Goal: Task Accomplishment & Management: Complete application form

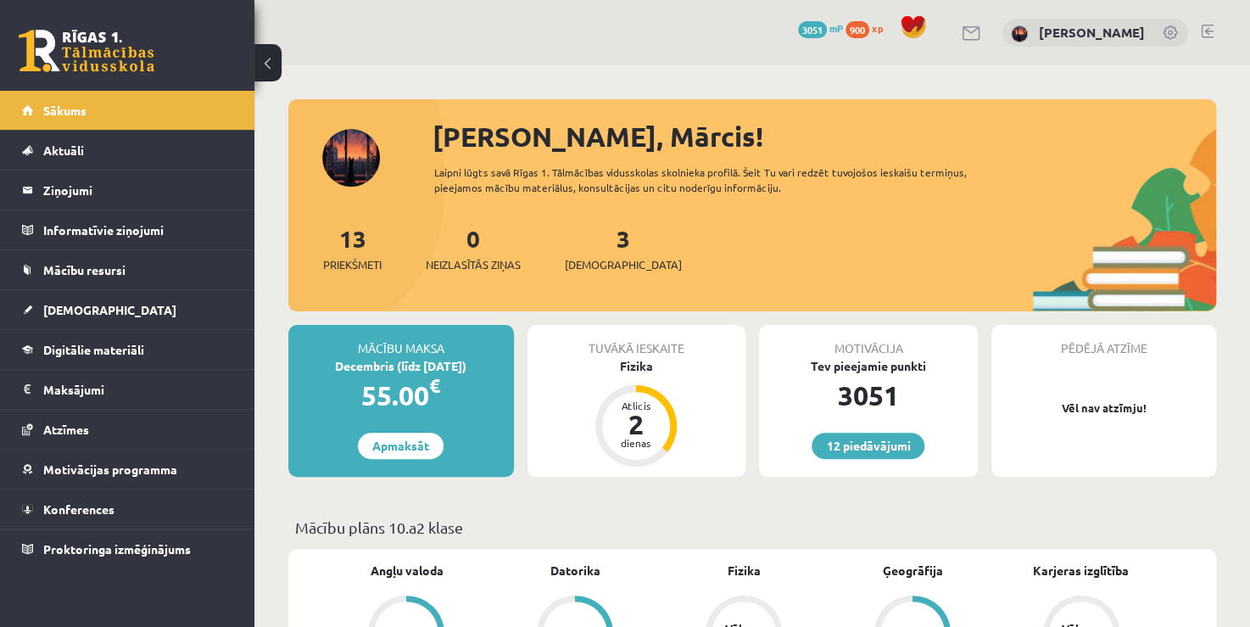
click at [984, 329] on div "Pēdējā atzīme Vēl nav atzīmju!" at bounding box center [1100, 401] width 232 height 152
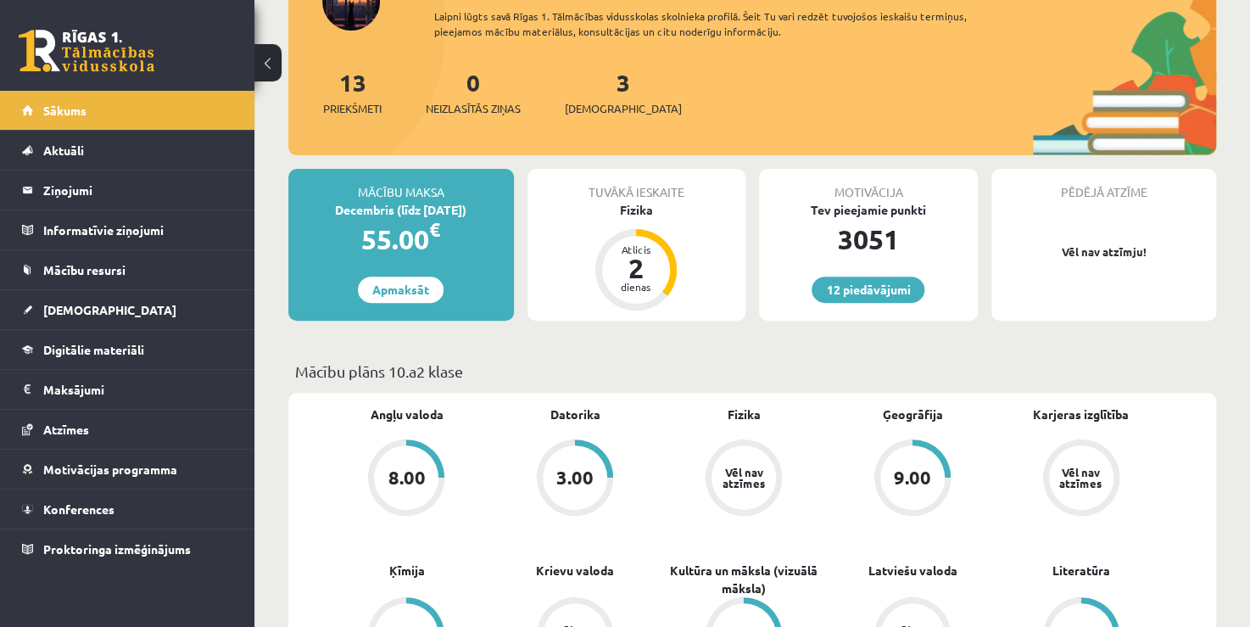
scroll to position [170, 0]
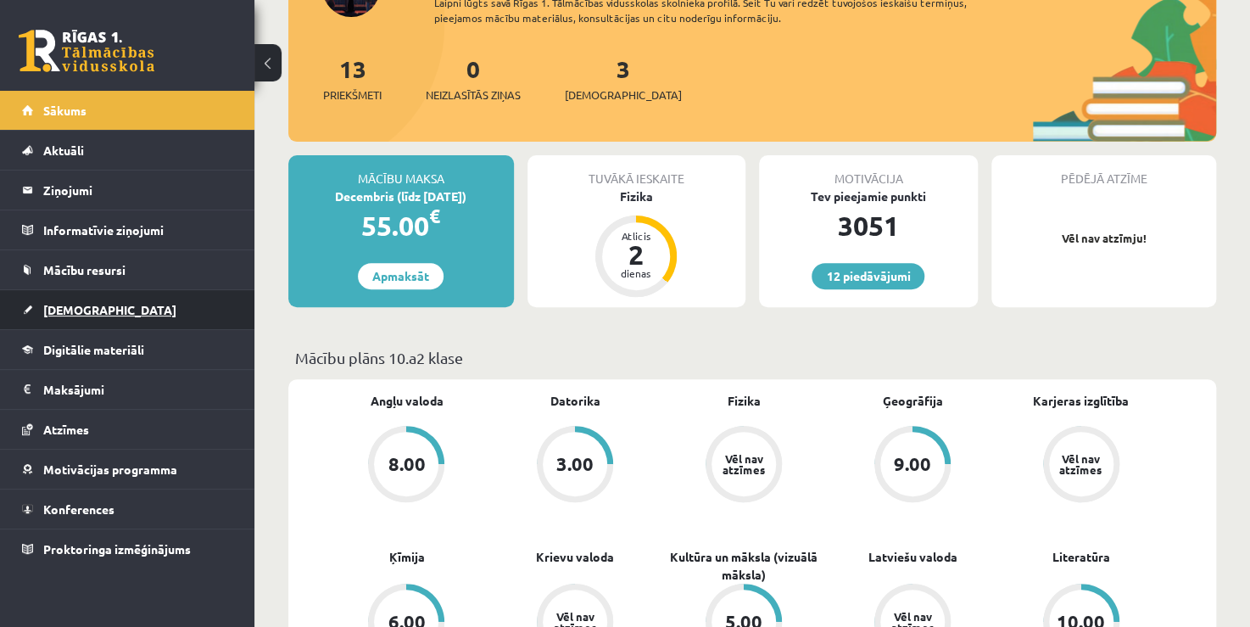
click at [79, 310] on span "[DEMOGRAPHIC_DATA]" at bounding box center [109, 309] width 133 height 15
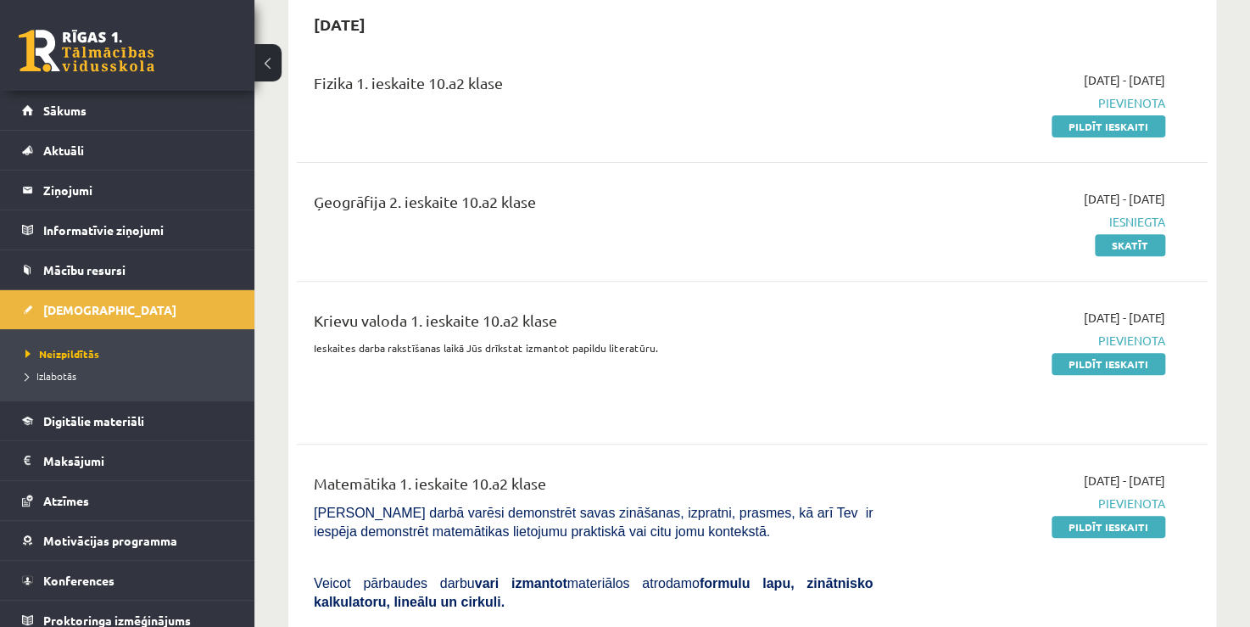
scroll to position [170, 0]
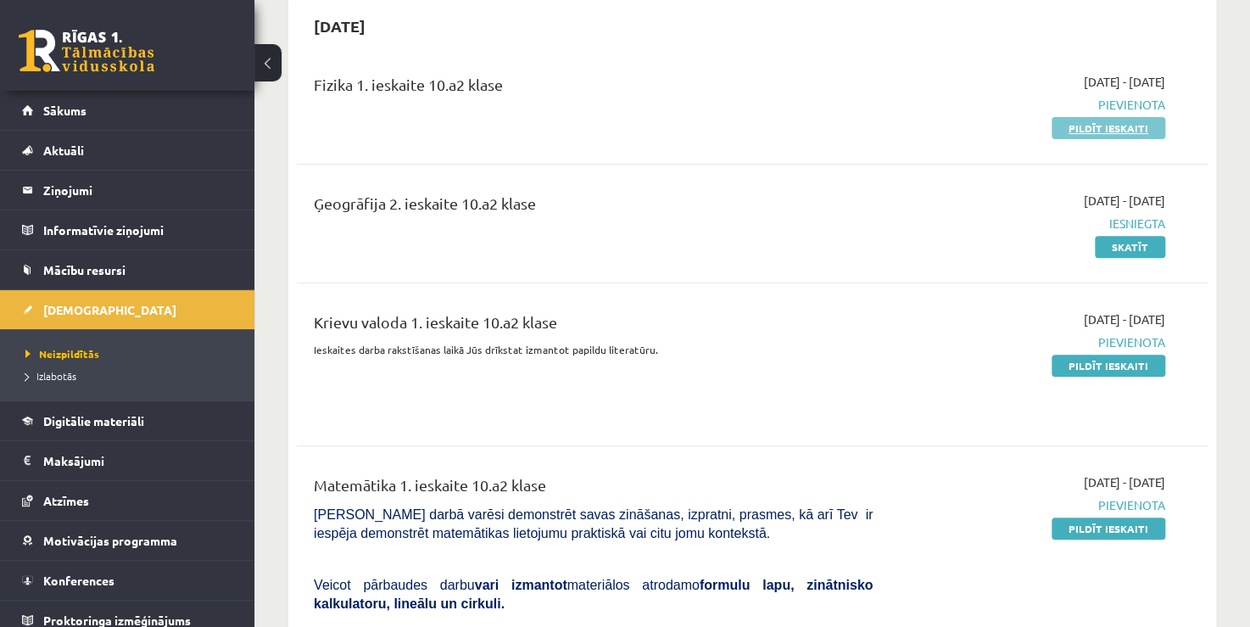
click at [1064, 125] on link "Pildīt ieskaiti" at bounding box center [1108, 128] width 114 height 22
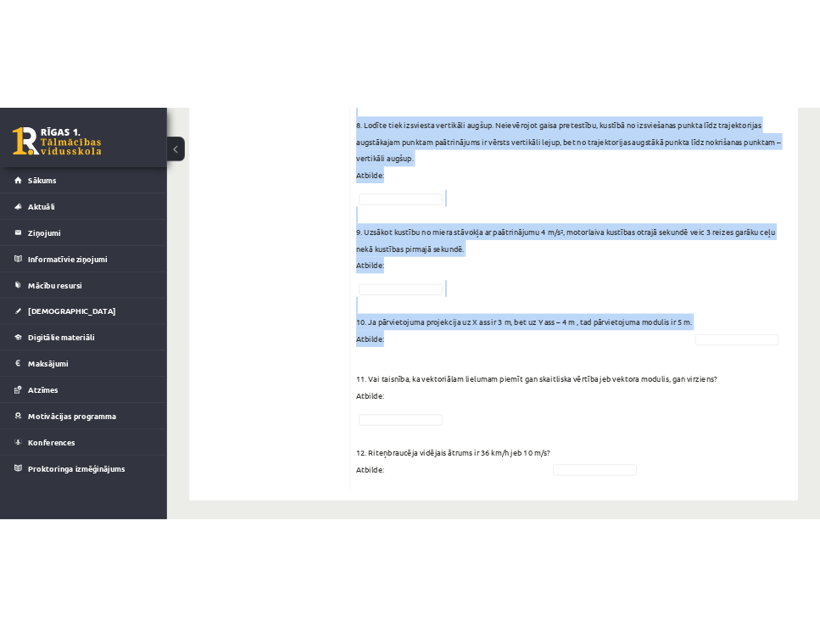
scroll to position [1268, 0]
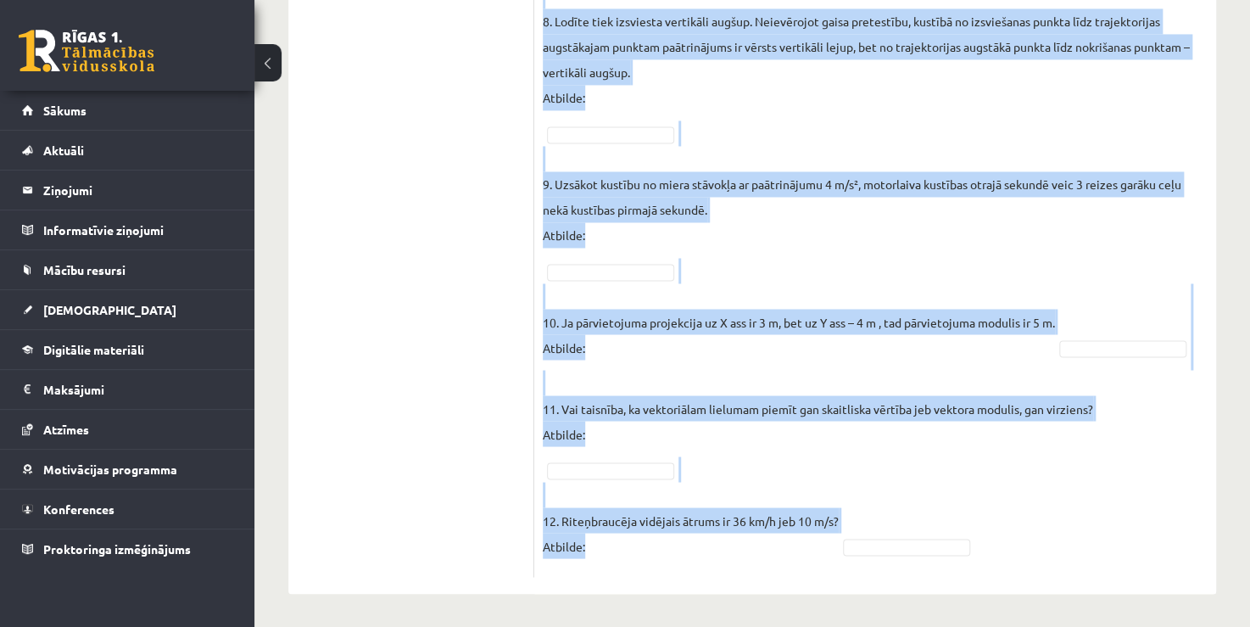
drag, startPoint x: 548, startPoint y: 139, endPoint x: 1234, endPoint y: 565, distance: 807.6
copy form "Lor ipsumdolors am consect? ADIP E Sedd eiusmo temporincid: U – labo etdolo (Ma…"
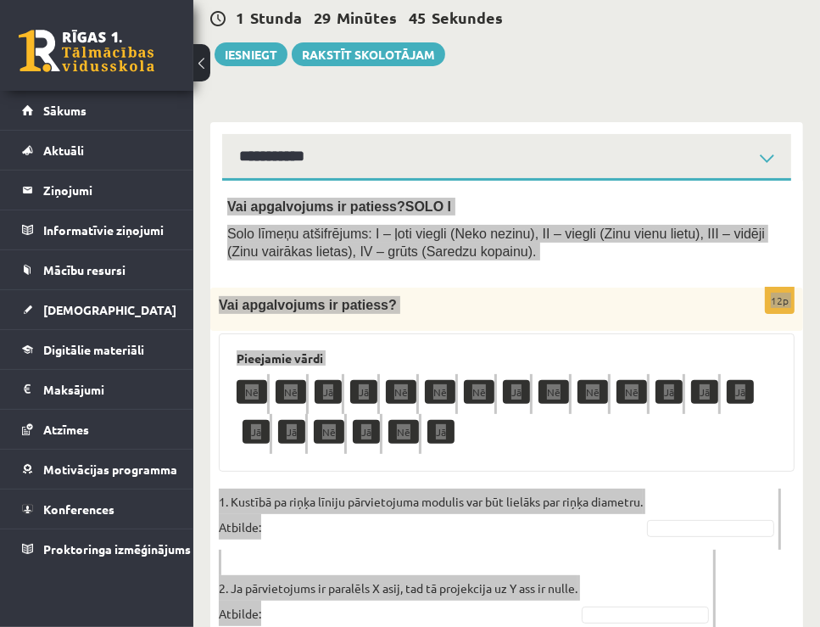
scroll to position [0, 0]
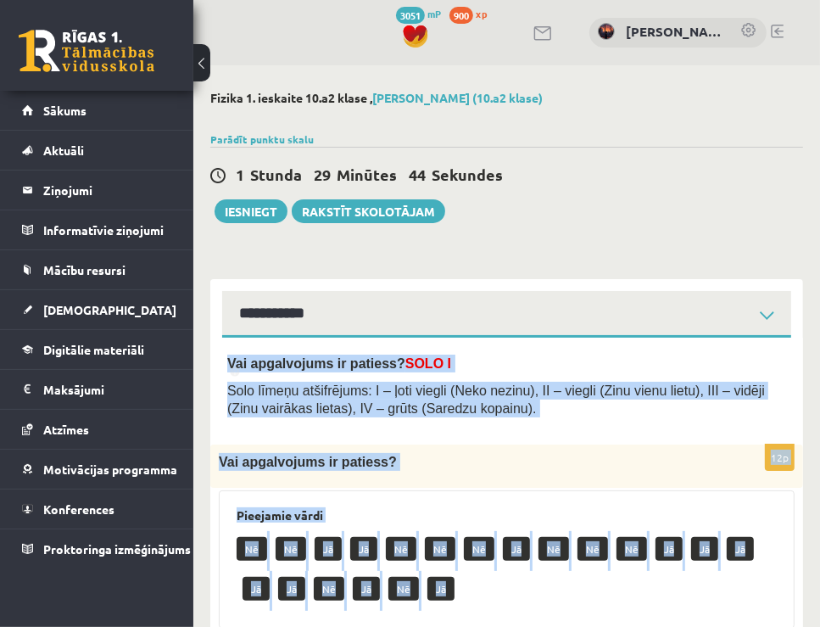
click at [475, 487] on div "Vai apgalvojums ir patiess?" at bounding box center [506, 465] width 593 height 43
click at [465, 487] on div "Vai apgalvojums ir patiess?" at bounding box center [506, 465] width 593 height 43
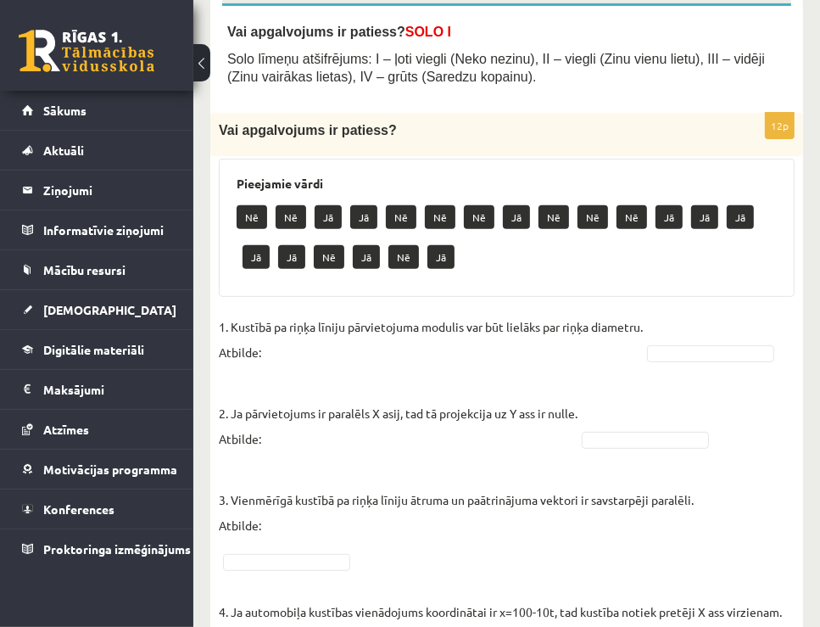
scroll to position [339, 0]
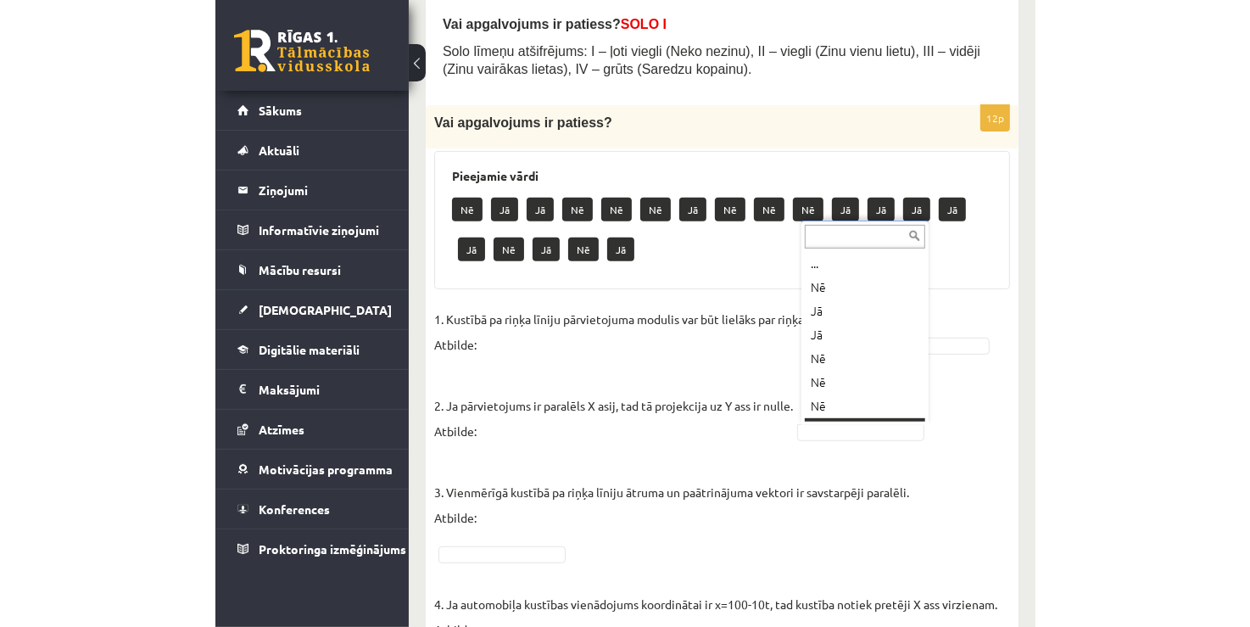
scroll to position [20, 0]
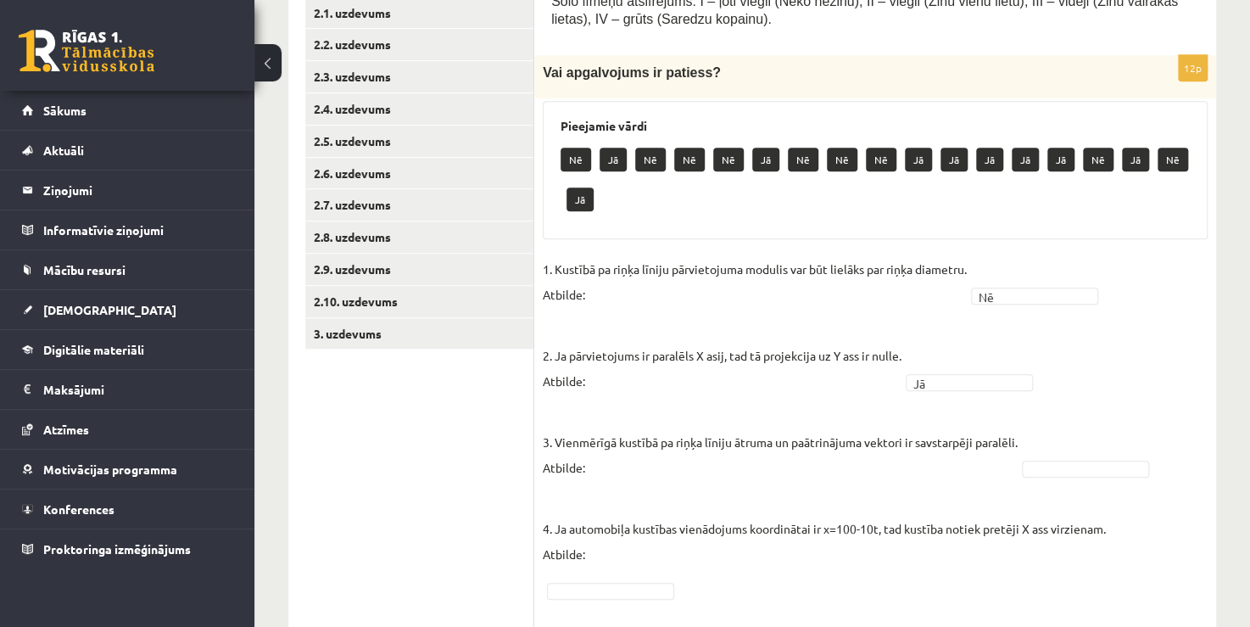
click at [958, 419] on p "3. Vienmērīgā kustībā pa riņķa līniju ātruma un paātrinājuma vektori ir savstar…" at bounding box center [780, 442] width 475 height 76
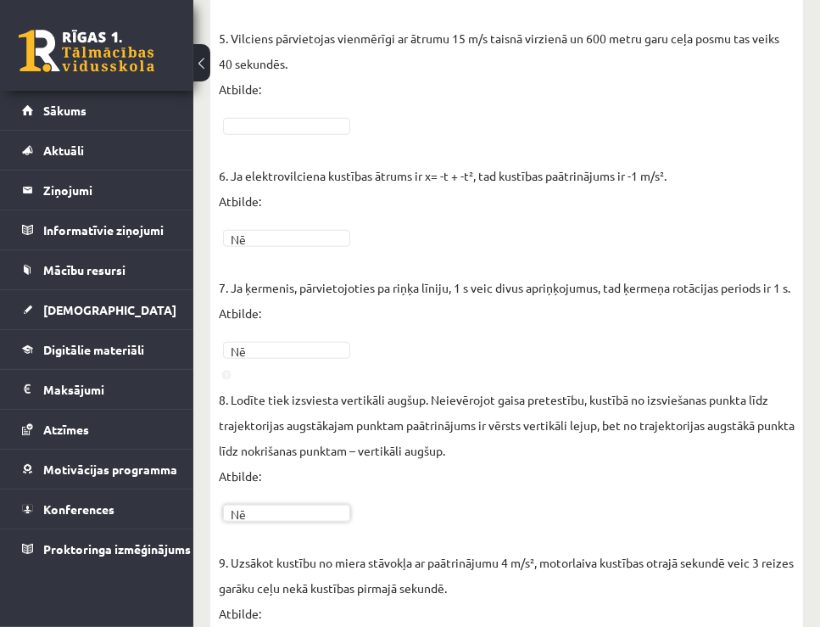
click at [238, 112] on fieldset "1. Kustībā pa riņķa līniju pārvietojuma modulis var būt lielāks par riņķa diame…" at bounding box center [507, 300] width 576 height 1343
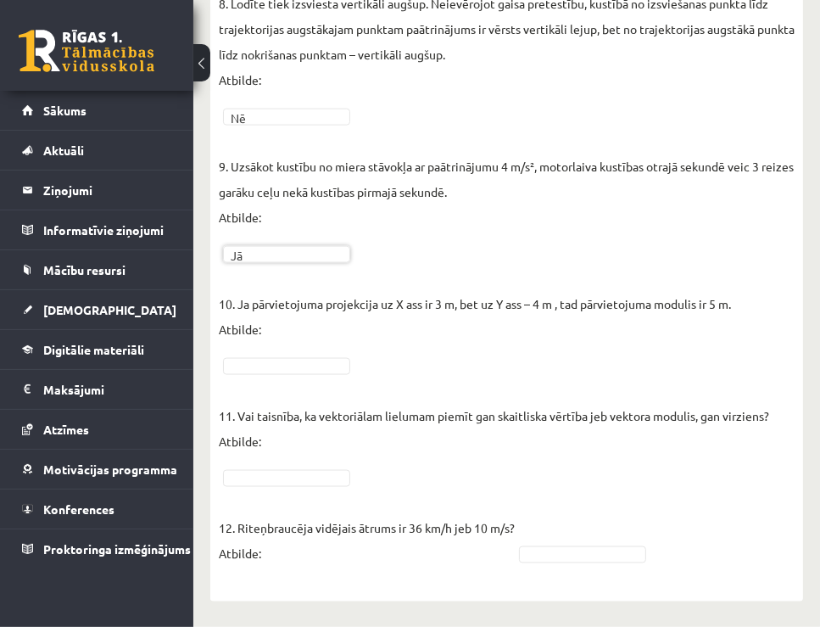
scroll to position [1397, 0]
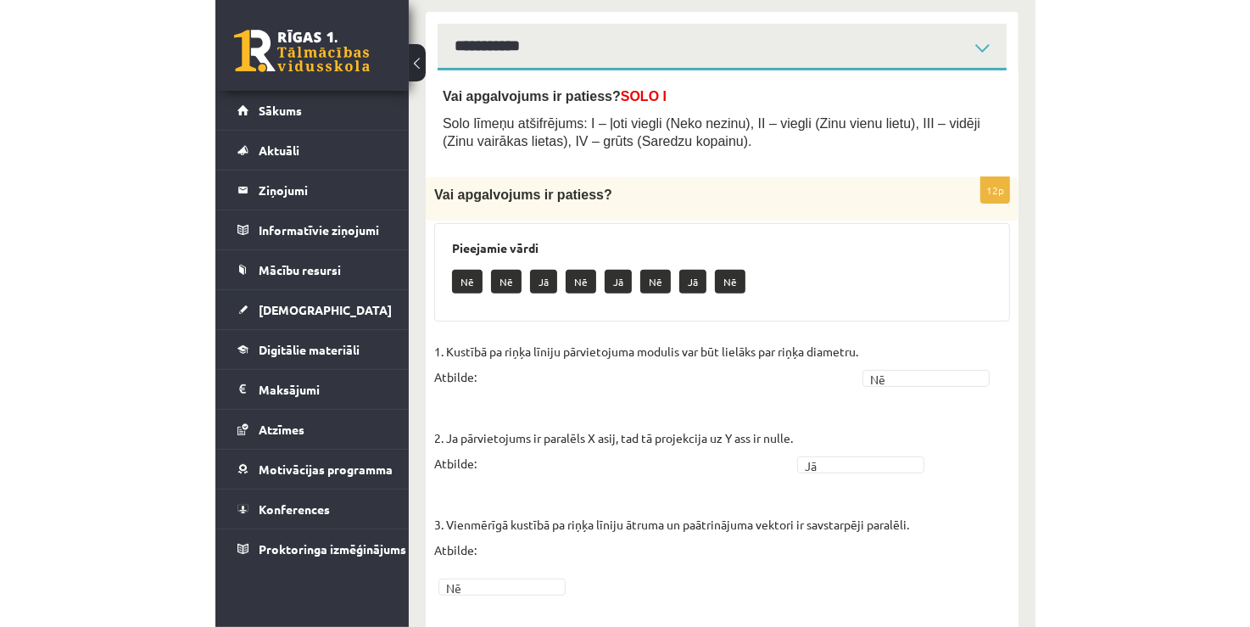
scroll to position [0, 0]
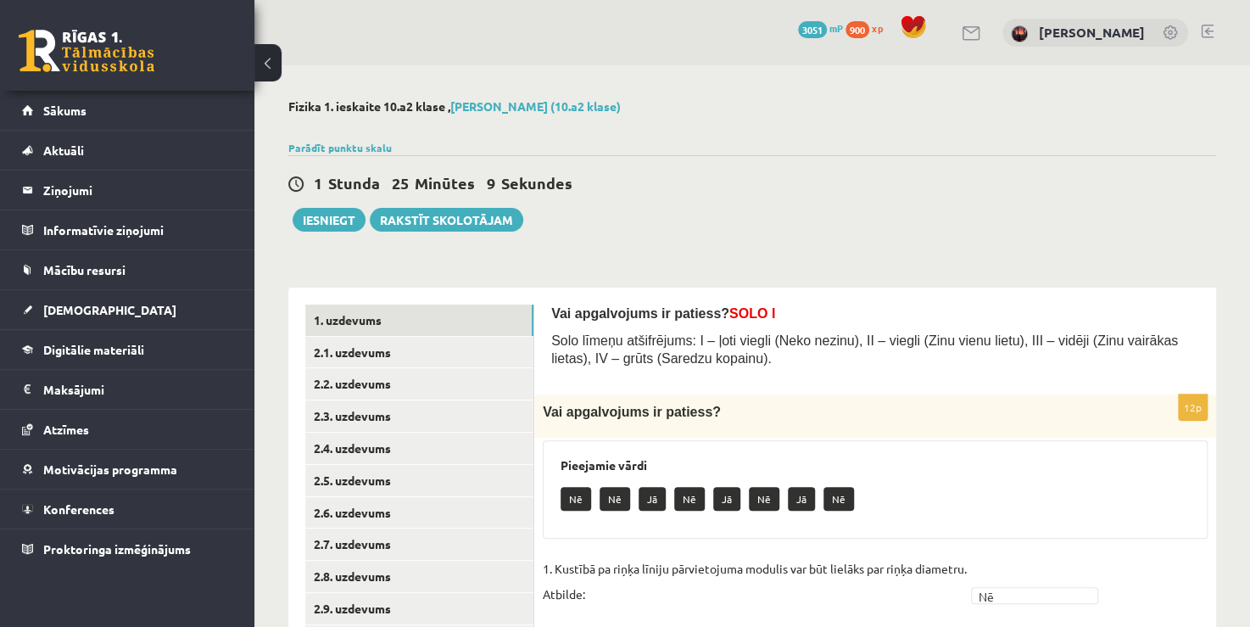
click at [643, 148] on div "Parādīt punktu skalu Atzīme No Līdz 1 0 6 2 7 9 3 10 12 4 13 15 5 16 19 6 20 22…" at bounding box center [751, 147] width 927 height 15
click at [365, 359] on link "2.1. uzdevums" at bounding box center [419, 352] width 228 height 31
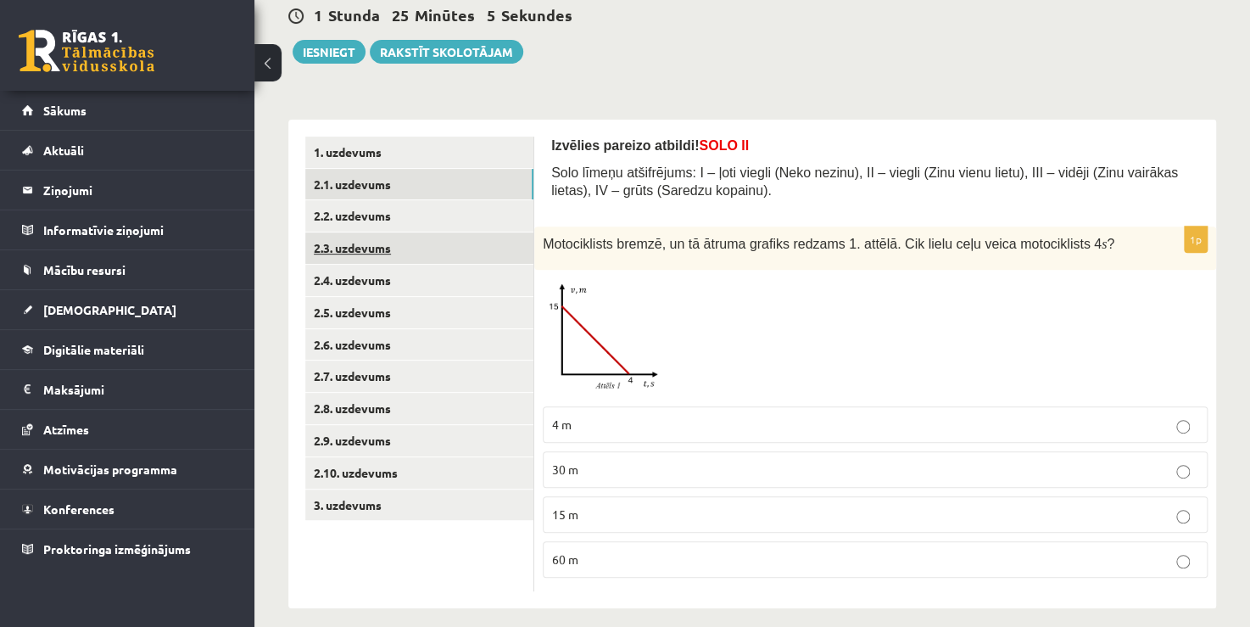
scroll to position [170, 0]
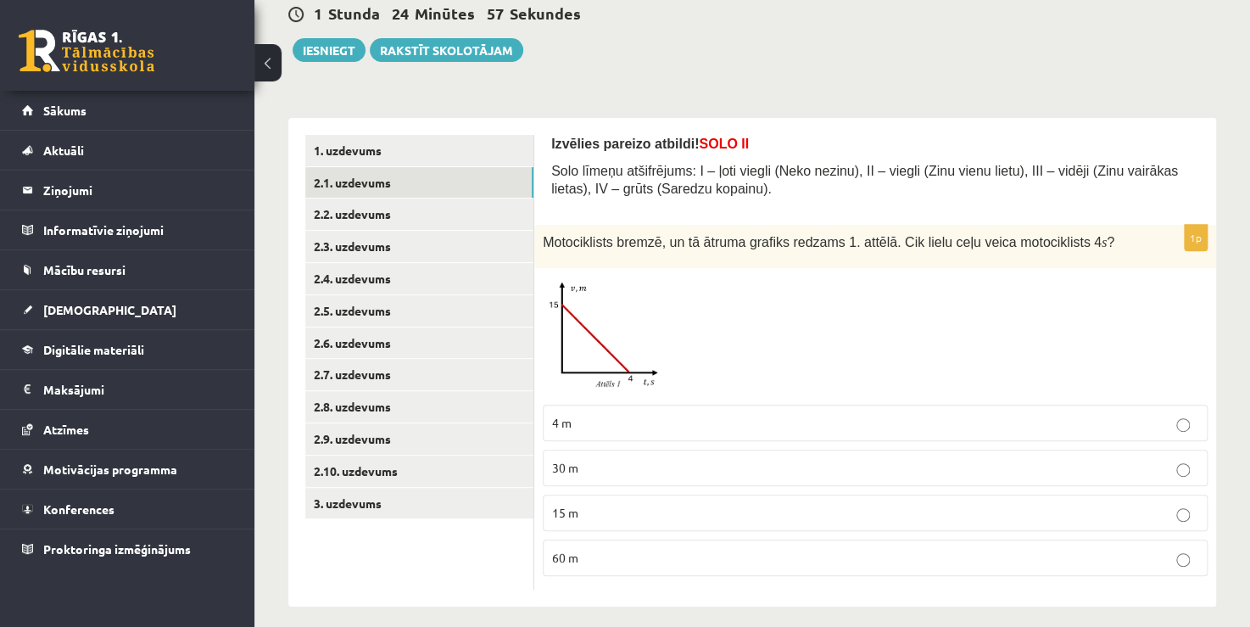
click at [560, 352] on img at bounding box center [606, 336] width 127 height 120
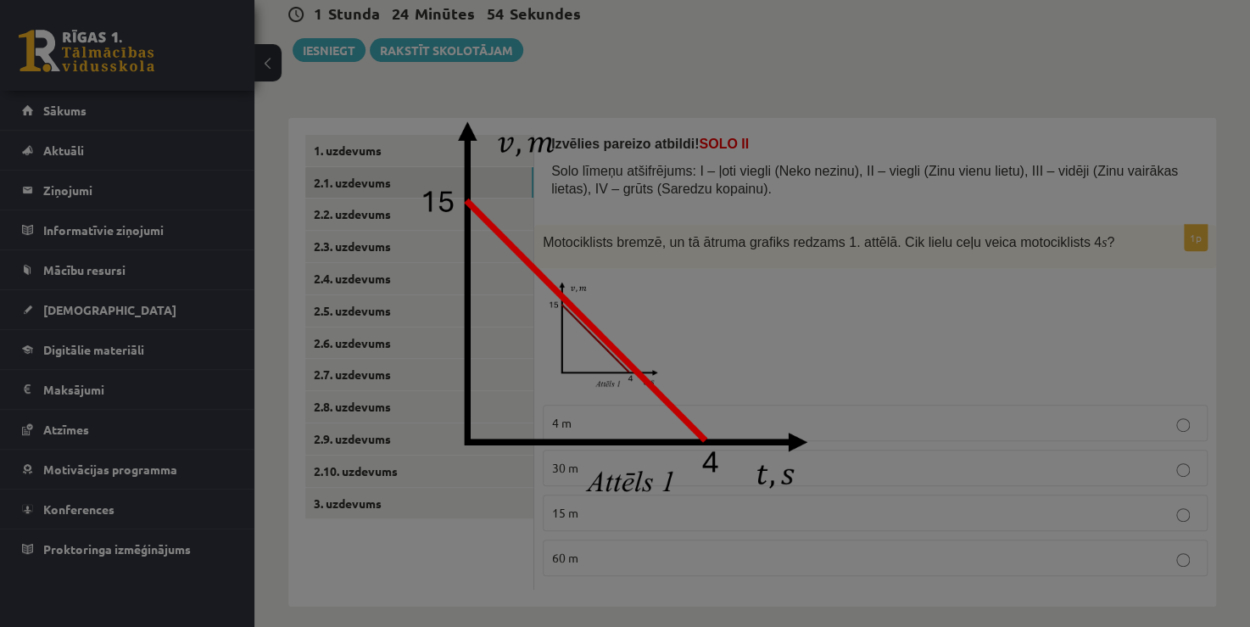
click at [586, 83] on div at bounding box center [625, 313] width 1250 height 627
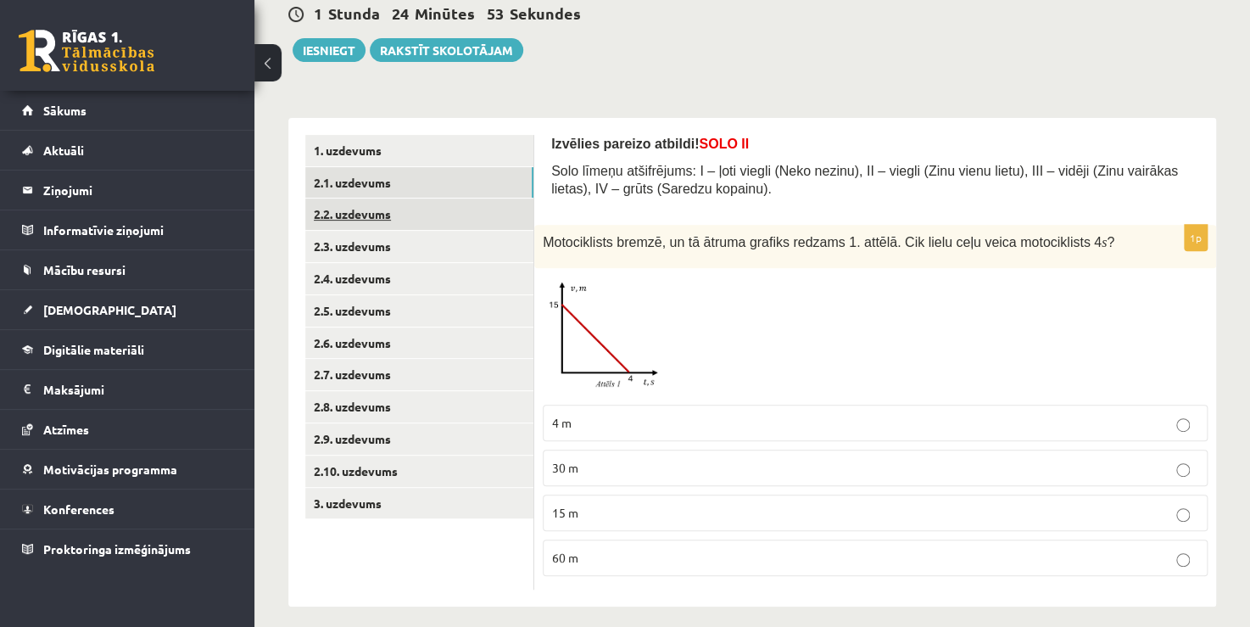
click at [373, 214] on link "2.2. uzdevums" at bounding box center [419, 213] width 228 height 31
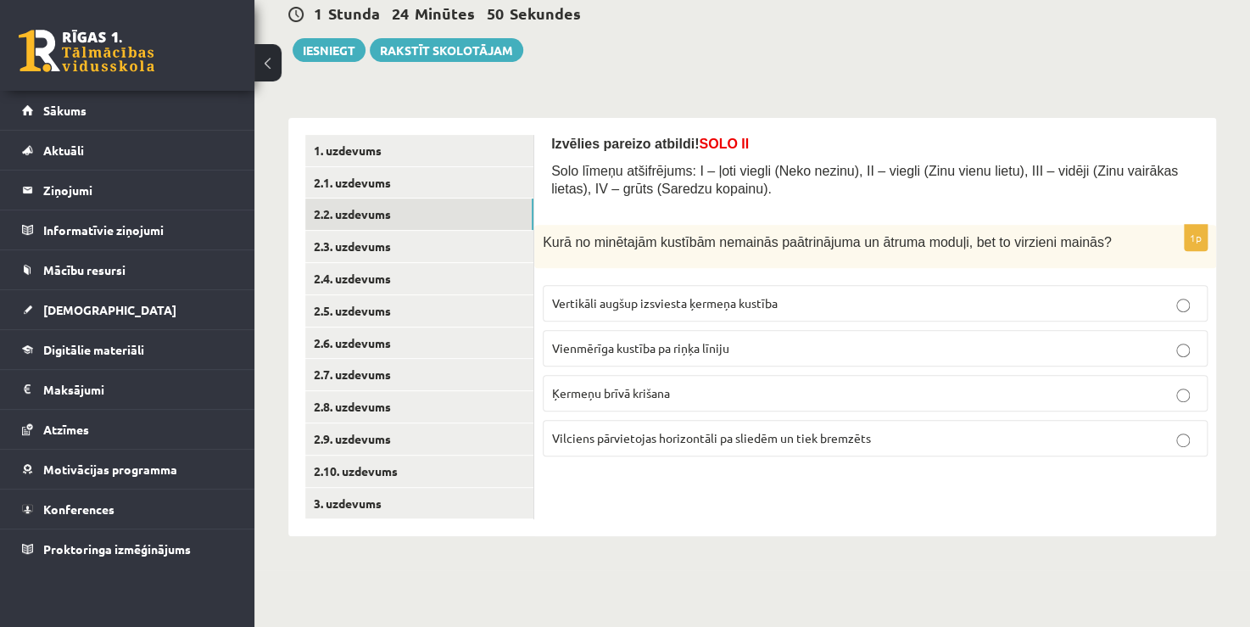
scroll to position [113, 0]
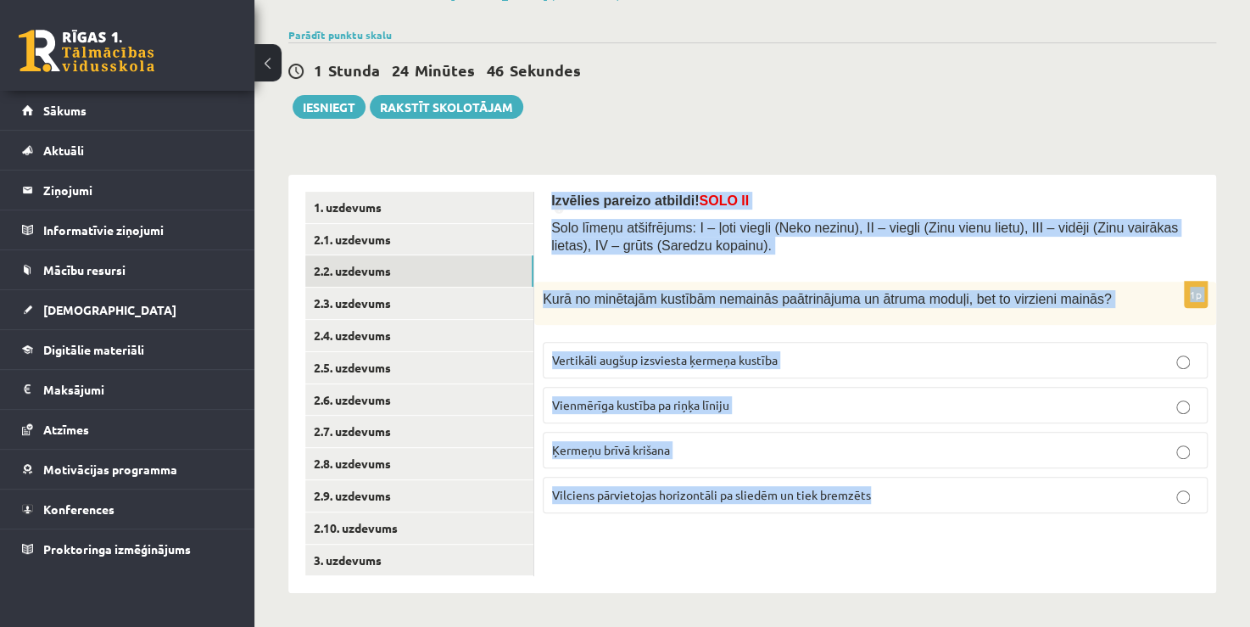
drag, startPoint x: 542, startPoint y: 193, endPoint x: 939, endPoint y: 505, distance: 505.4
click at [935, 500] on div "Izvēlies pareizo atbildi! SOLO II Solo līmeņu atšifrējums: I – ļoti viegli (Nek…" at bounding box center [875, 384] width 682 height 419
copy form "Izvēlies pareizo atbildi! SOLO II Solo līmeņu atšifrējums: I – ļoti viegli (Nek…"
click at [595, 407] on span "Vienmērīga kustība pa riņķa līniju" at bounding box center [640, 404] width 177 height 15
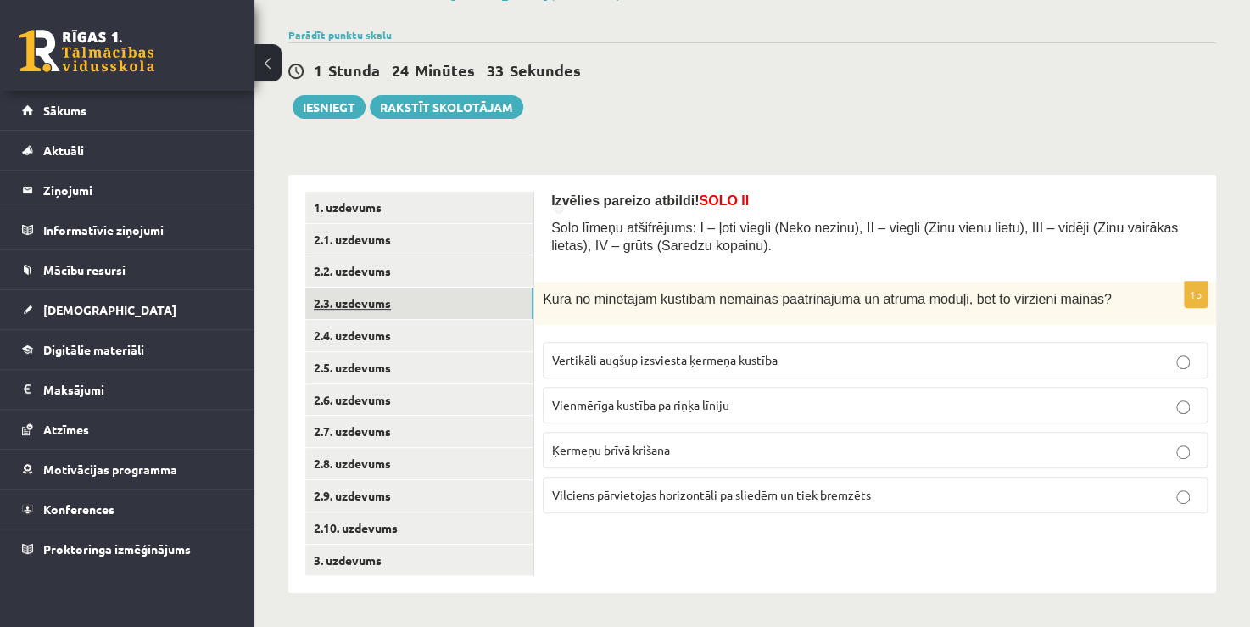
click at [362, 300] on link "2.3. uzdevums" at bounding box center [419, 302] width 228 height 31
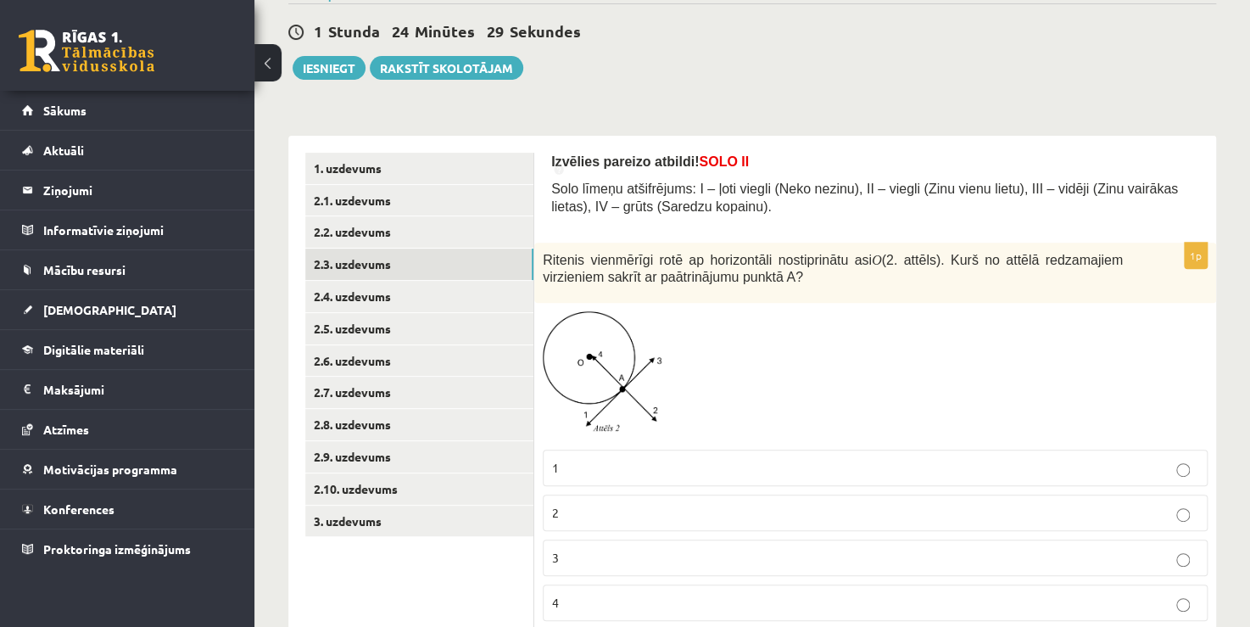
scroll to position [209, 0]
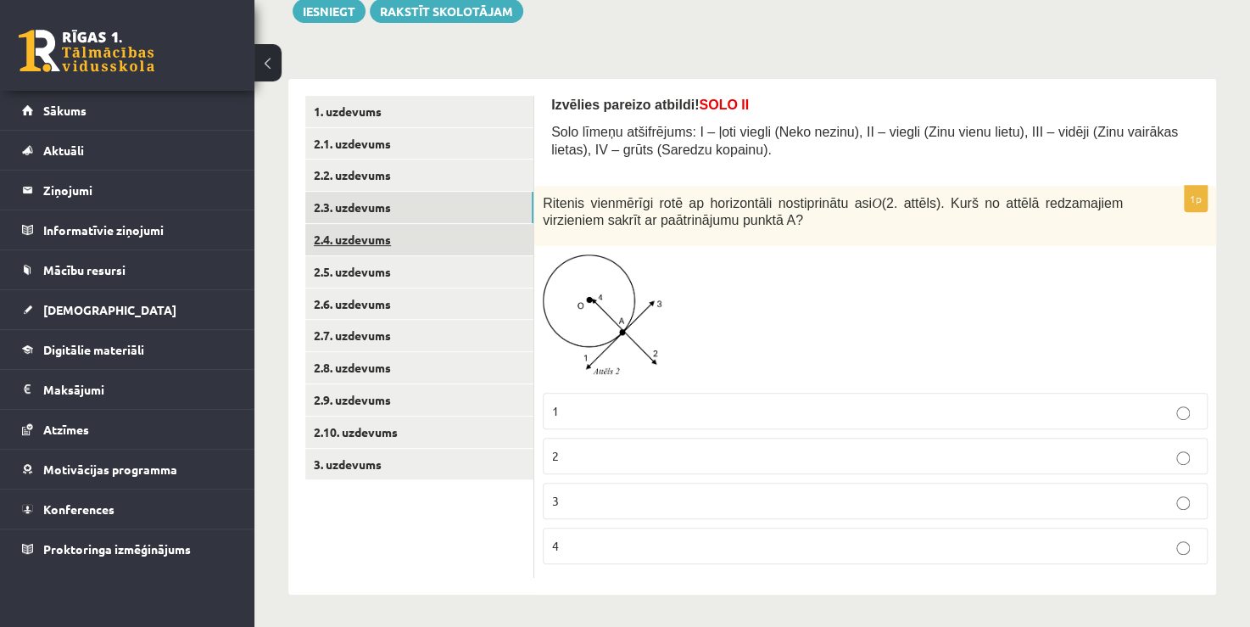
click at [371, 239] on link "2.4. uzdevums" at bounding box center [419, 239] width 228 height 31
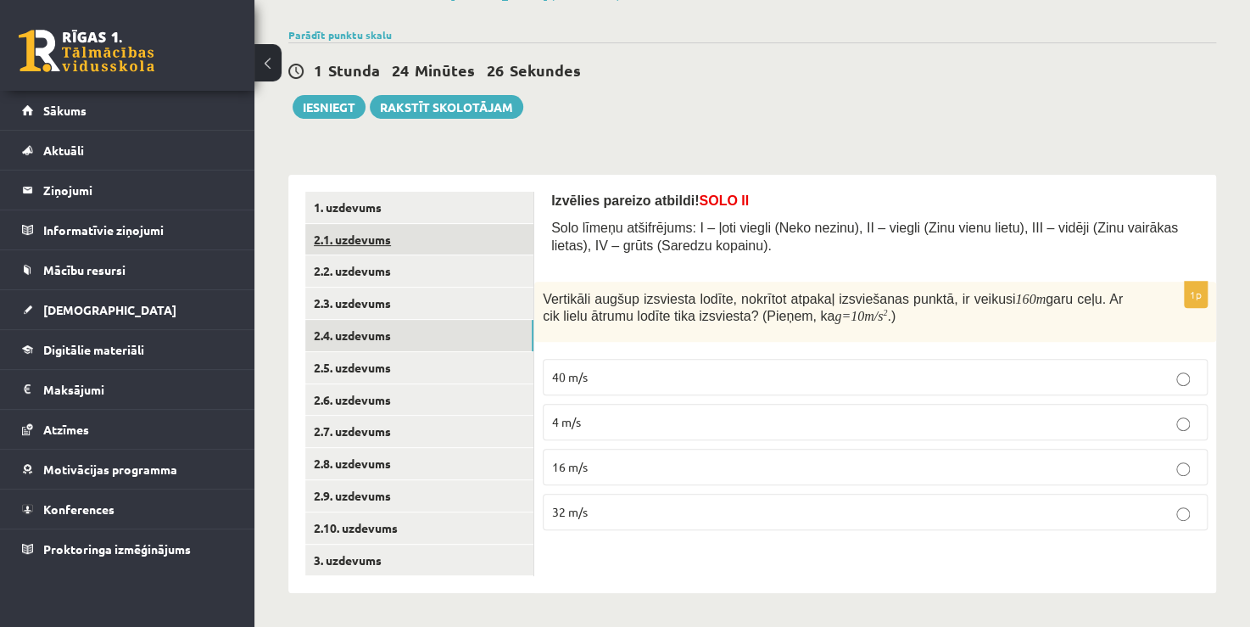
scroll to position [113, 0]
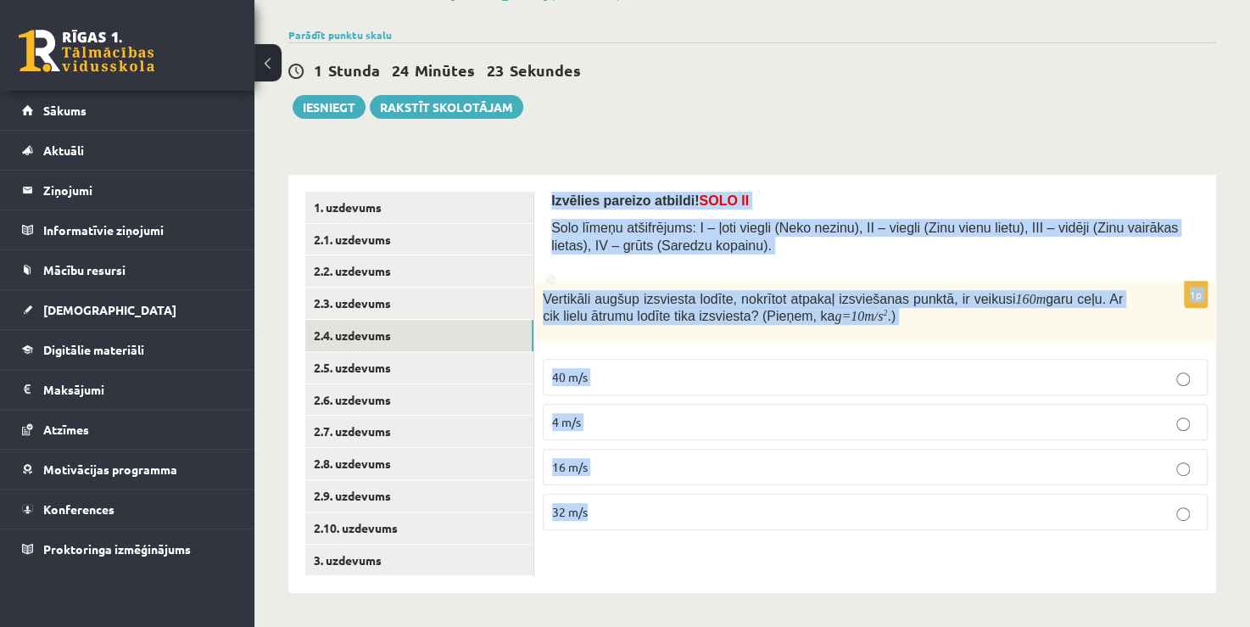
drag, startPoint x: 549, startPoint y: 191, endPoint x: 743, endPoint y: 498, distance: 363.2
click at [743, 500] on div "Izvēlies pareizo atbildi! SOLO II Solo līmeņu atšifrējums: I – ļoti viegli (Nek…" at bounding box center [875, 384] width 682 height 419
copy form "Izvēlies pareizo atbildi! SOLO II Solo līmeņu atšifrējums: I – ļoti viegli (Nek…"
click at [572, 378] on span "40 m/s" at bounding box center [570, 376] width 36 height 15
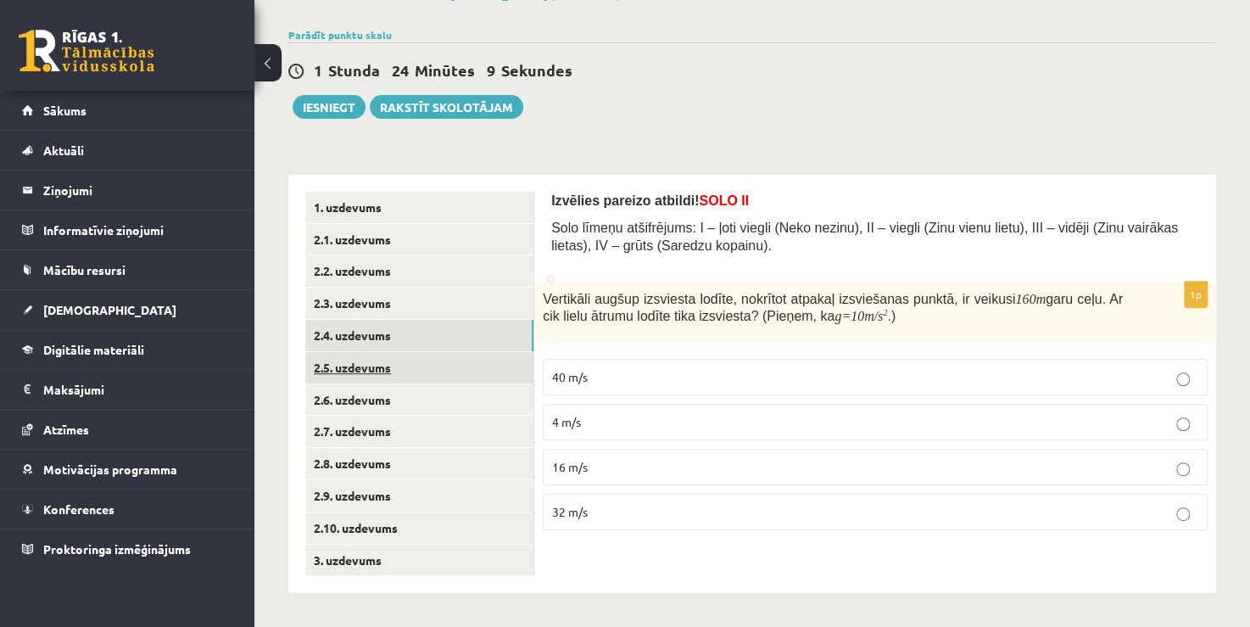
click at [335, 366] on link "2.5. uzdevums" at bounding box center [419, 367] width 228 height 31
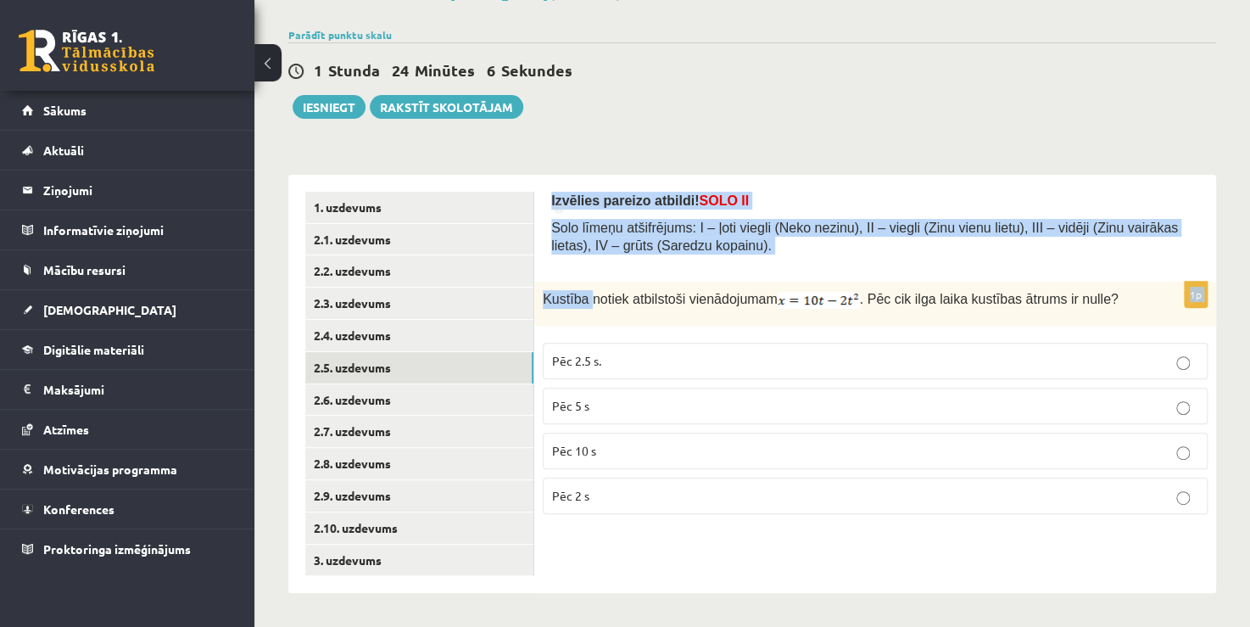
drag, startPoint x: 557, startPoint y: 223, endPoint x: 584, endPoint y: 248, distance: 37.2
click at [588, 301] on div "Izvēlies pareizo atbildi! SOLO II Solo līmeņu atšifrējums: I – ļoti viegli (Nek…" at bounding box center [875, 384] width 682 height 419
click at [588, 239] on span "Solo līmeņu atšifrējums: I – ļoti viegli (Neko nezinu), II – viegli (Zinu vienu…" at bounding box center [864, 236] width 627 height 32
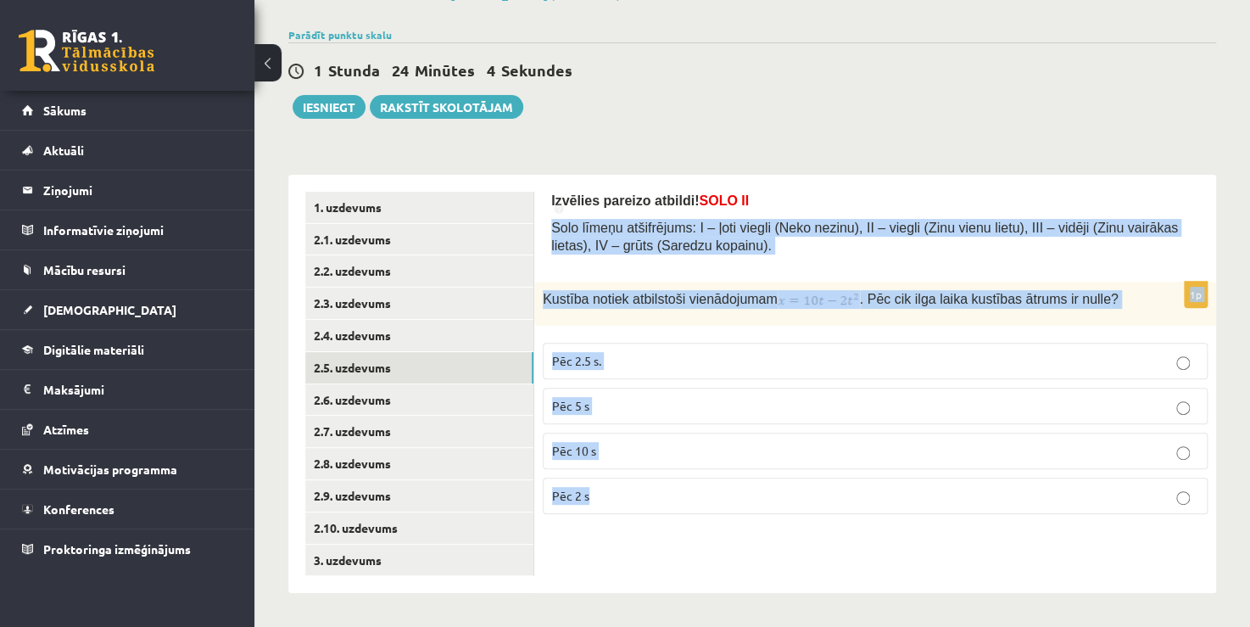
drag, startPoint x: 552, startPoint y: 225, endPoint x: 695, endPoint y: 510, distance: 319.6
click at [695, 510] on form "Izvēlies pareizo atbildi! SOLO II Solo līmeņu atšifrējums: I – ļoti viegli (Nek…" at bounding box center [875, 360] width 648 height 337
copy form "Solo līmeņu atšifrējums: I – ļoti viegli (Neko nezinu), II – viegli (Zinu vienu…"
click at [551, 226] on span "Solo līmeņu atšifrējums: I – ļoti viegli (Neko nezinu), II – viegli (Zinu vienu…" at bounding box center [864, 236] width 627 height 32
drag, startPoint x: 551, startPoint y: 226, endPoint x: 689, endPoint y: 511, distance: 317.4
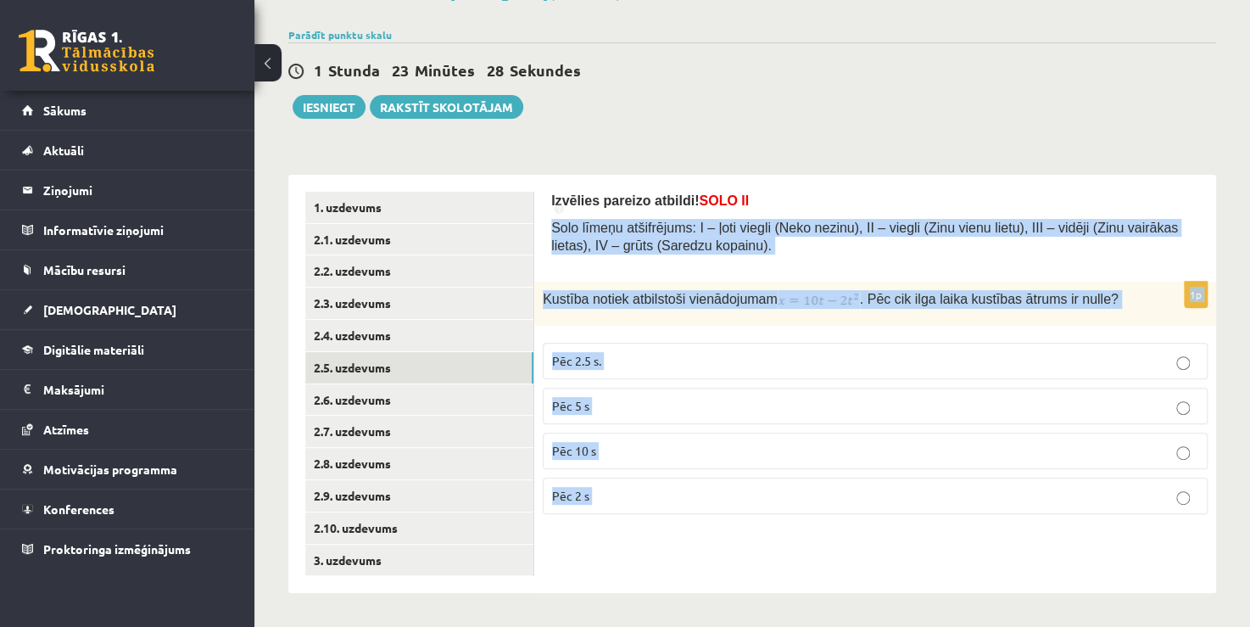
click at [689, 511] on form "Izvēlies pareizo atbildi! SOLO II Solo līmeņu atšifrējums: I – ļoti viegli (Nek…" at bounding box center [875, 360] width 648 height 337
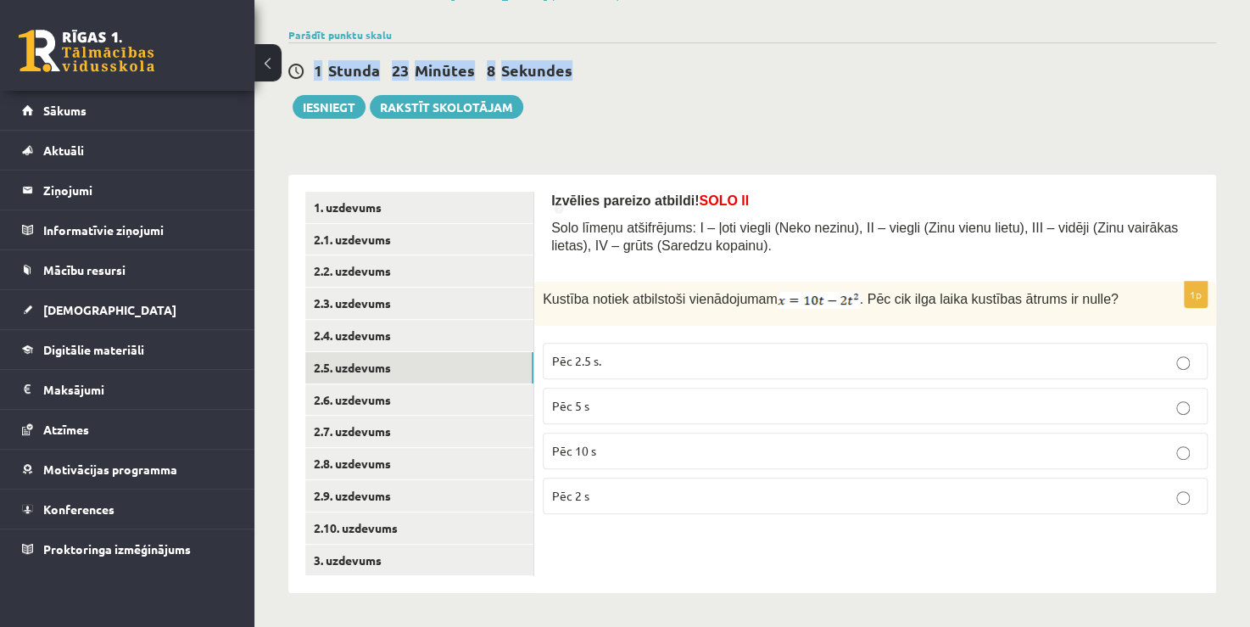
drag, startPoint x: 643, startPoint y: 83, endPoint x: 640, endPoint y: 73, distance: 10.7
click at [640, 73] on div "1 Stunda 23 Minūtes 8 Sekundes Ieskaite saglabāta! Iesniegt Rakstīt skolotājam" at bounding box center [751, 80] width 927 height 76
click at [711, 154] on div "**********" at bounding box center [751, 290] width 995 height 674
click at [554, 352] on p "Pēc 2.5 s." at bounding box center [875, 361] width 646 height 18
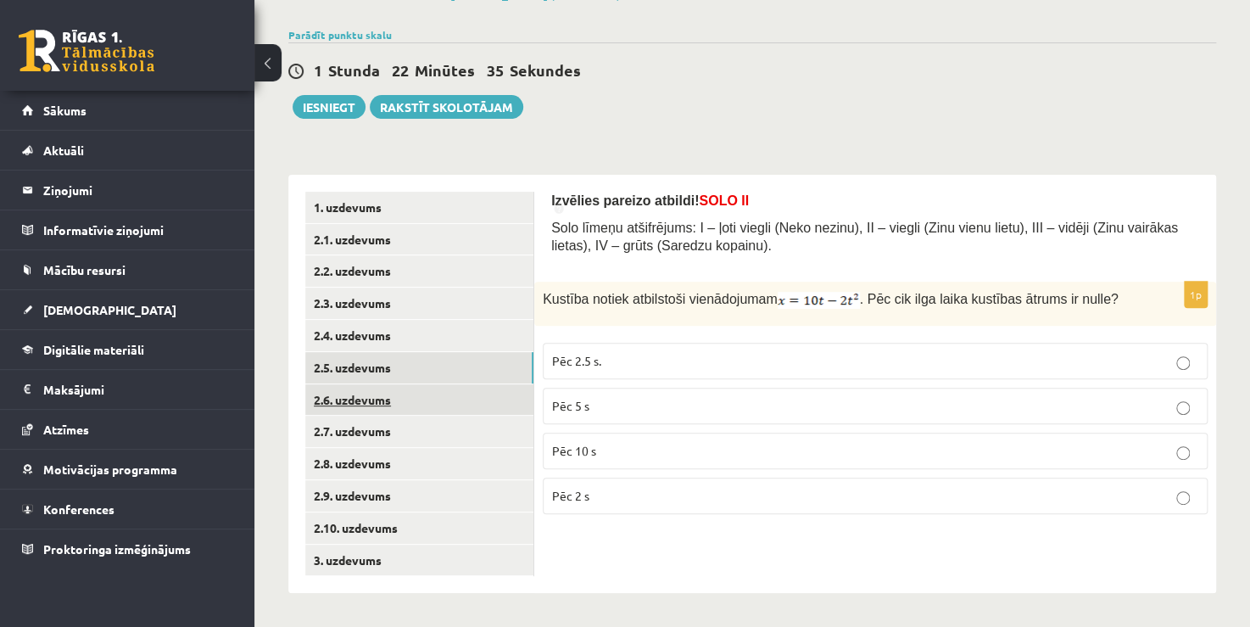
click at [425, 395] on link "2.6. uzdevums" at bounding box center [419, 399] width 228 height 31
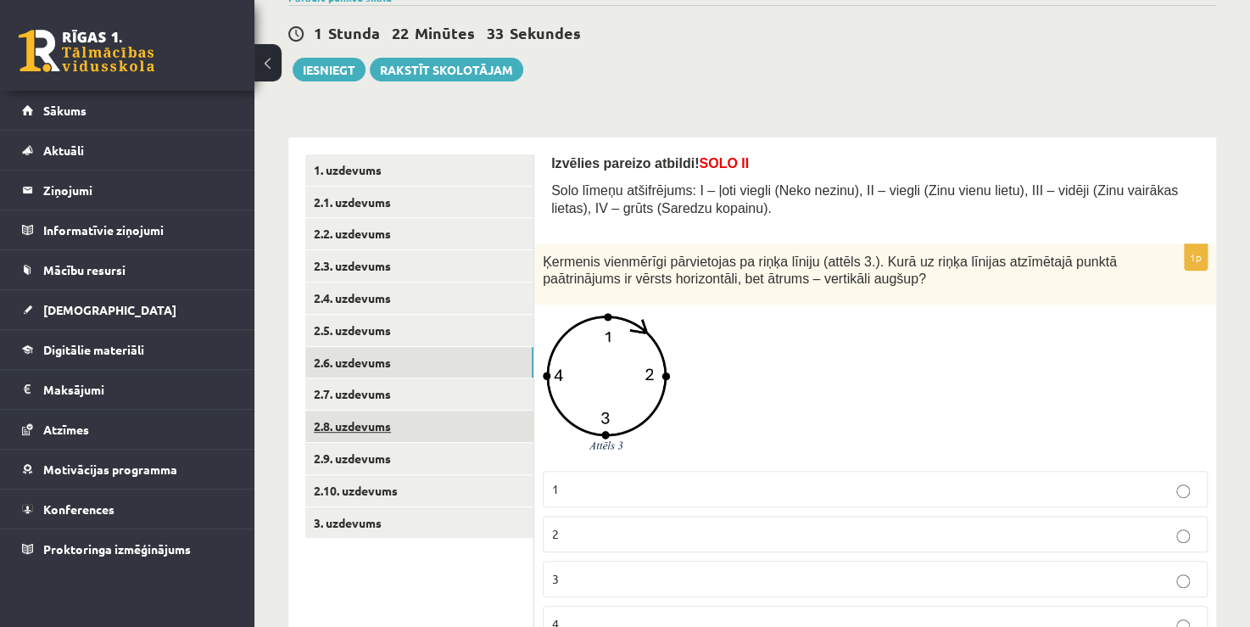
scroll to position [198, 0]
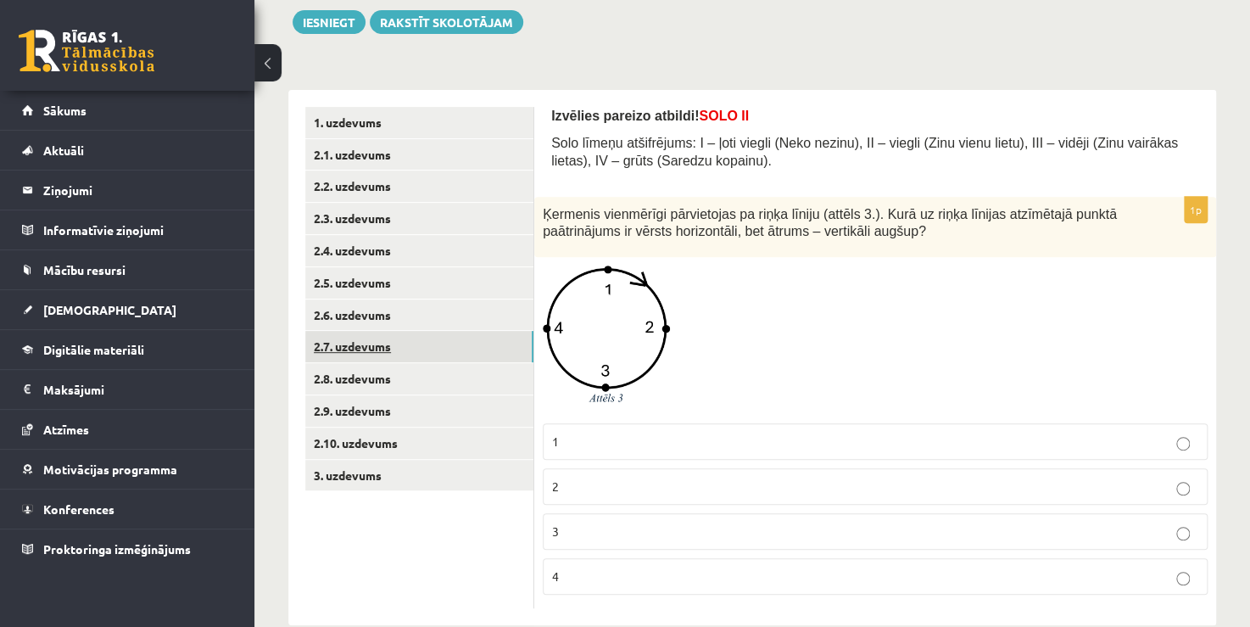
click at [419, 348] on link "2.7. uzdevums" at bounding box center [419, 346] width 228 height 31
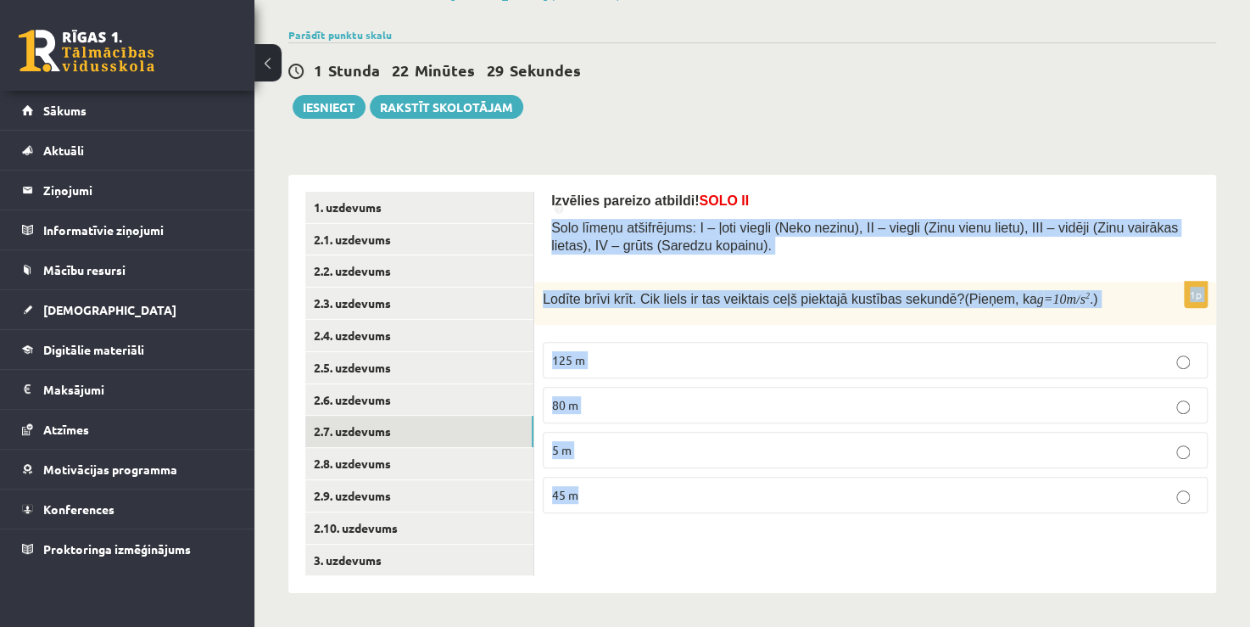
drag, startPoint x: 549, startPoint y: 223, endPoint x: 643, endPoint y: 481, distance: 274.4
click at [643, 481] on div "Izvēlies pareizo atbildi! SOLO II Solo līmeņu atšifrējums: I – ļoti viegli (Nek…" at bounding box center [875, 384] width 682 height 419
copy form "Solo līmeņu atšifrējums: I – ļoti viegli (Neko nezinu), II – viegli (Zinu vienu…"
click at [585, 487] on p "45 m" at bounding box center [875, 495] width 646 height 18
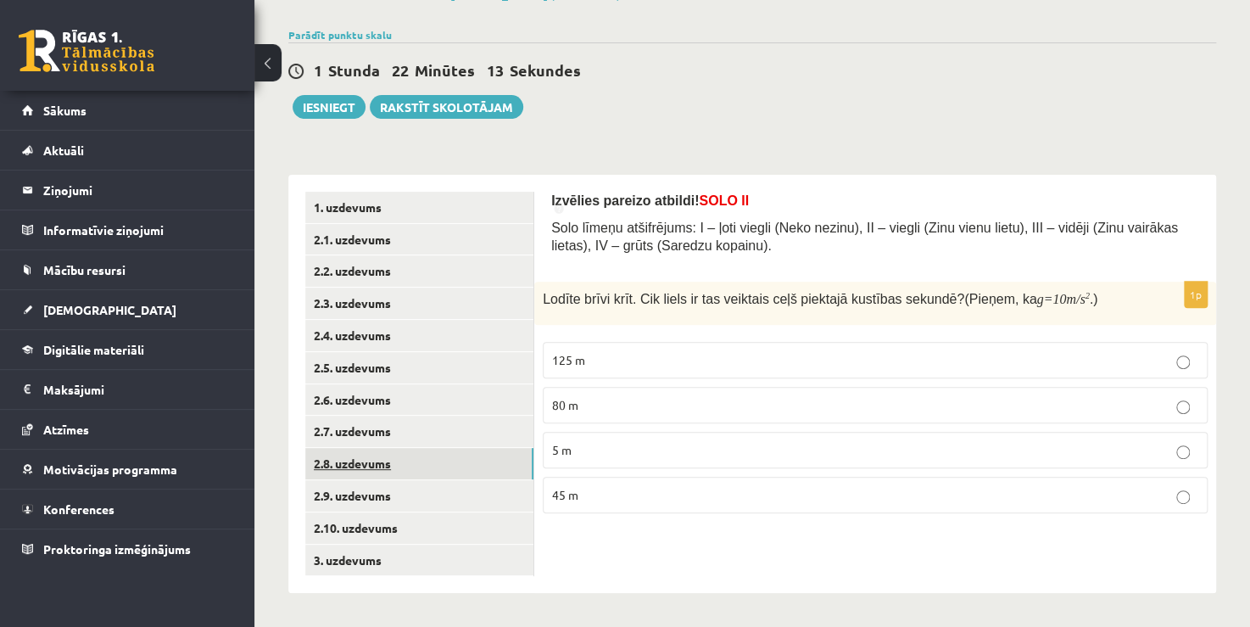
click at [346, 466] on link "2.8. uzdevums" at bounding box center [419, 463] width 228 height 31
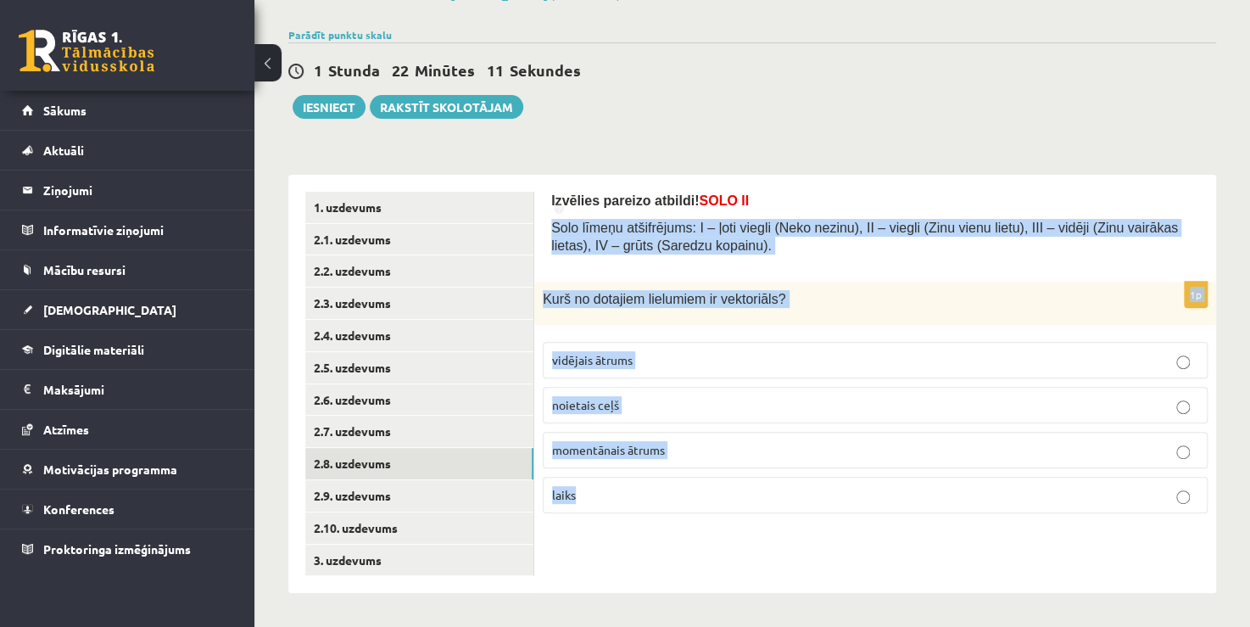
drag, startPoint x: 546, startPoint y: 228, endPoint x: 655, endPoint y: 503, distance: 295.7
click at [654, 503] on div "Izvēlies pareizo atbildi! SOLO II Solo līmeņu atšifrējums: I – ļoti viegli (Nek…" at bounding box center [875, 384] width 682 height 419
copy form "Solo līmeņu atšifrējums: I – ļoti viegli (Neko nezinu), II – viegli (Zinu vienu…"
click at [578, 451] on span "momentānais ātrums" at bounding box center [608, 449] width 113 height 15
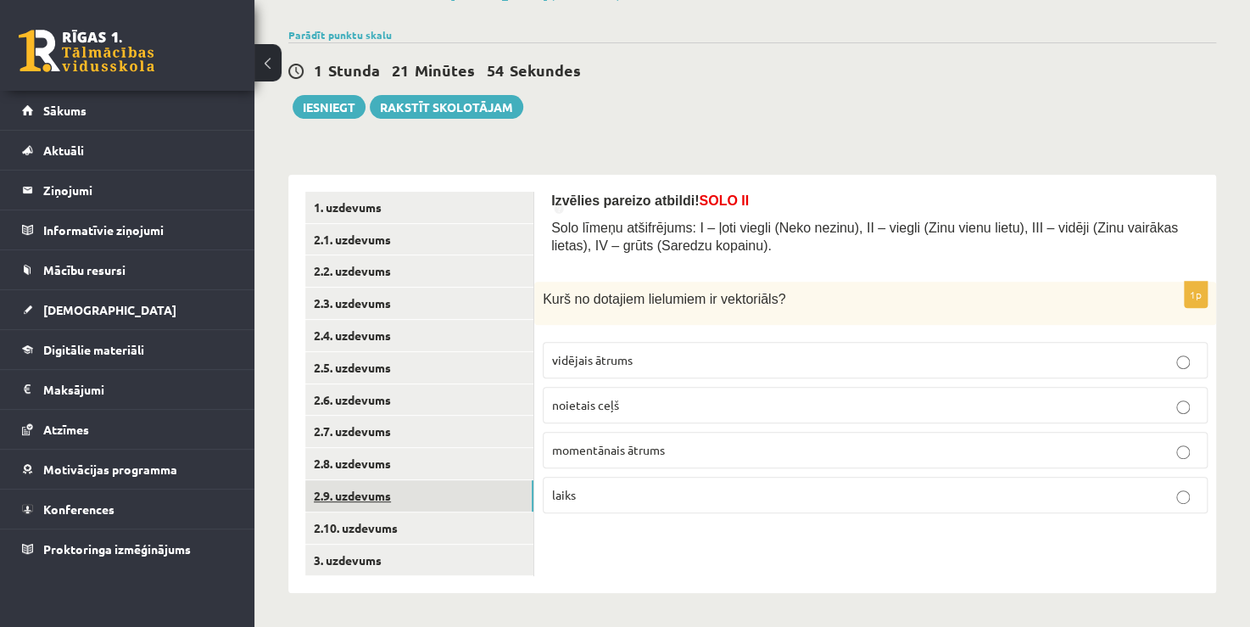
click at [390, 507] on link "2.9. uzdevums" at bounding box center [419, 495] width 228 height 31
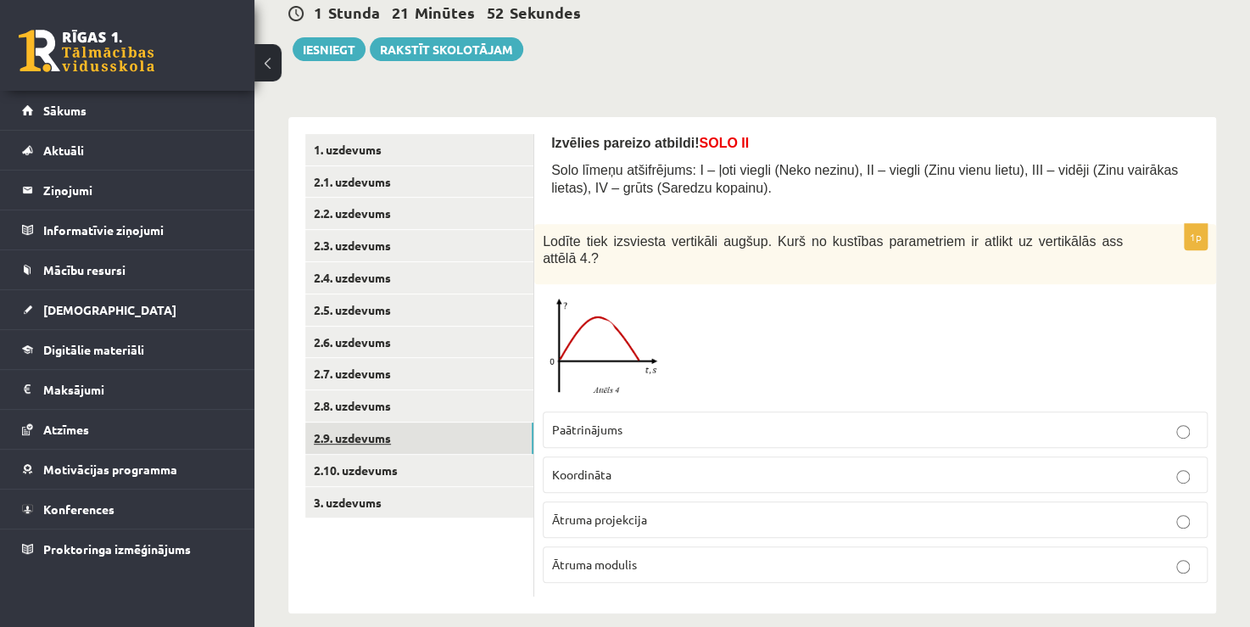
scroll to position [171, 0]
click at [402, 463] on link "2.10. uzdevums" at bounding box center [419, 469] width 228 height 31
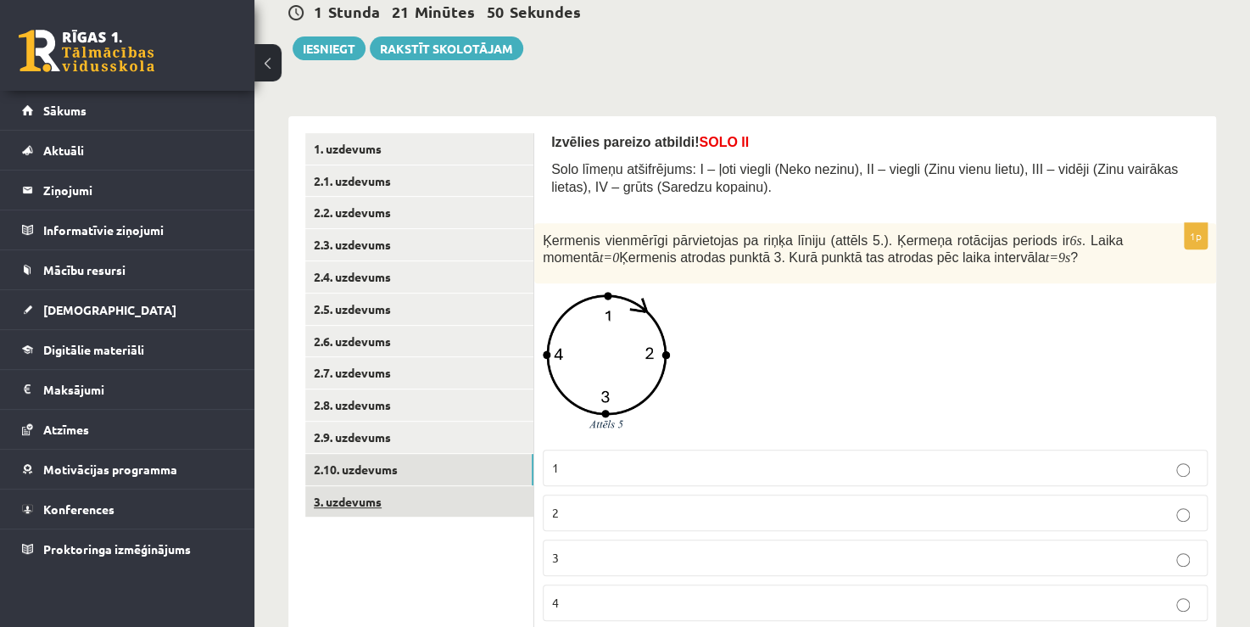
click at [403, 504] on link "3. uzdevums" at bounding box center [419, 501] width 228 height 31
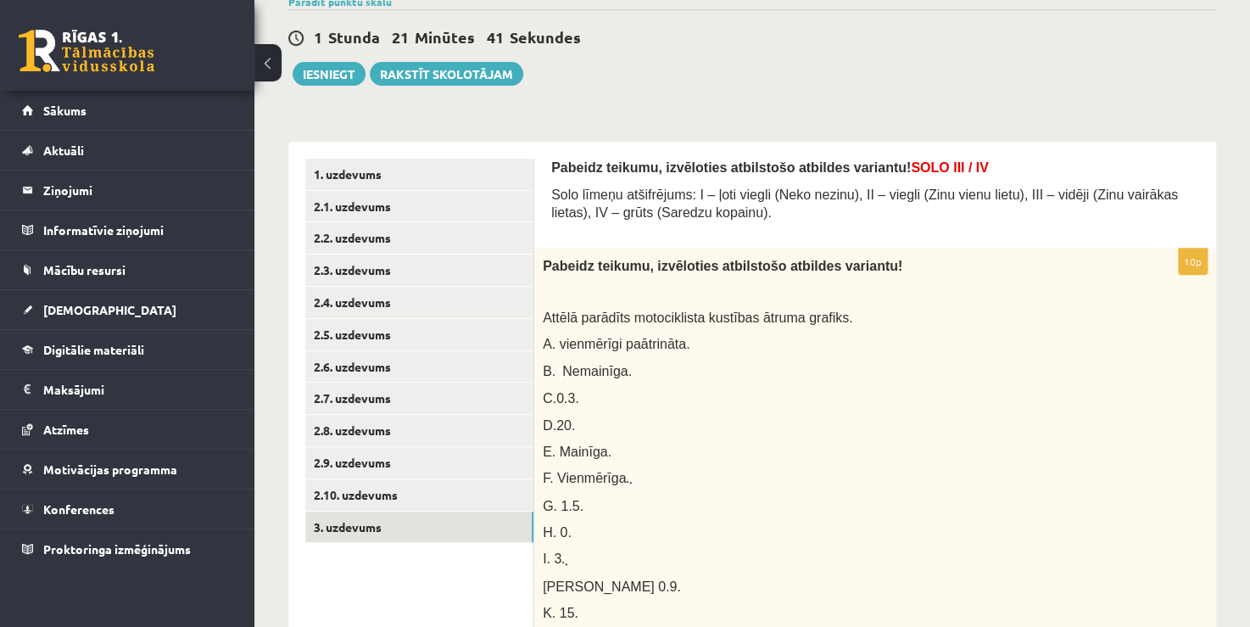
scroll to position [108, 0]
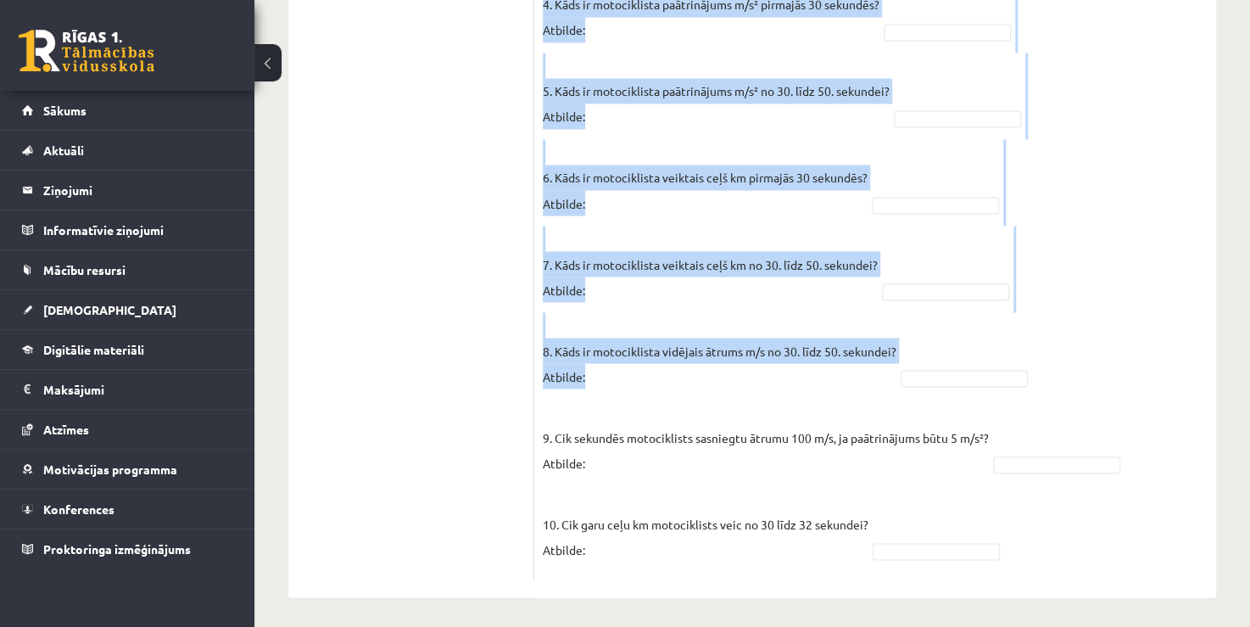
scroll to position [1379, 0]
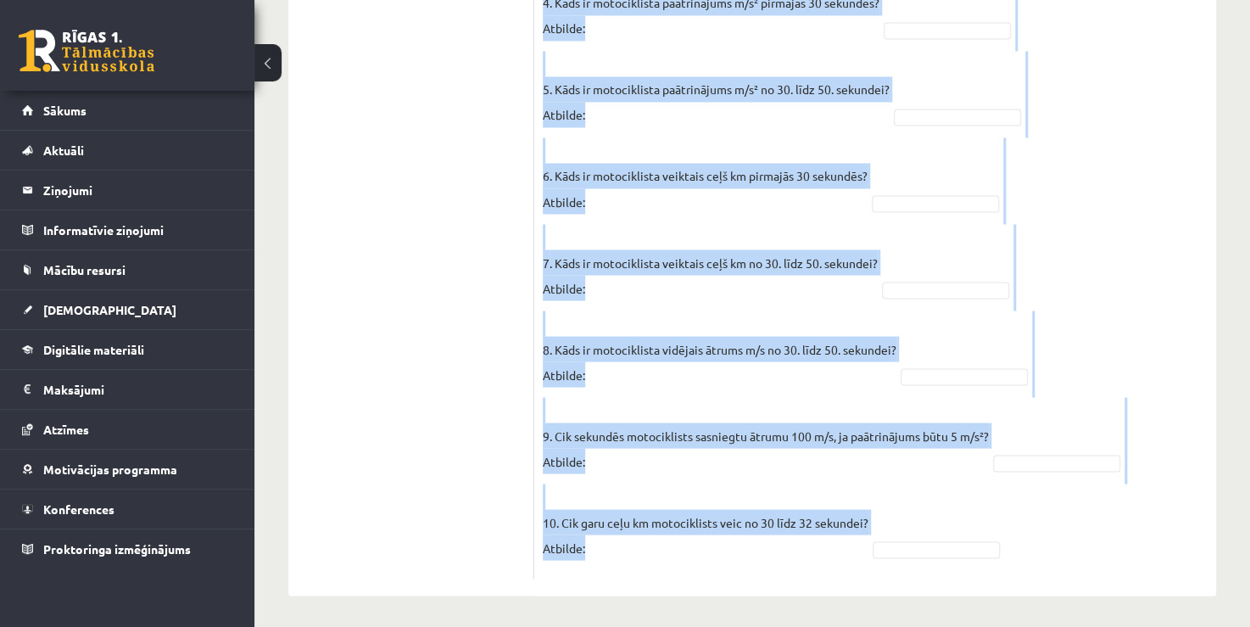
drag, startPoint x: 552, startPoint y: 229, endPoint x: 1006, endPoint y: 590, distance: 580.5
copy form "Lore ipsumd sitametcons: A – elit seddoe (Temp incidi), UT – labore (Etdo magna…"
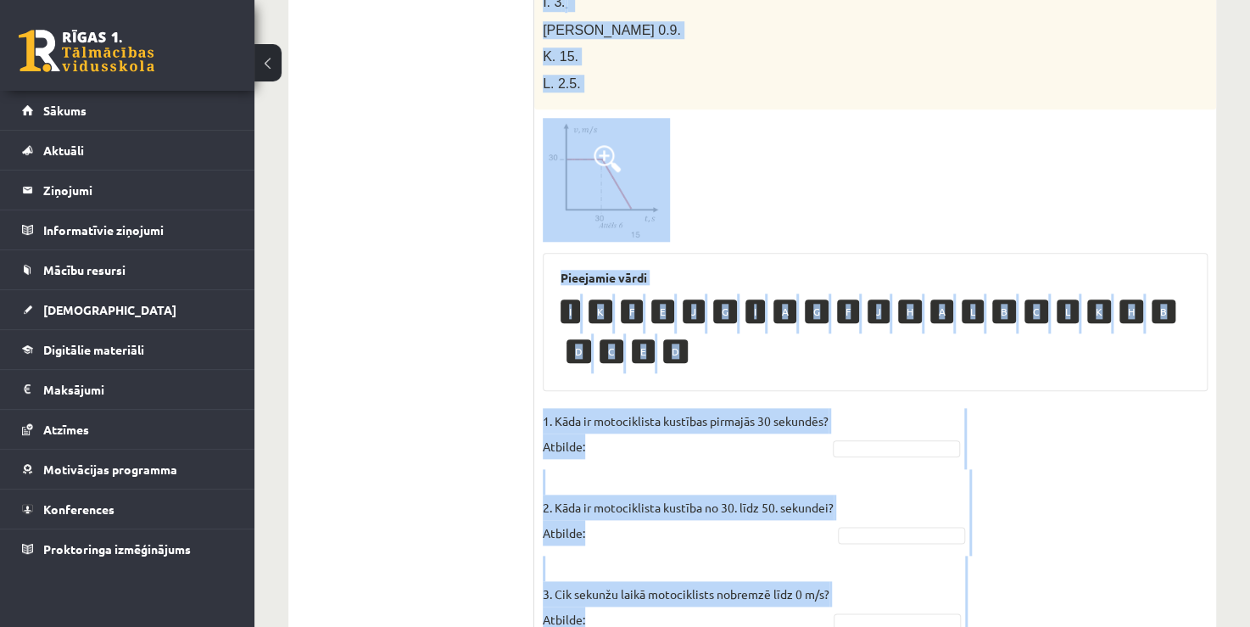
scroll to position [701, 0]
click at [725, 144] on div at bounding box center [875, 181] width 665 height 125
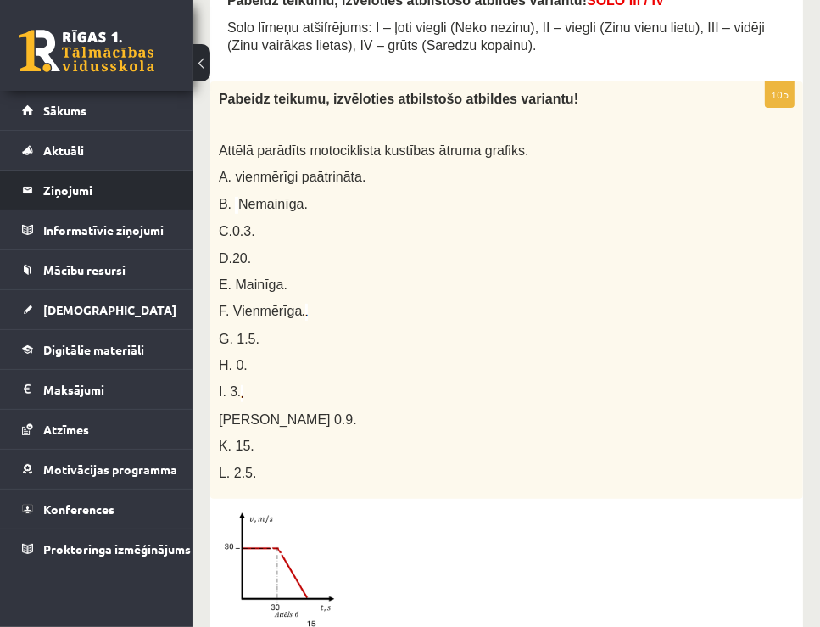
scroll to position [362, 0]
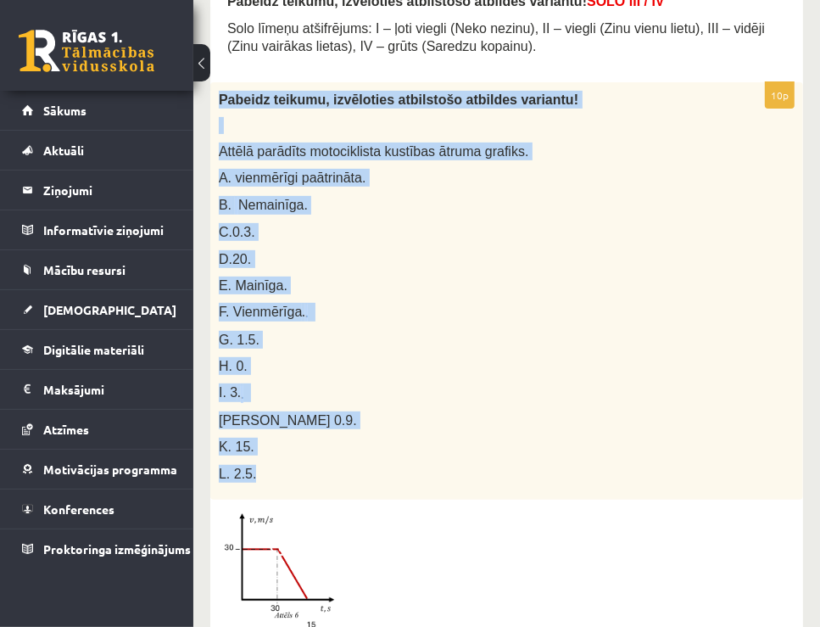
drag, startPoint x: 214, startPoint y: 97, endPoint x: 331, endPoint y: 463, distance: 384.5
click at [331, 463] on div "Pabeidz teikumu, izvēloties atbilstošo atbildes variantu! Attēlā parādīts motoc…" at bounding box center [506, 290] width 593 height 417
copy div "Pabeidz teikumu, izvēloties atbilstošo atbildes variantu! Attēlā parādīts motoc…"
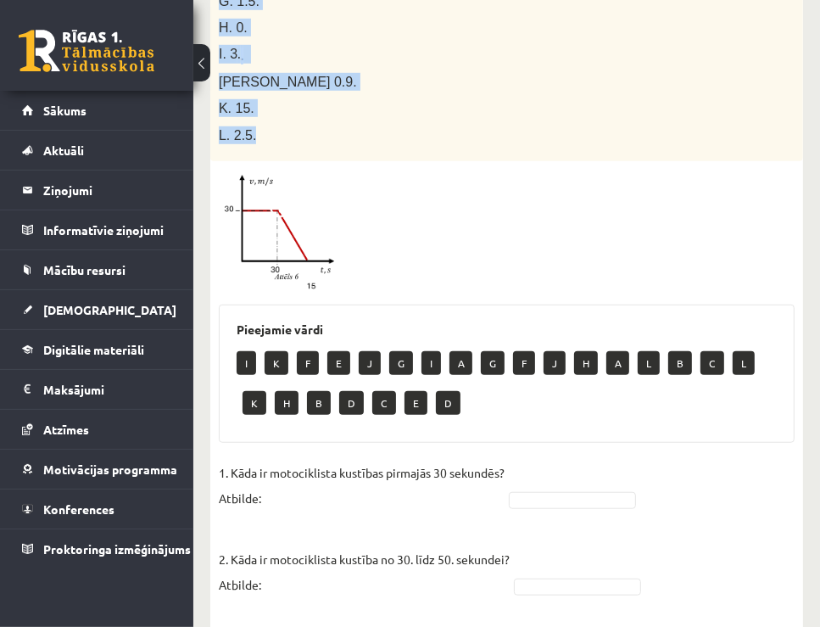
scroll to position [701, 0]
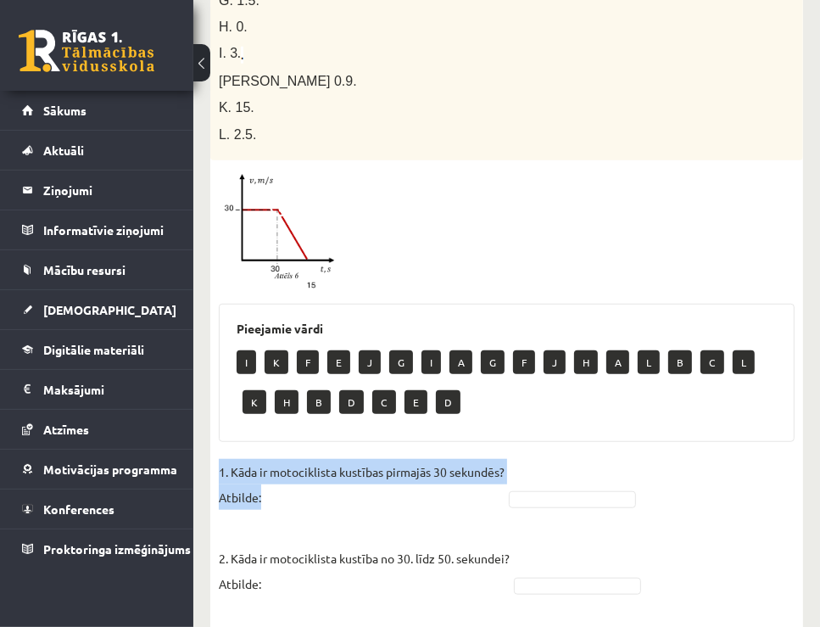
drag, startPoint x: 212, startPoint y: 463, endPoint x: 275, endPoint y: 508, distance: 77.2
click at [275, 508] on div "10p Pabeidz teikumu, izvēloties atbilstošo atbildes variantu! Attēlā parādīts m…" at bounding box center [506, 538] width 593 height 1590
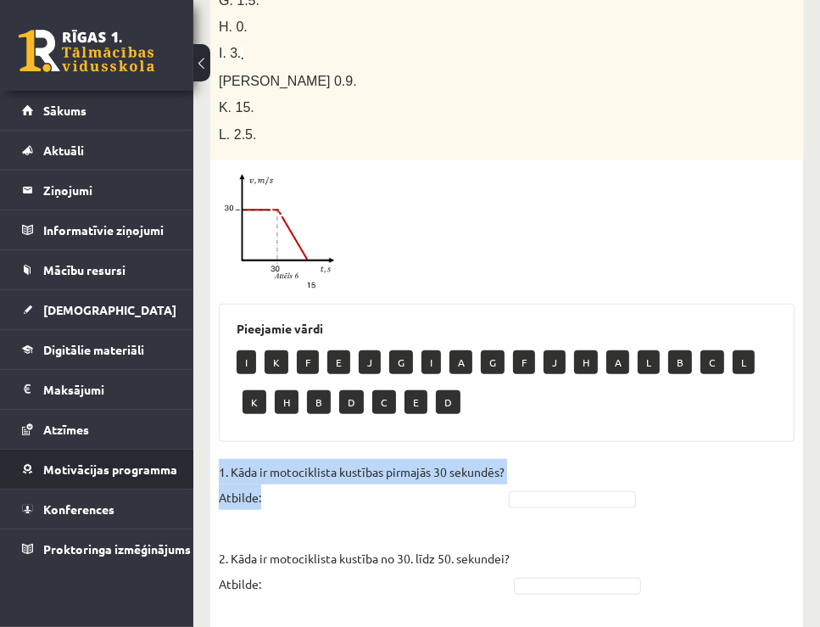
copy p "1. Kāda ir motociklista kustības pirmajās 30 sekundēs? Atbilde:"
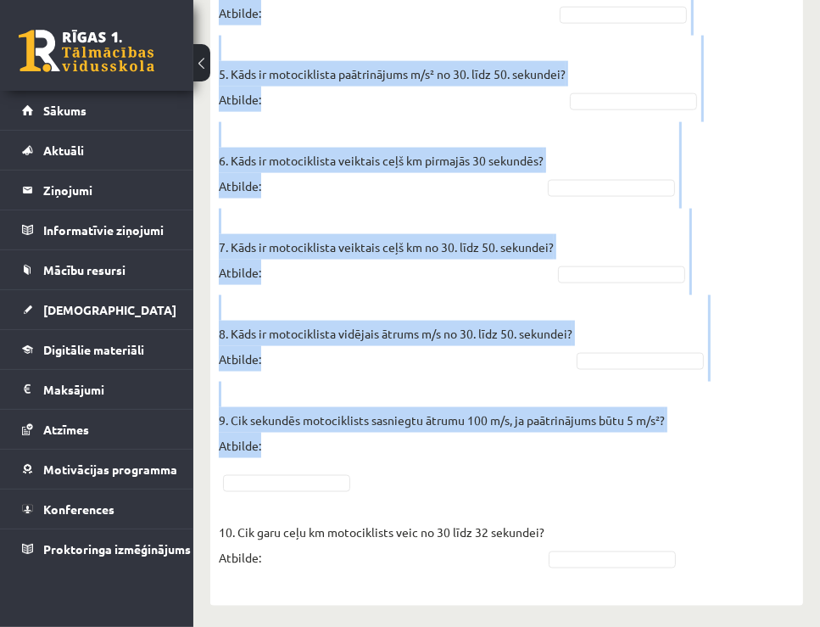
scroll to position [1445, 0]
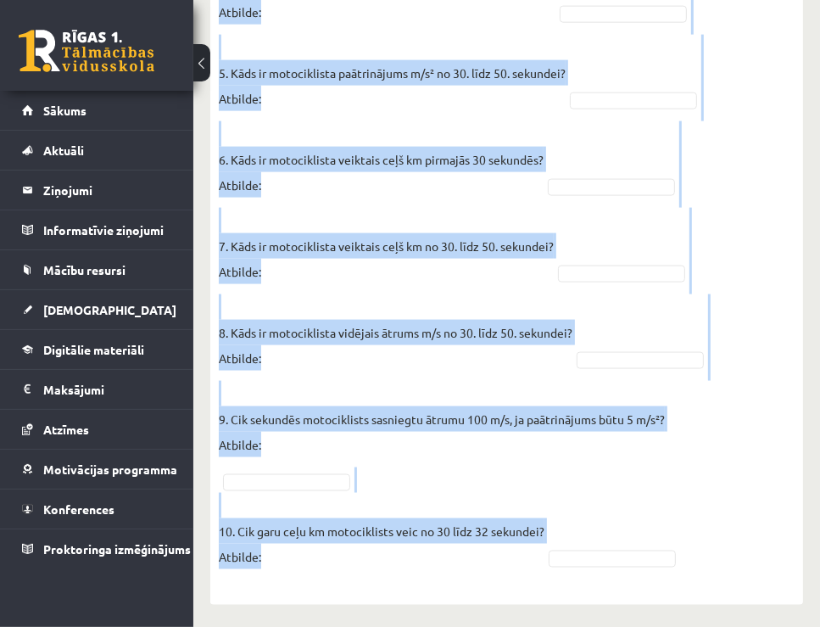
drag, startPoint x: 217, startPoint y: 263, endPoint x: 600, endPoint y: 565, distance: 487.8
copy div "Loremip dolorsi, ametconsec adipiscing elitsedd eiusmodt! Incidi utlabore etdol…"
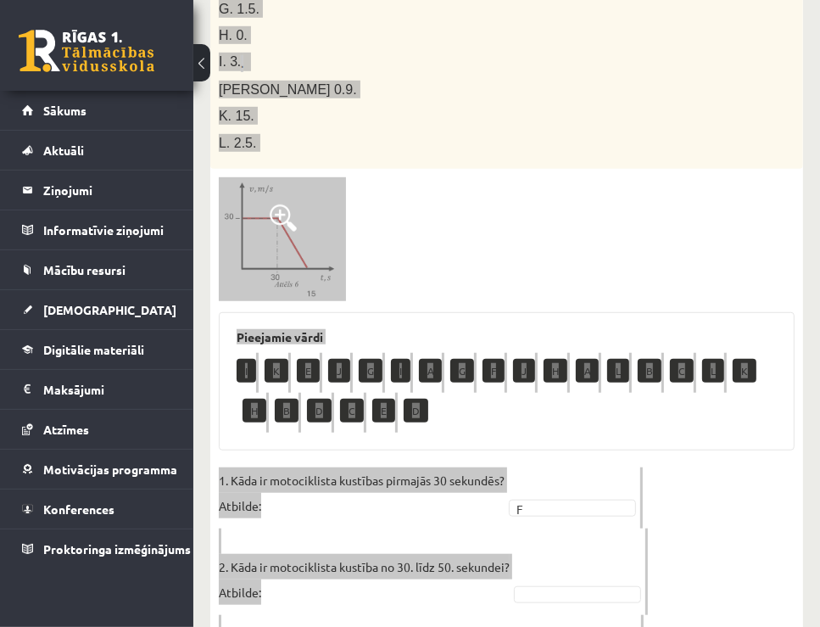
scroll to position [682, 0]
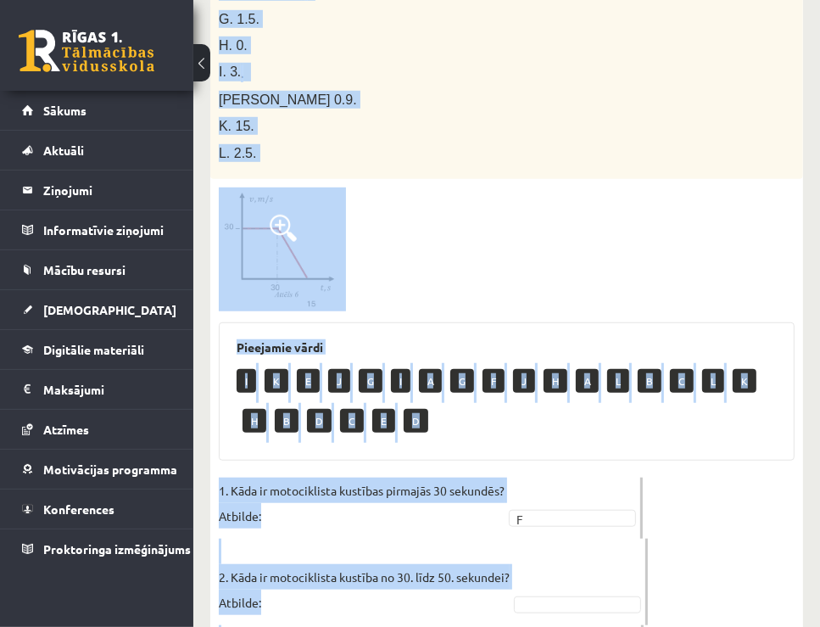
click at [380, 258] on div at bounding box center [507, 249] width 576 height 125
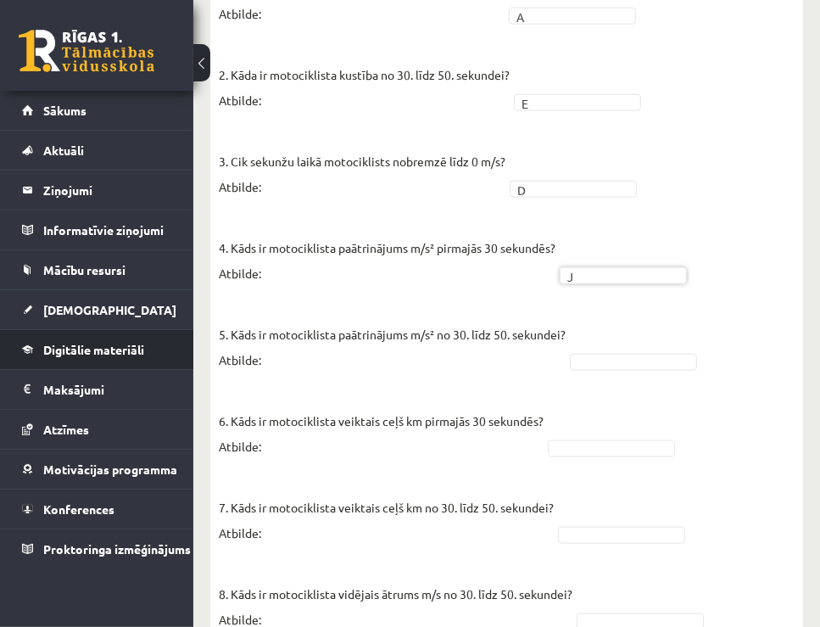
scroll to position [1187, 0]
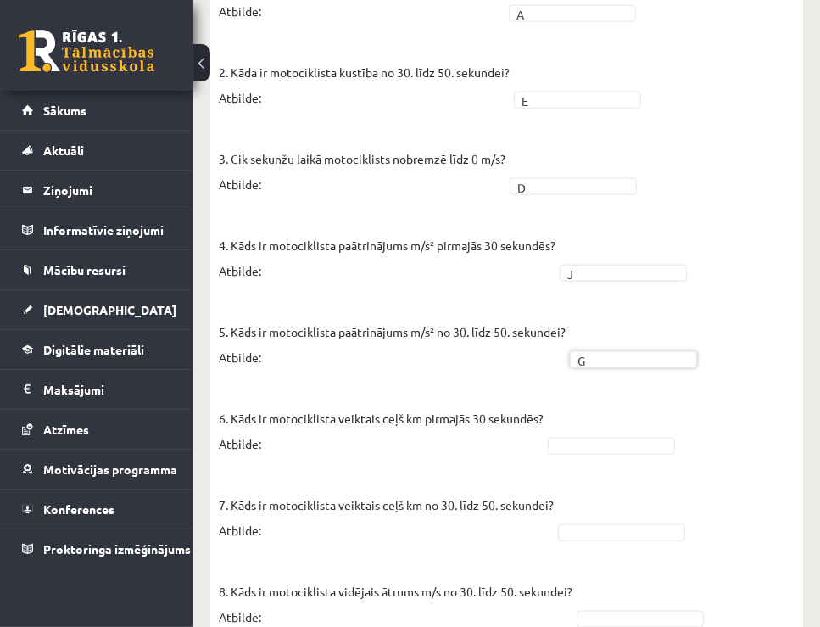
drag, startPoint x: 580, startPoint y: 412, endPoint x: 577, endPoint y: 424, distance: 12.3
click at [580, 415] on fieldset "1. Kāda ir motociklista kustības pirmajās 30 sekundēs? Atbilde: A * 2. Kāda ir …" at bounding box center [507, 405] width 576 height 865
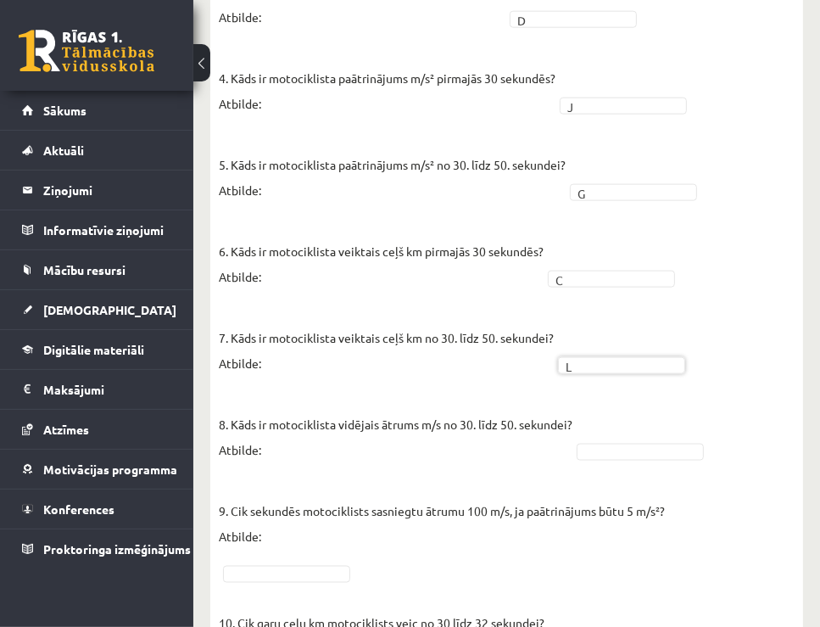
scroll to position [1316, 0]
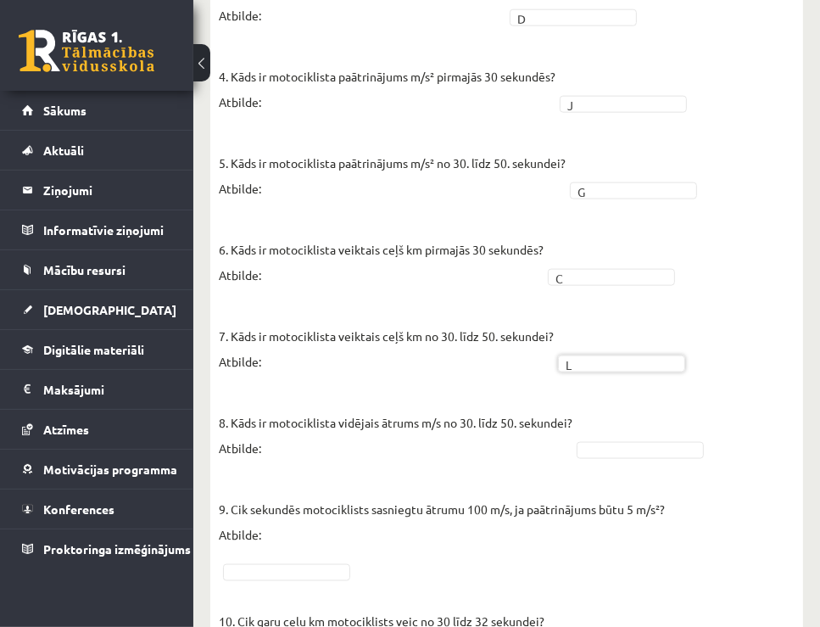
click at [584, 435] on fieldset "1. Kāda ir motociklista kustības pirmajās 30 sekundēs? Atbilde: A * 2. Kāda ir …" at bounding box center [507, 236] width 576 height 865
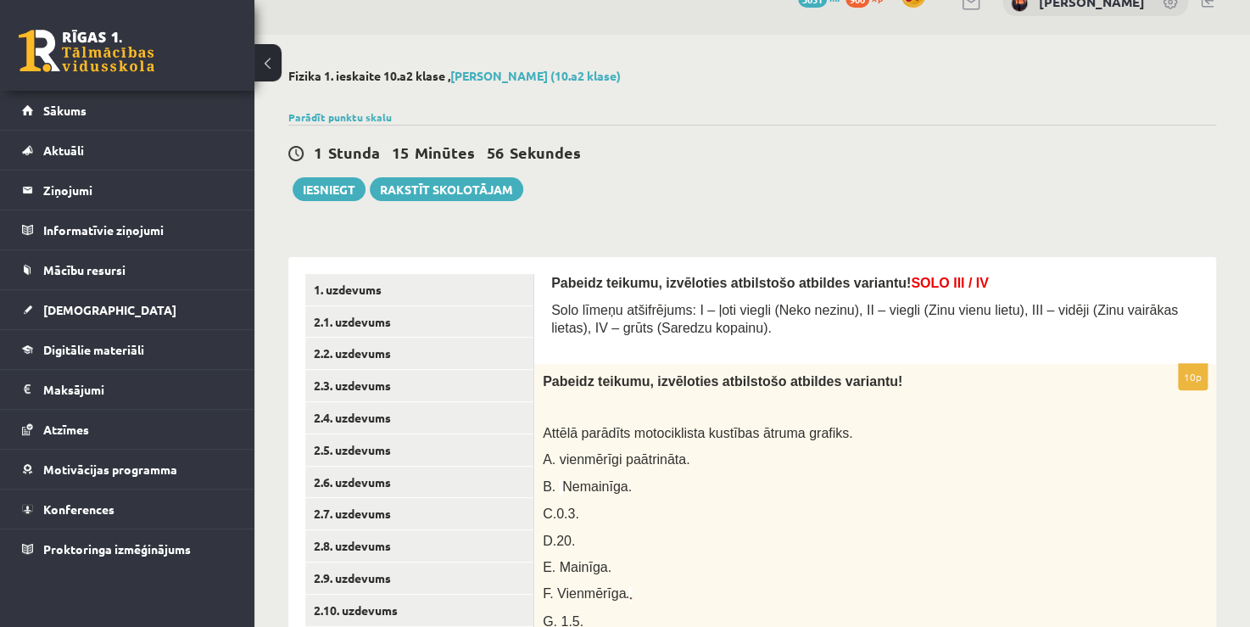
scroll to position [0, 0]
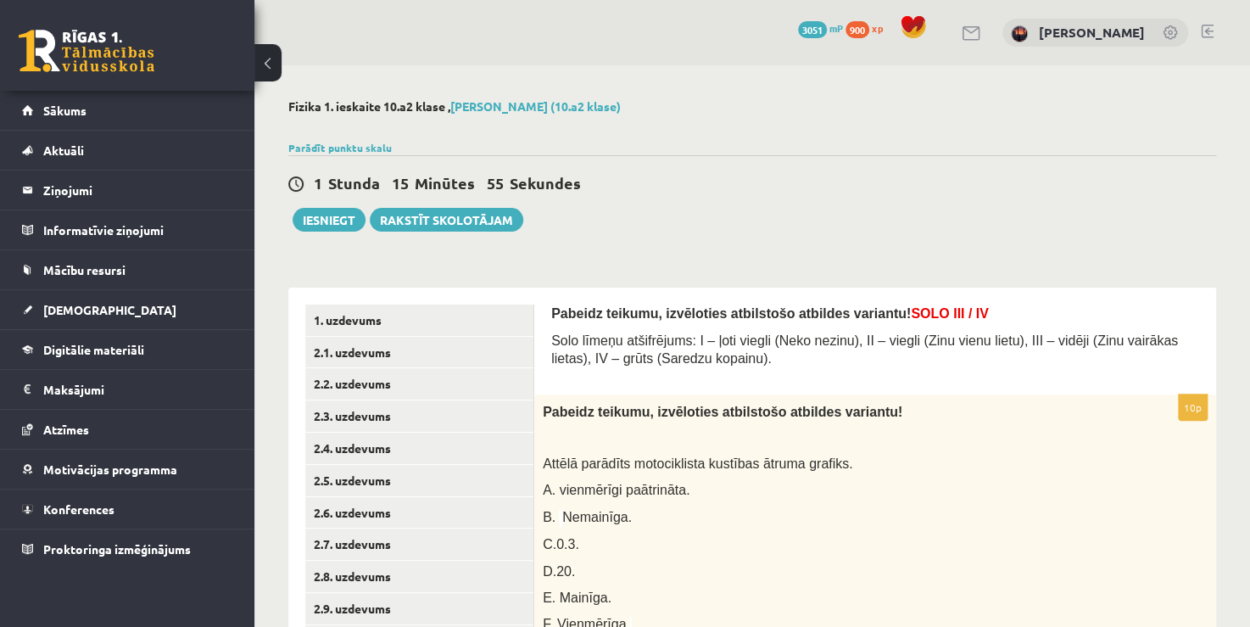
click at [840, 140] on div "Parādīt punktu skalu Atzīme No Līdz 1 0 6 2 7 9 3 10 12 4 13 15 5 16 19 6 20 22…" at bounding box center [751, 147] width 927 height 15
click at [349, 350] on link "2.1. uzdevums" at bounding box center [419, 352] width 228 height 31
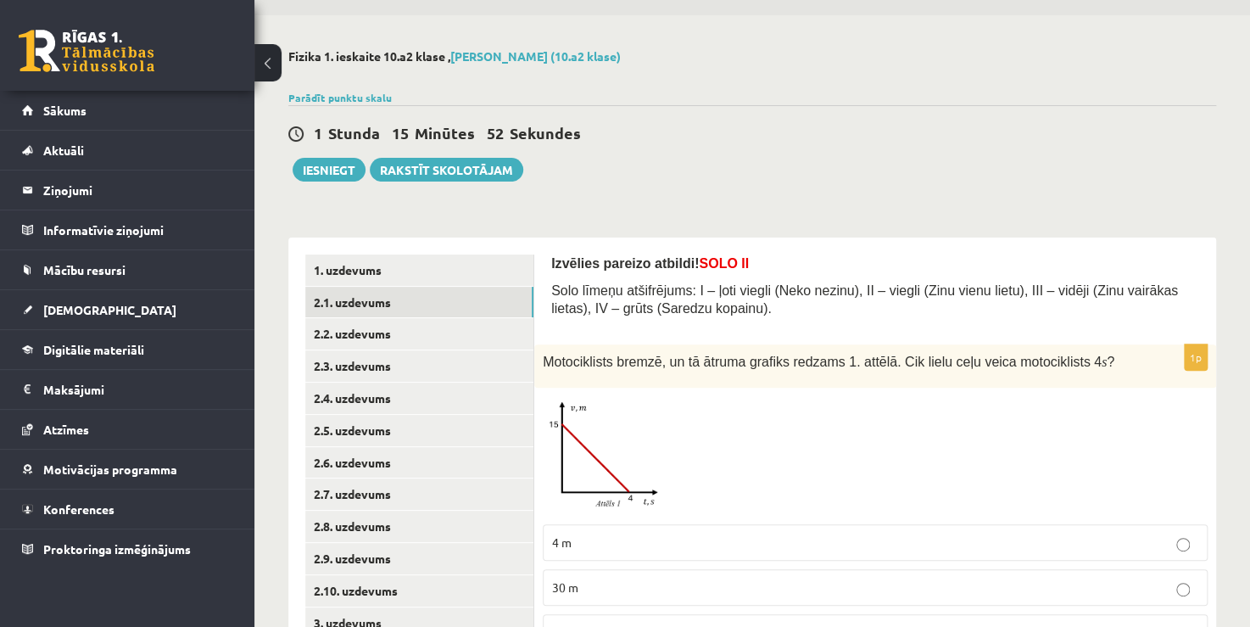
scroll to position [170, 0]
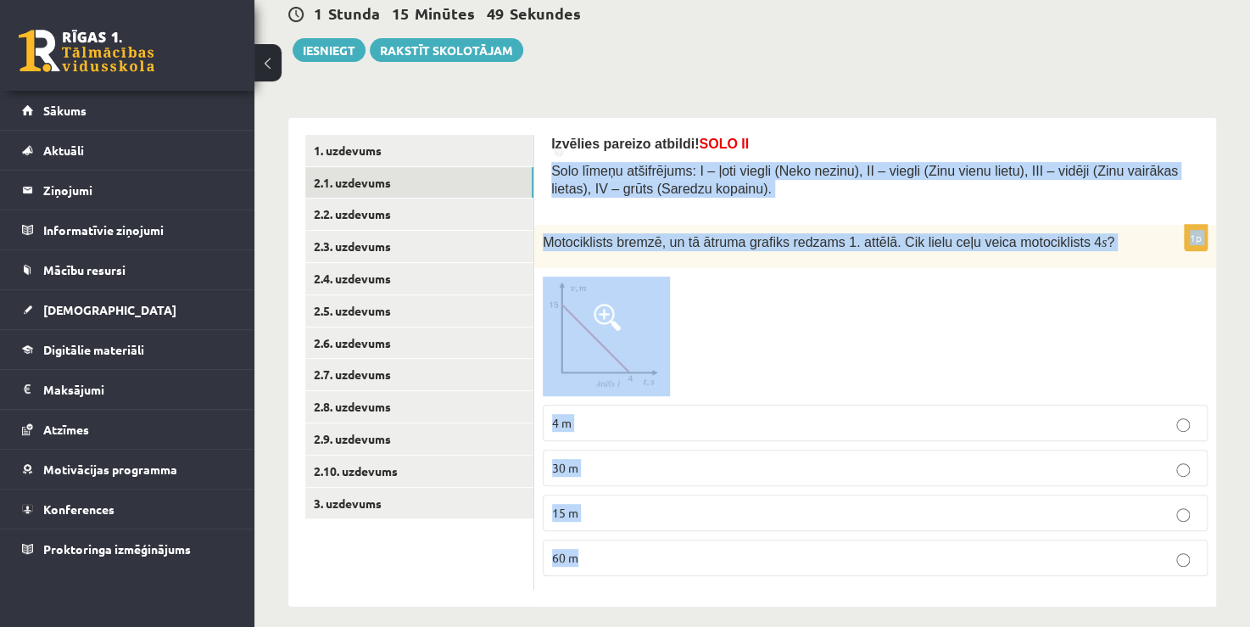
drag, startPoint x: 545, startPoint y: 166, endPoint x: 767, endPoint y: 541, distance: 435.6
click at [772, 554] on div "Izvēlies pareizo atbildi! SOLO II Solo līmeņu atšifrējums: I – ļoti viegli (Nek…" at bounding box center [875, 362] width 682 height 488
drag, startPoint x: 641, startPoint y: 340, endPoint x: 534, endPoint y: 337, distance: 106.9
click at [534, 337] on div "**********" at bounding box center [751, 362] width 927 height 488
click at [554, 304] on img at bounding box center [606, 336] width 127 height 120
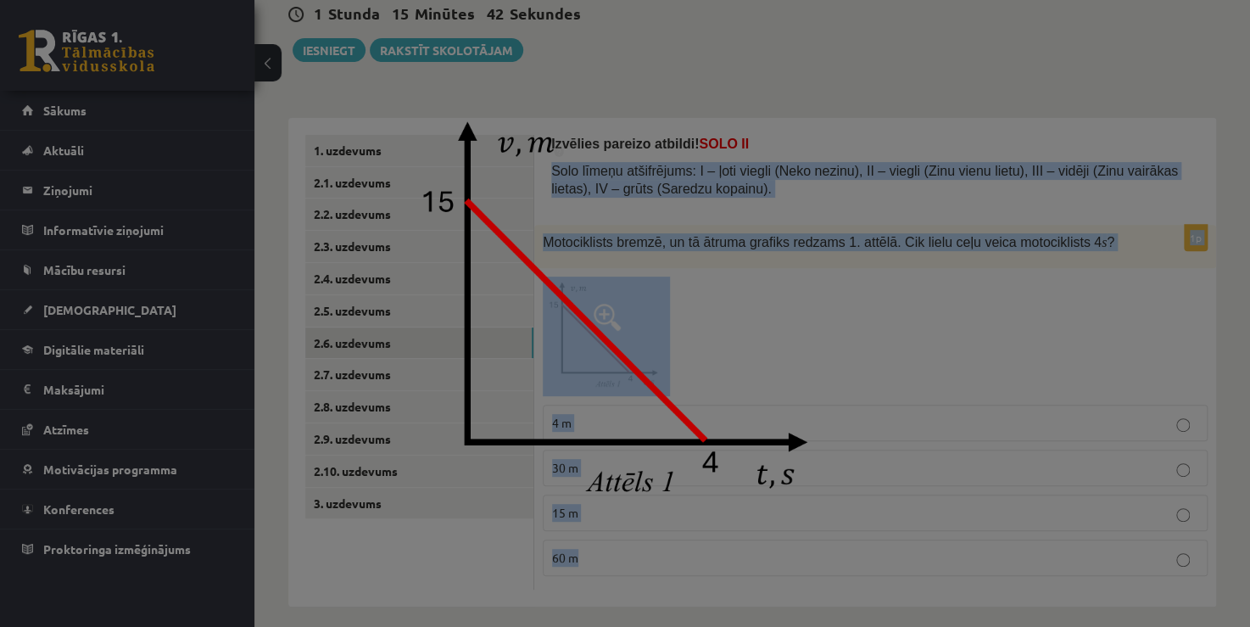
click at [579, 260] on img at bounding box center [624, 314] width 451 height 424
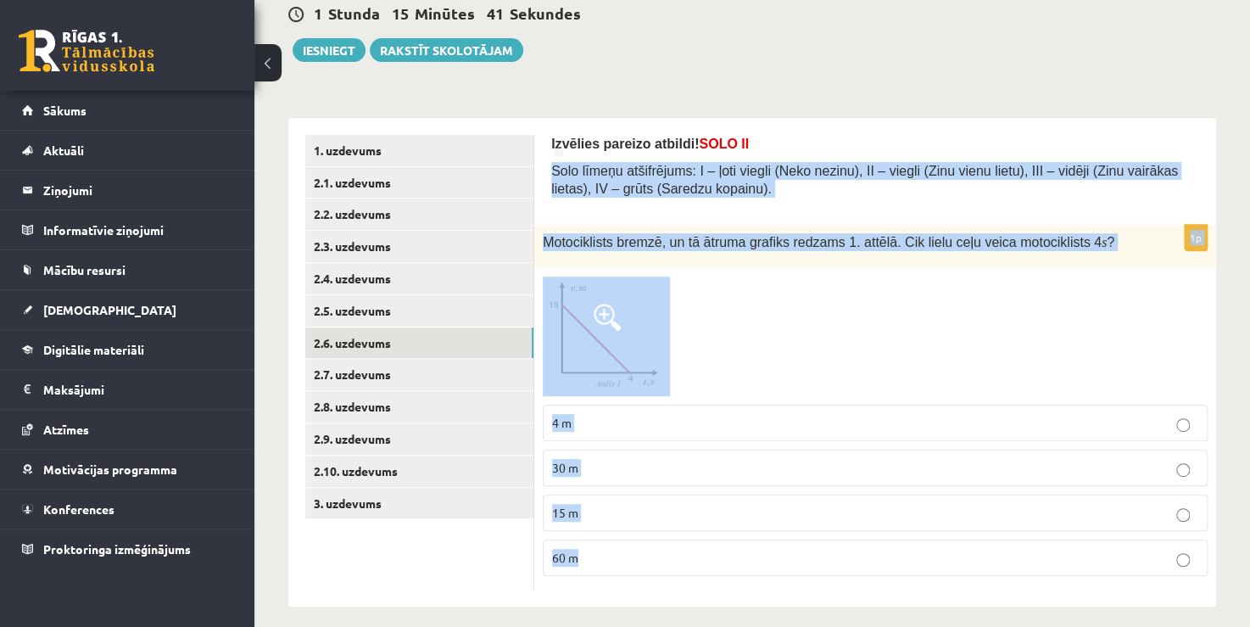
click at [593, 262] on div "Motociklists bremzē, un tā ātruma grafiks redzams 1. attēlā. Cik lielu ceļu vei…" at bounding box center [875, 246] width 682 height 43
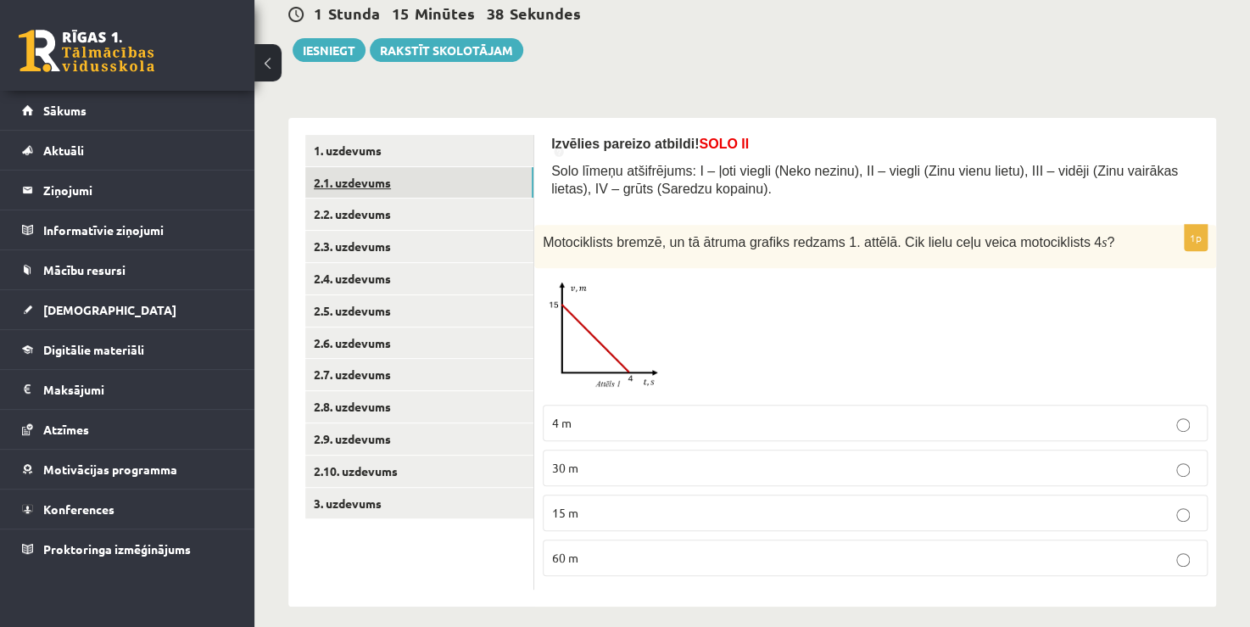
click at [363, 185] on link "2.1. uzdevums" at bounding box center [419, 182] width 228 height 31
drag, startPoint x: 554, startPoint y: 170, endPoint x: 641, endPoint y: 453, distance: 296.1
click at [715, 541] on form "Izvēlies pareizo atbildi! SOLO II Solo līmeņu atšifrējums: I – ļoti viegli (Nek…" at bounding box center [875, 362] width 648 height 454
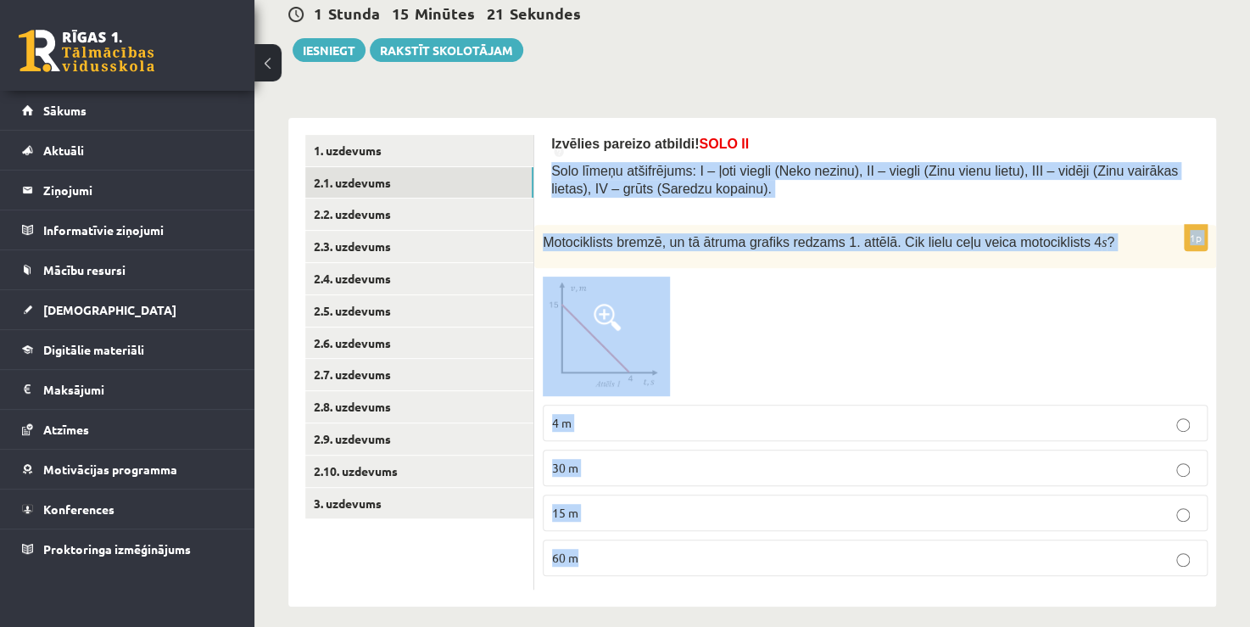
drag, startPoint x: 552, startPoint y: 171, endPoint x: 646, endPoint y: 565, distance: 404.5
click at [646, 565] on form "Izvēlies pareizo atbildi! SOLO II Solo līmeņu atšifrējums: I – ļoti viegli (Nek…" at bounding box center [875, 362] width 648 height 454
click at [571, 601] on div "Izvēlies pareizo atbildi! SOLO II Solo līmeņu atšifrējums: I – ļoti viegli (Nek…" at bounding box center [875, 362] width 682 height 488
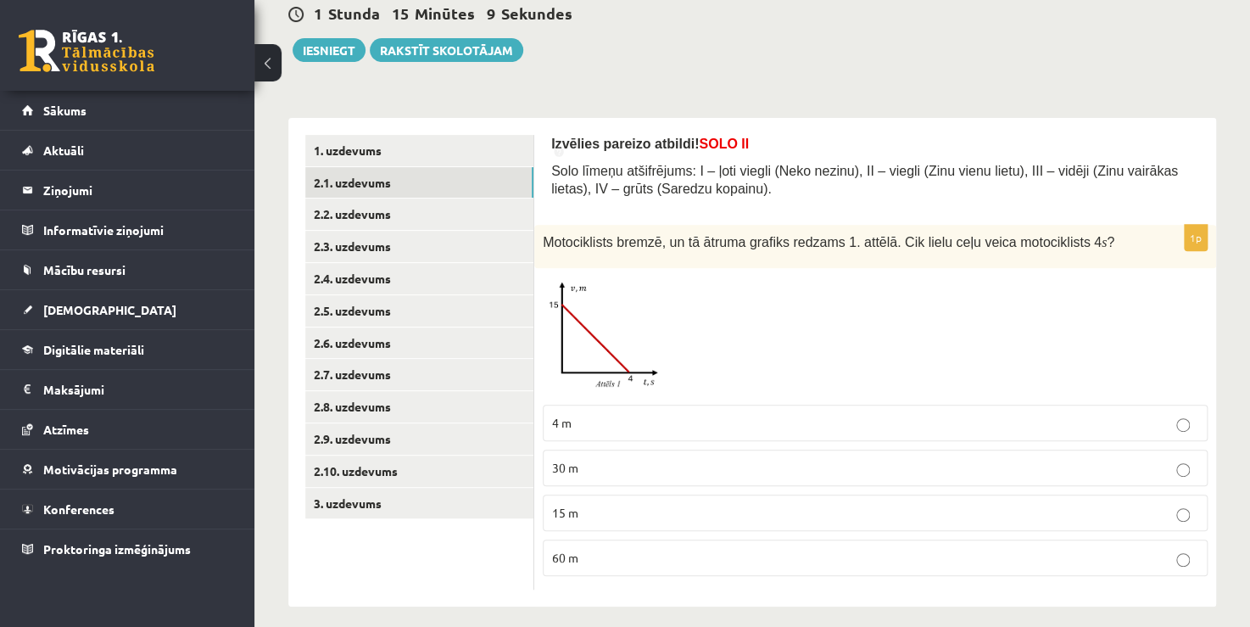
click at [570, 565] on label "60 m" at bounding box center [875, 557] width 665 height 36
click at [393, 223] on link "2.2. uzdevums" at bounding box center [419, 213] width 228 height 31
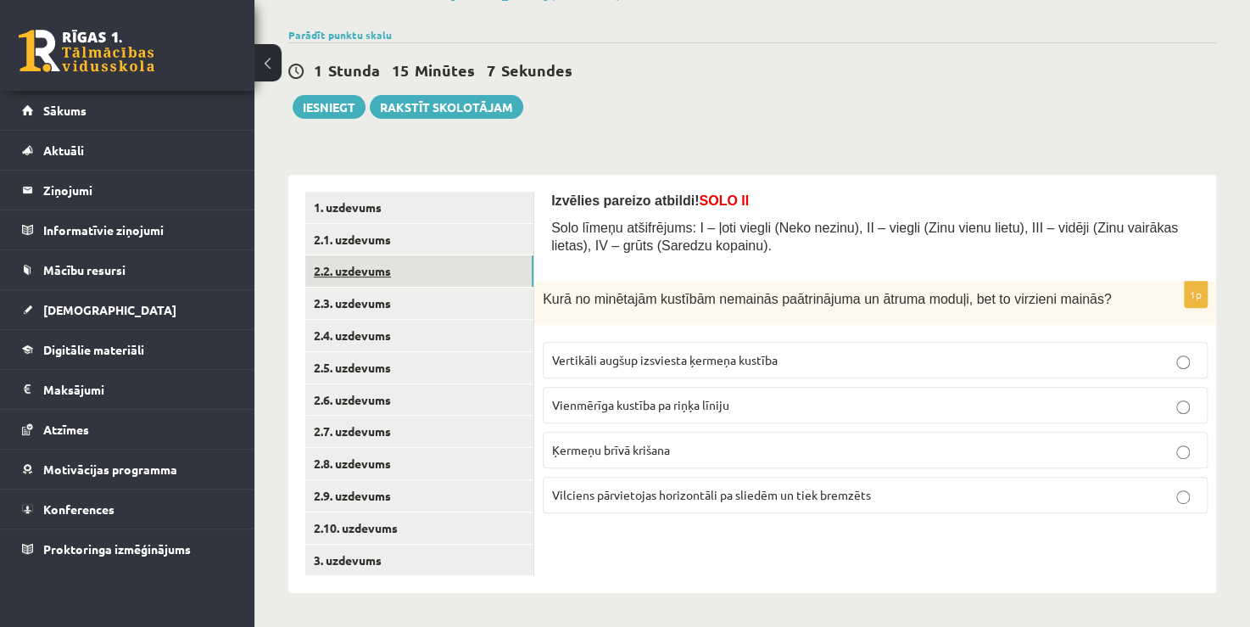
scroll to position [113, 0]
click at [366, 304] on link "2.3. uzdevums" at bounding box center [419, 302] width 228 height 31
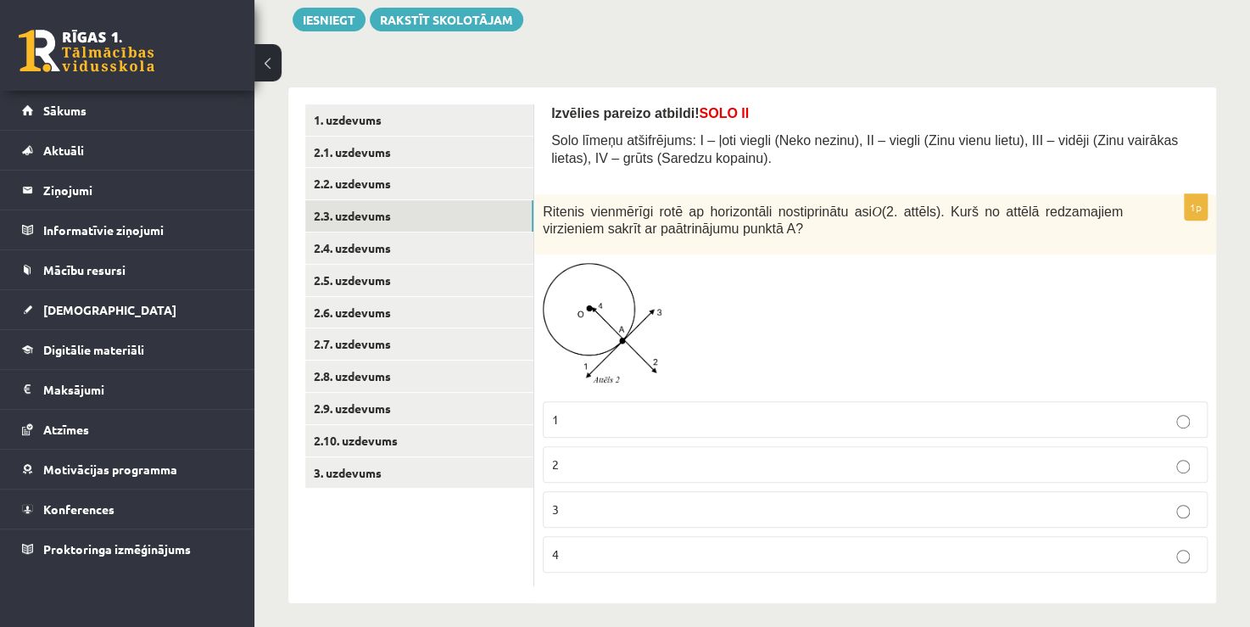
scroll to position [209, 0]
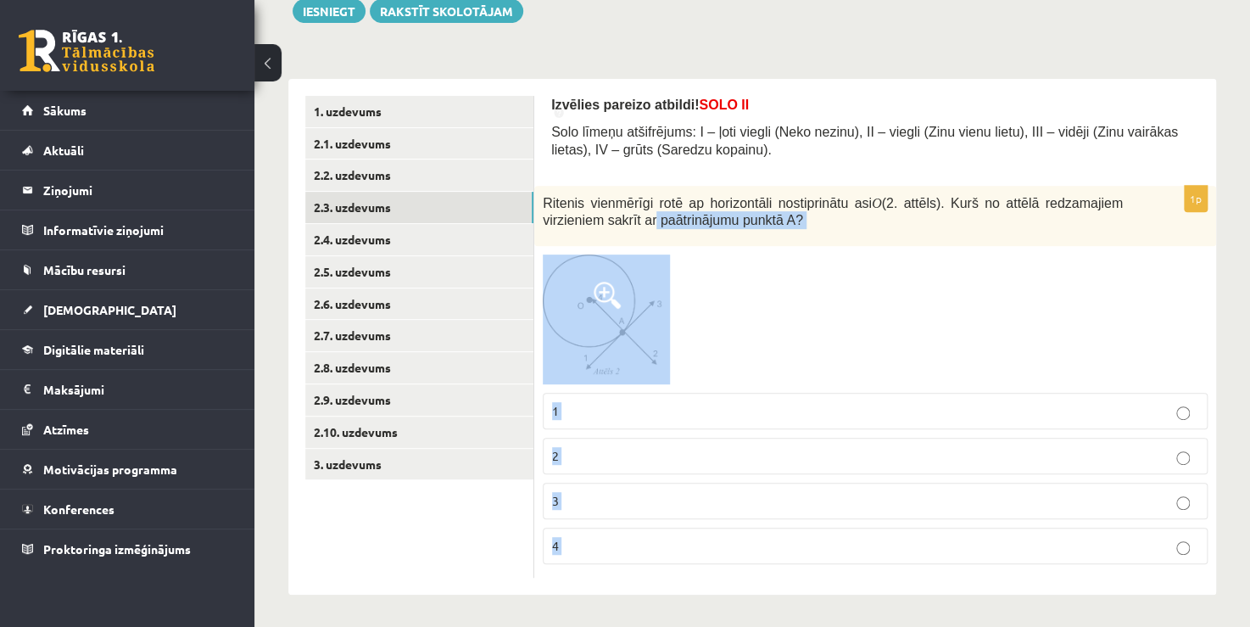
drag, startPoint x: 554, startPoint y: 121, endPoint x: 579, endPoint y: 212, distance: 94.2
click at [580, 214] on html "0 Dāvanas 3051 mP 900 xp [PERSON_NAME] Sākums Aktuāli Kā mācīties eSKOLĀ Kontak…" at bounding box center [625, 104] width 1250 height 627
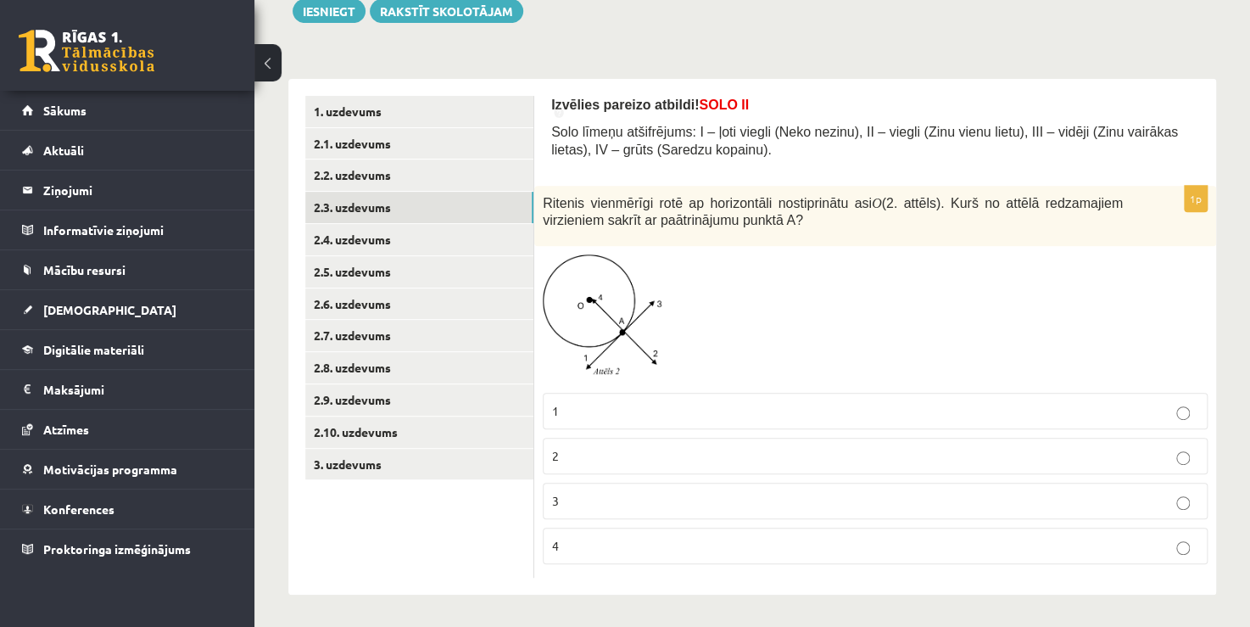
click at [710, 167] on div "Izvēlies pareizo atbildi! SOLO II Solo līmeņu atšifrējums: I – ļoti viegli (Nek…" at bounding box center [875, 132] width 648 height 73
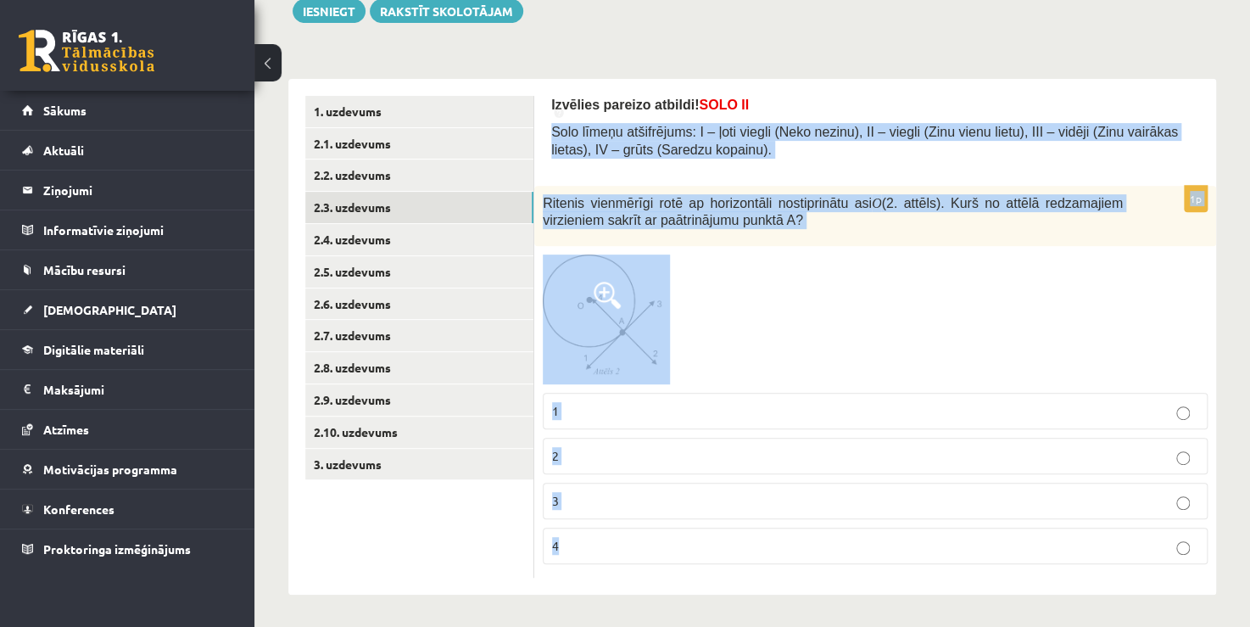
drag, startPoint x: 552, startPoint y: 127, endPoint x: 640, endPoint y: 582, distance: 463.7
click at [641, 584] on div "Izvēlies pareizo atbildi! SOLO II Solo līmeņu atšifrējums: I – ļoti viegli (Nek…" at bounding box center [875, 336] width 682 height 515
click at [727, 317] on div at bounding box center [875, 319] width 665 height 130
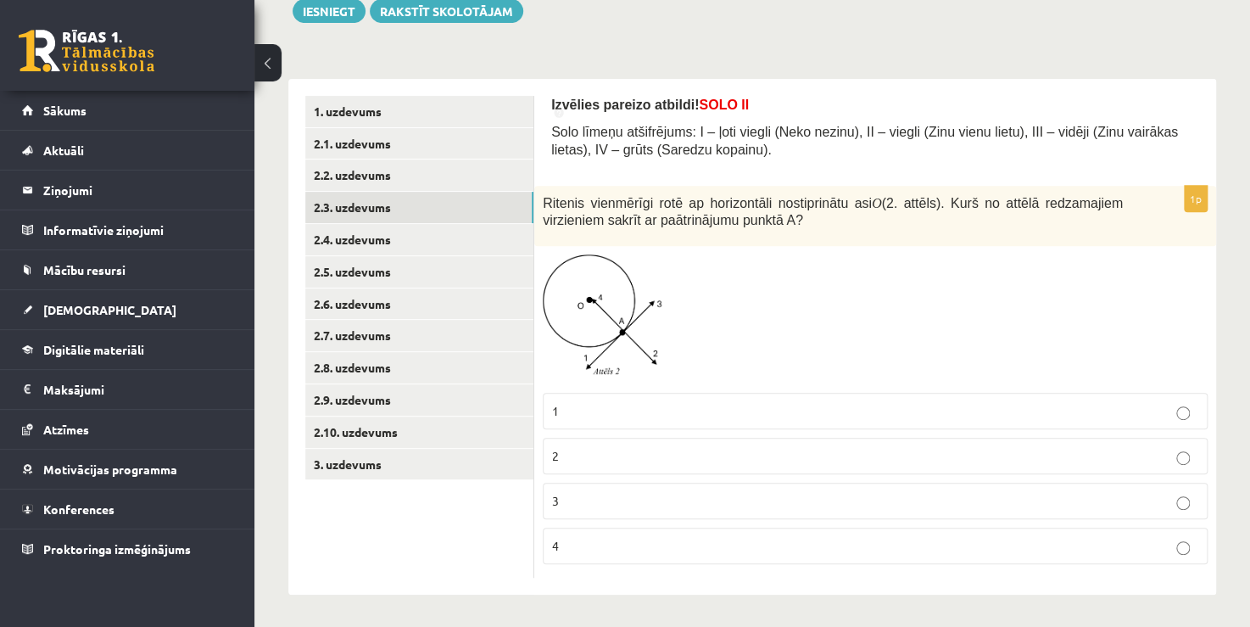
click at [580, 512] on label "3" at bounding box center [875, 500] width 665 height 36
click at [350, 239] on link "2.4. uzdevums" at bounding box center [419, 239] width 228 height 31
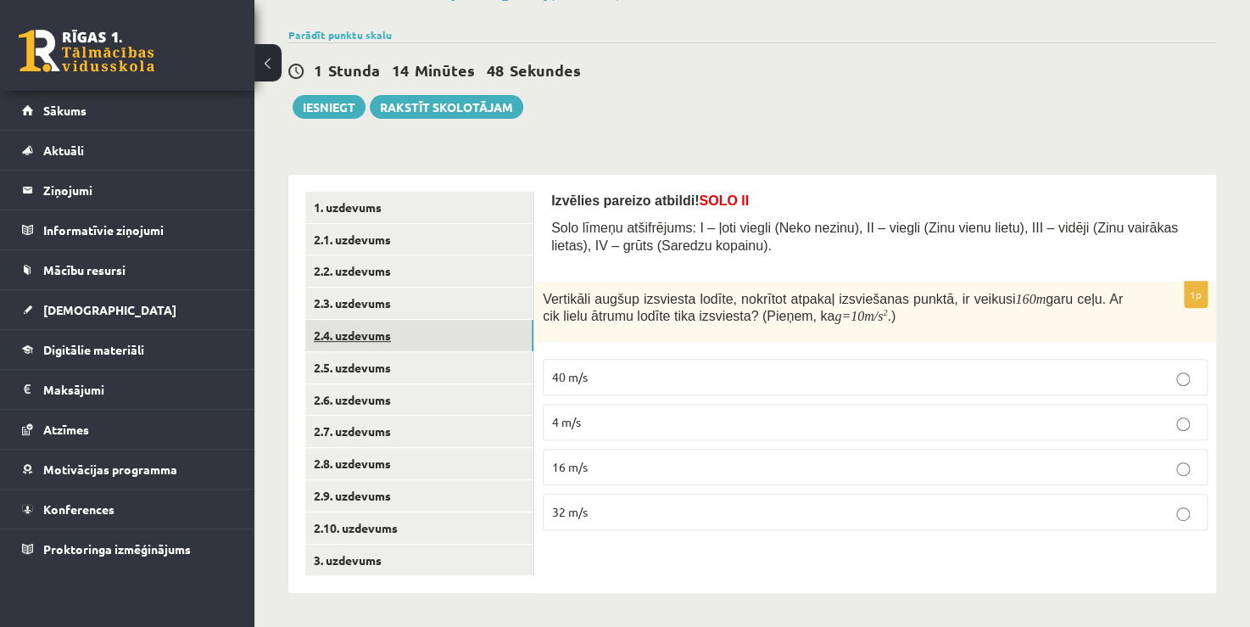
scroll to position [113, 0]
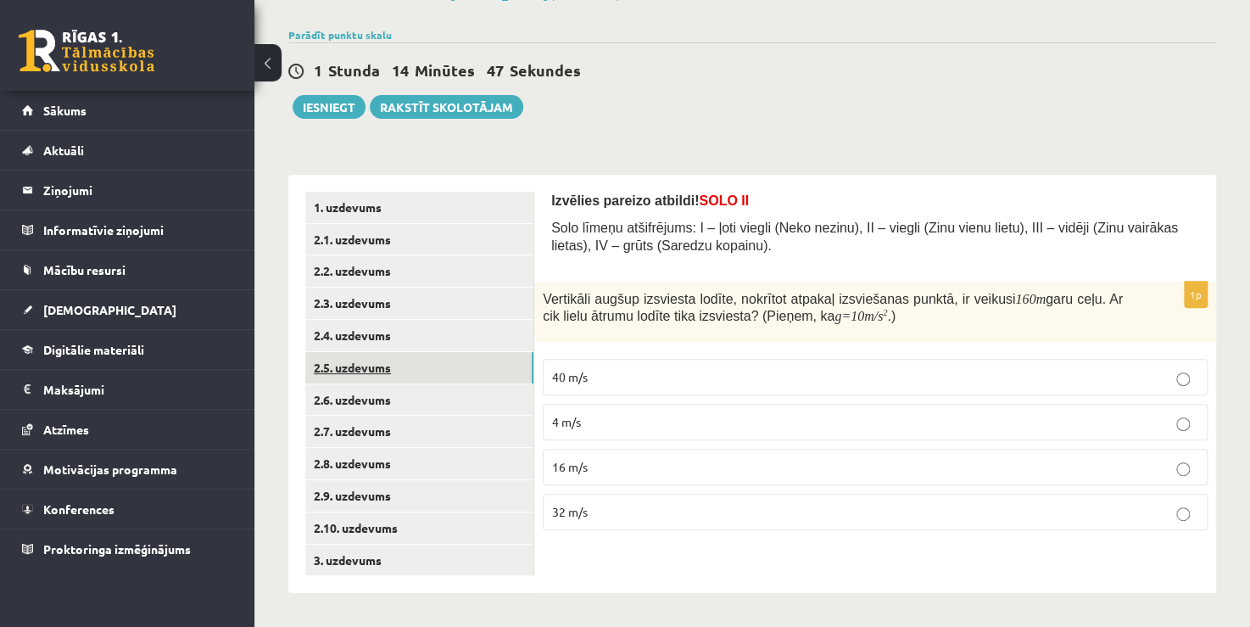
click at [335, 366] on link "2.5. uzdevums" at bounding box center [419, 367] width 228 height 31
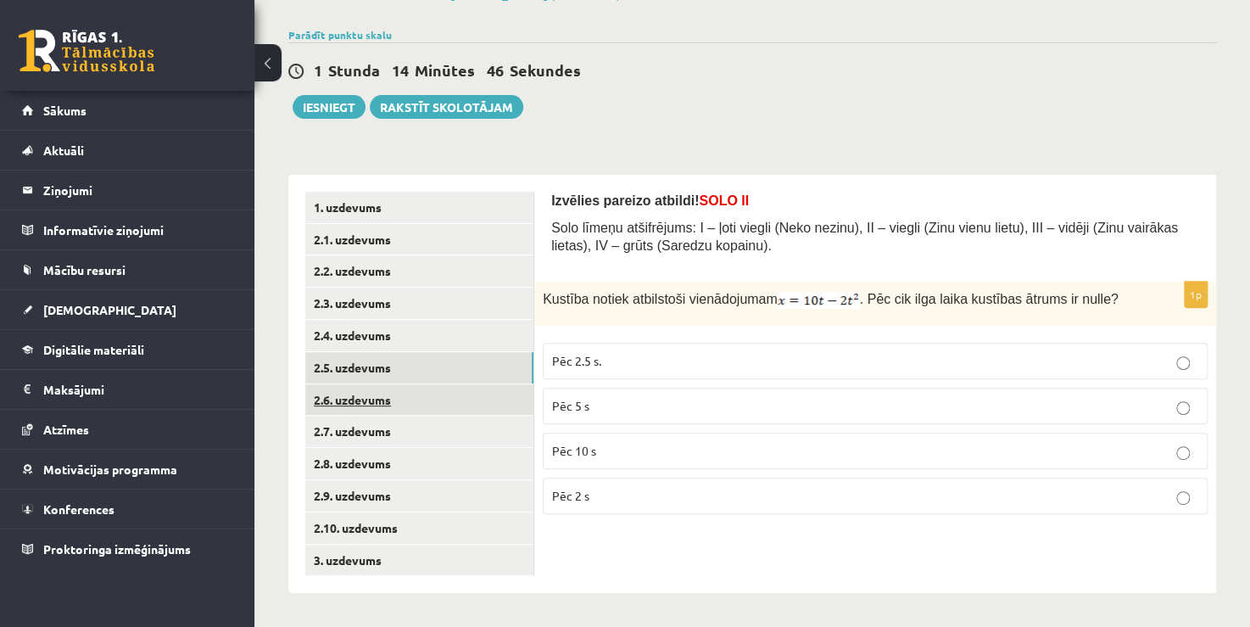
click at [327, 405] on link "2.6. uzdevums" at bounding box center [419, 399] width 228 height 31
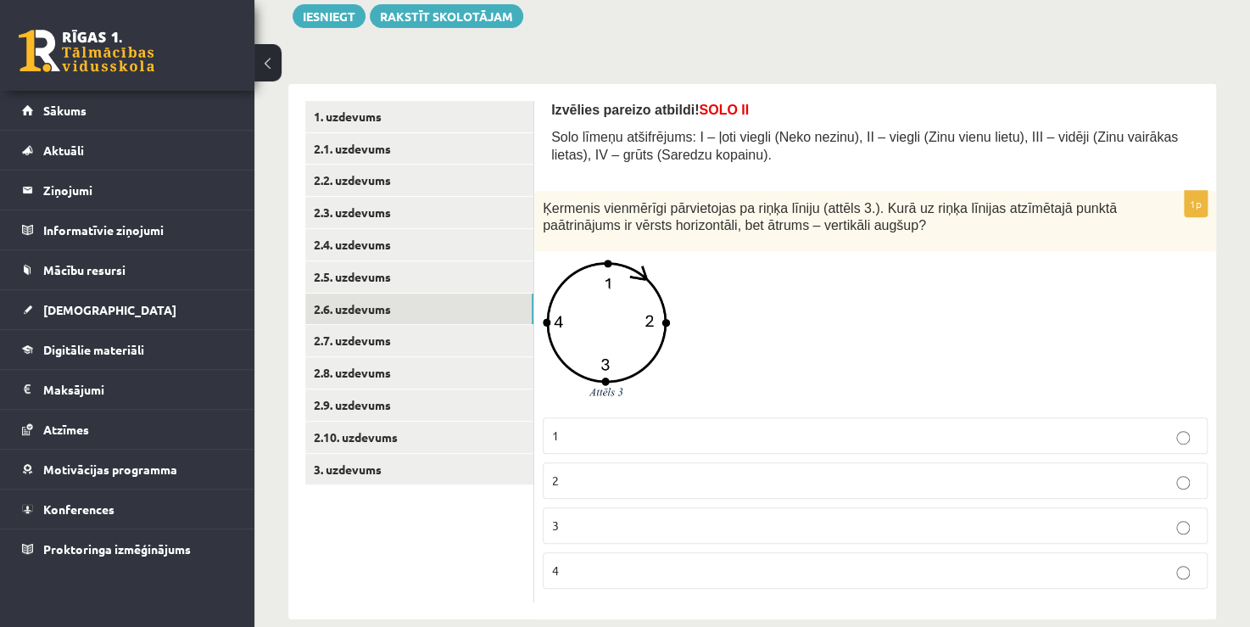
scroll to position [227, 0]
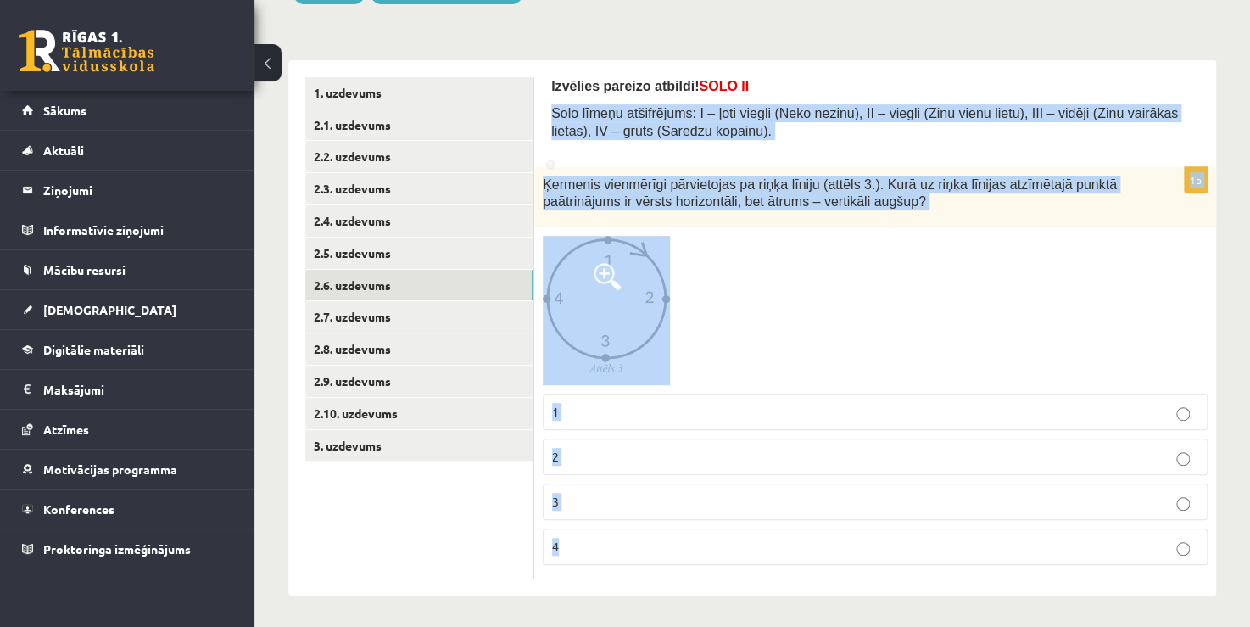
drag, startPoint x: 554, startPoint y: 108, endPoint x: 617, endPoint y: 558, distance: 454.6
click at [617, 558] on form "Izvēlies pareizo atbildi! SOLO II Solo līmeņu atšifrējums: I – ļoti viegli (Nek…" at bounding box center [875, 327] width 648 height 501
click at [585, 448] on p "2" at bounding box center [875, 457] width 646 height 18
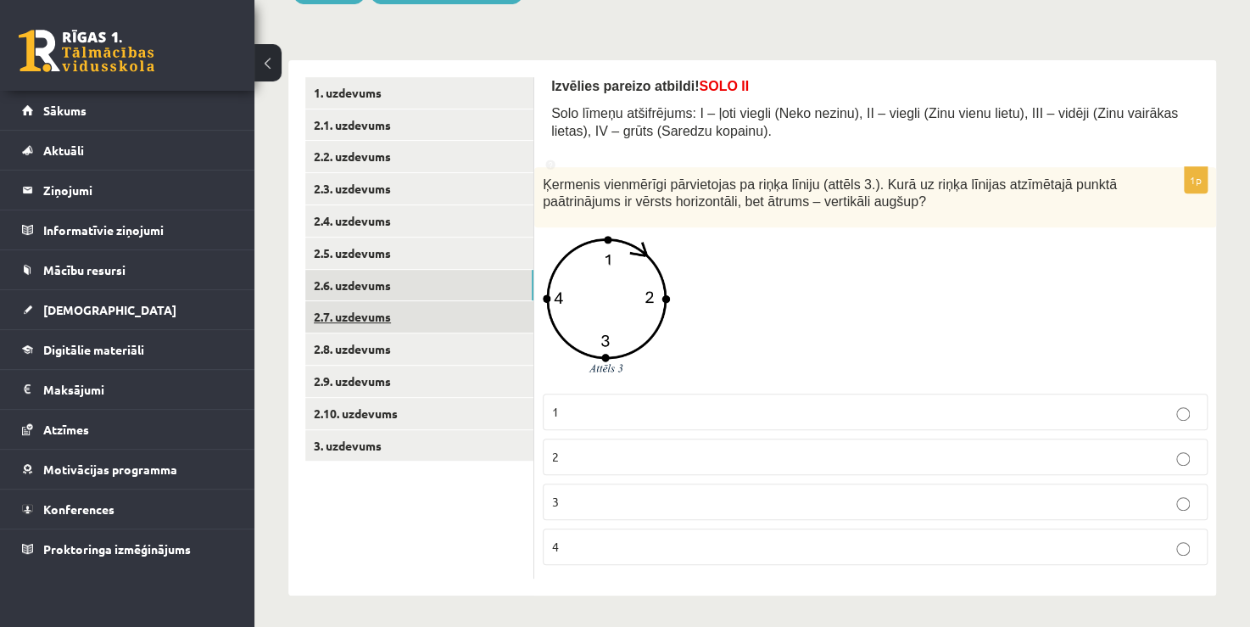
click at [359, 309] on link "2.7. uzdevums" at bounding box center [419, 316] width 228 height 31
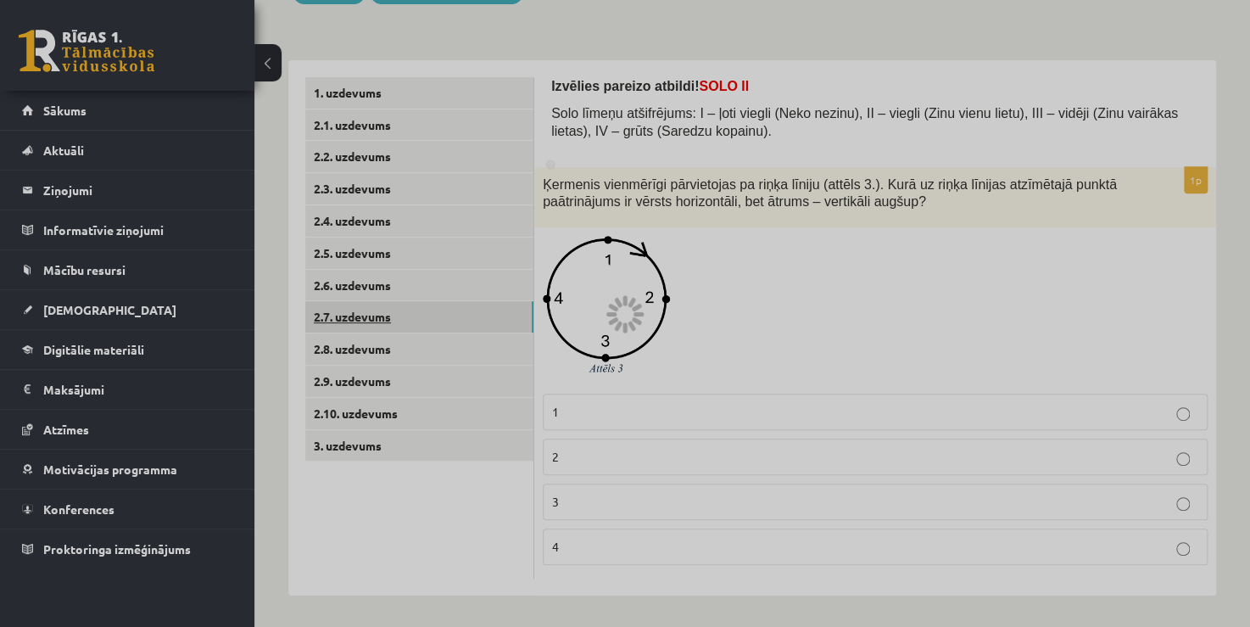
scroll to position [113, 0]
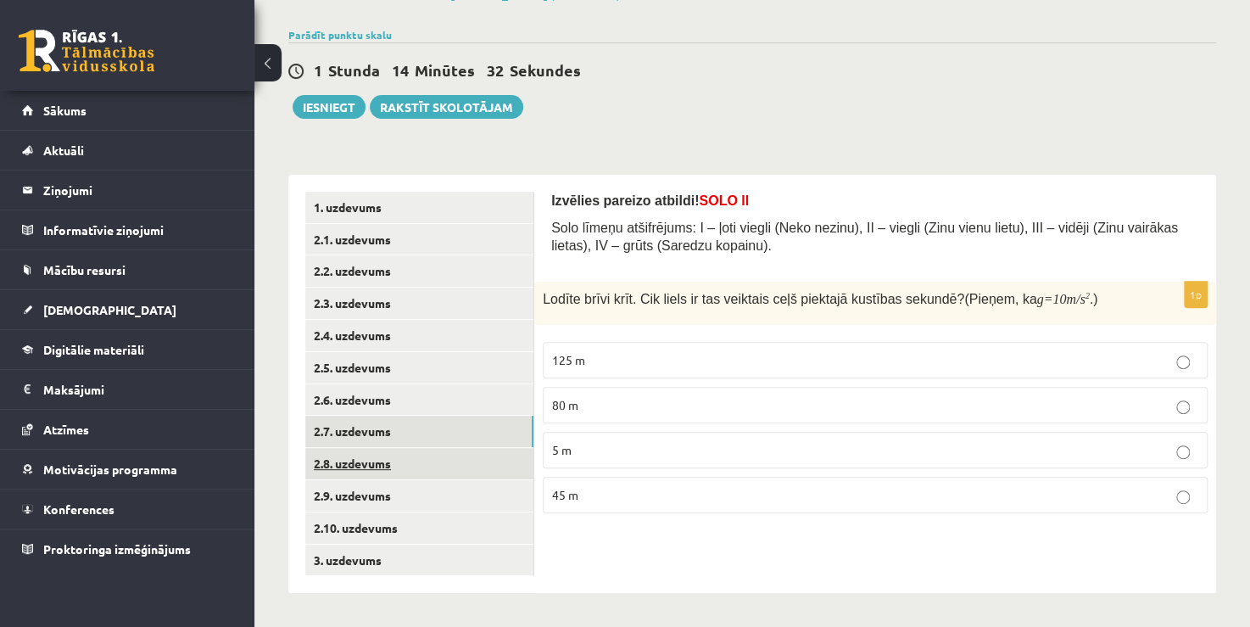
click at [364, 474] on link "2.8. uzdevums" at bounding box center [419, 463] width 228 height 31
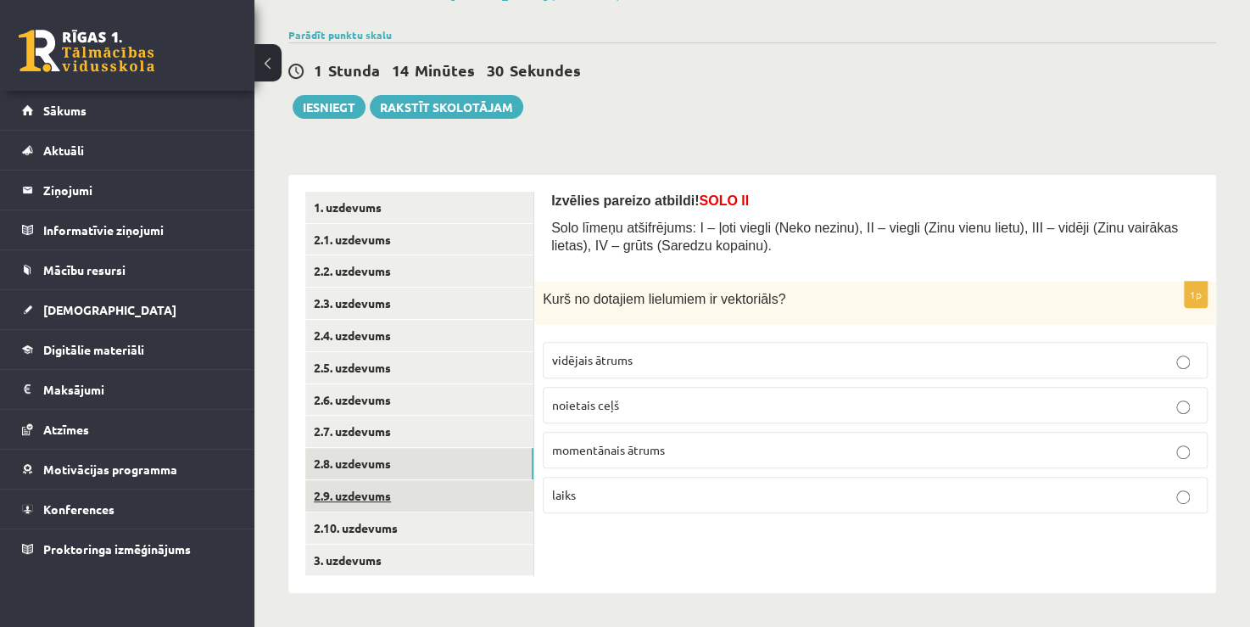
click at [367, 493] on link "2.9. uzdevums" at bounding box center [419, 495] width 228 height 31
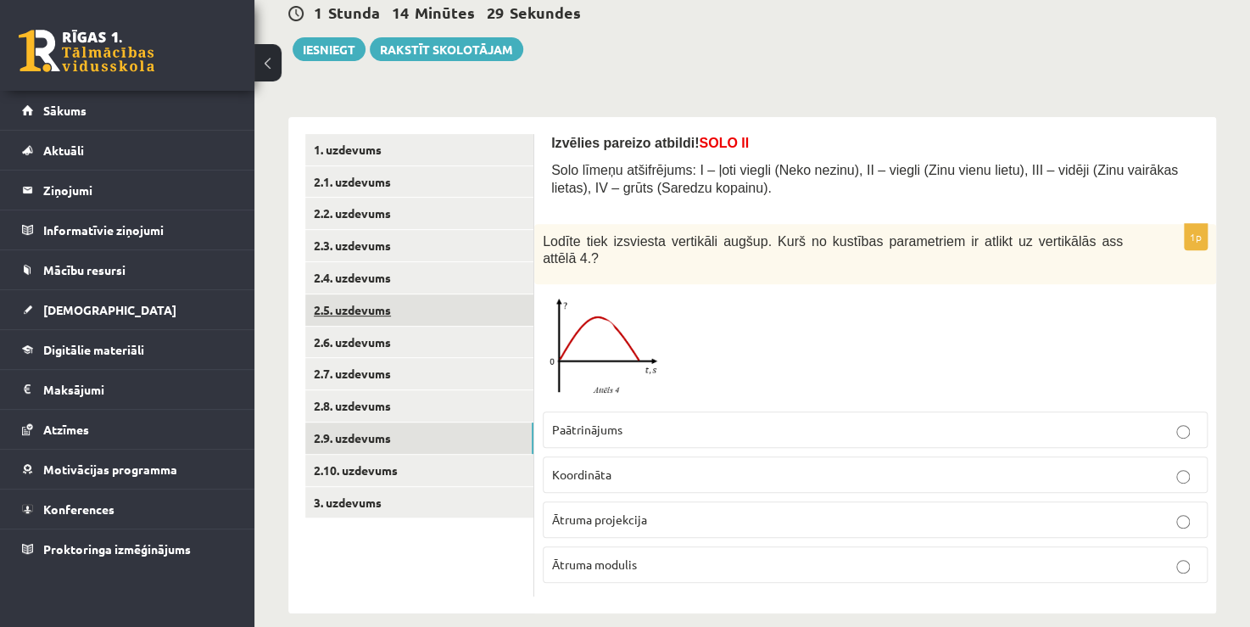
scroll to position [171, 0]
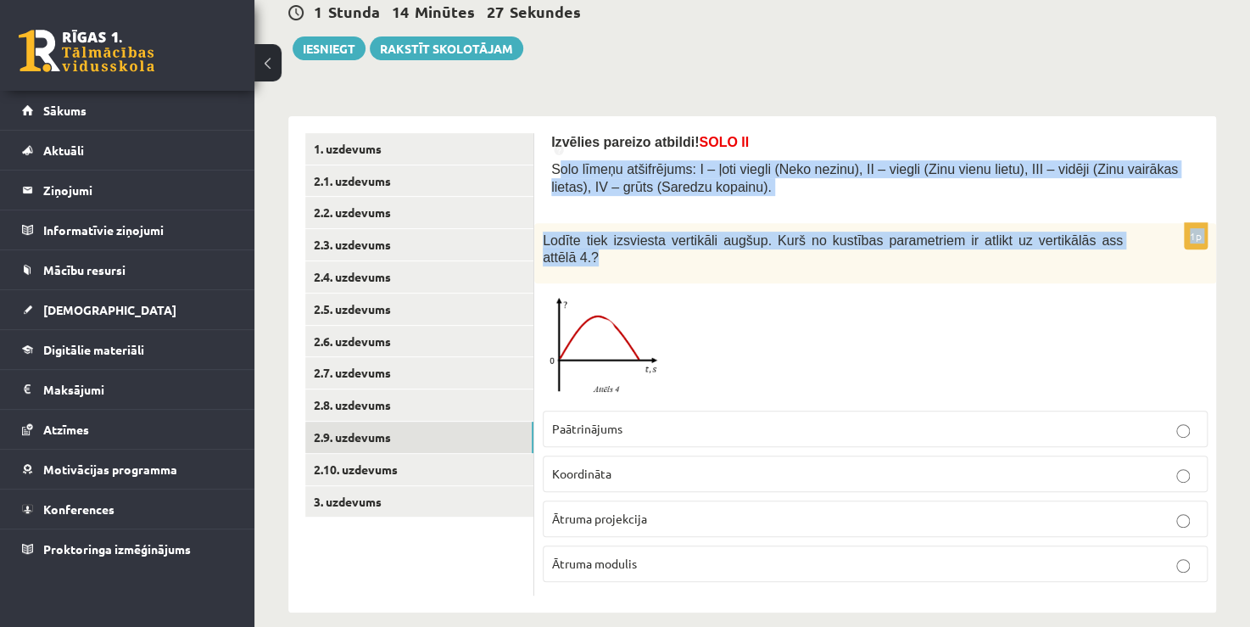
drag, startPoint x: 555, startPoint y: 173, endPoint x: 599, endPoint y: 232, distance: 73.4
click at [605, 270] on form "Izvēlies pareizo atbildi! SOLO II Solo līmeņu atšifrējums: I – ļoti viegli (Nek…" at bounding box center [875, 364] width 648 height 462
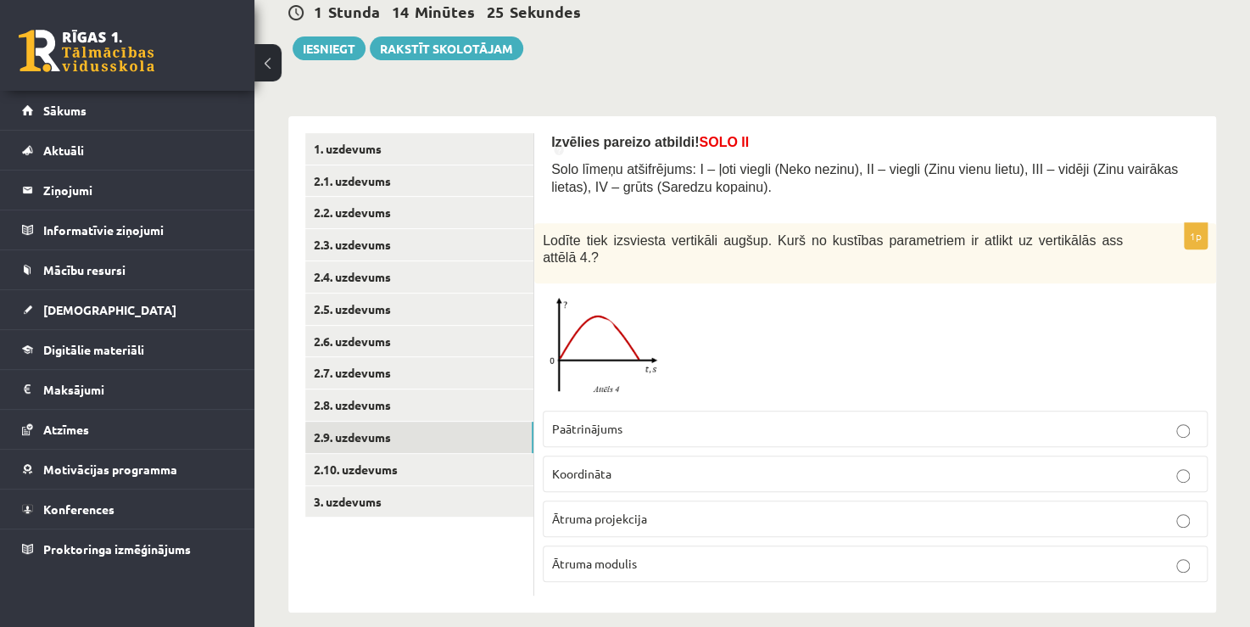
drag, startPoint x: 554, startPoint y: 168, endPoint x: 586, endPoint y: 226, distance: 66.4
click at [627, 274] on form "Izvēlies pareizo atbildi! SOLO II Solo līmeņu atšifrējums: I – ļoti viegli (Nek…" at bounding box center [875, 364] width 648 height 462
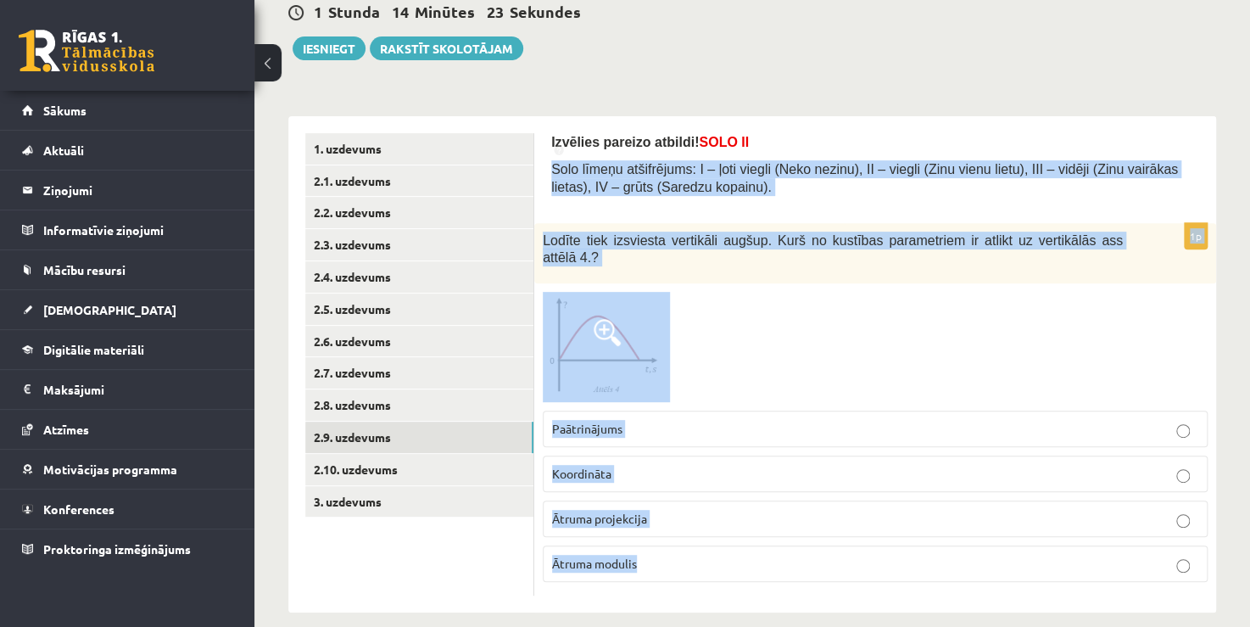
drag, startPoint x: 553, startPoint y: 168, endPoint x: 681, endPoint y: 570, distance: 421.8
click at [681, 570] on form "Izvēlies pareizo atbildi! SOLO II Solo līmeņu atšifrējums: I – ļoti viegli (Nek…" at bounding box center [875, 364] width 648 height 462
click at [624, 465] on p "Koordināta" at bounding box center [875, 474] width 646 height 18
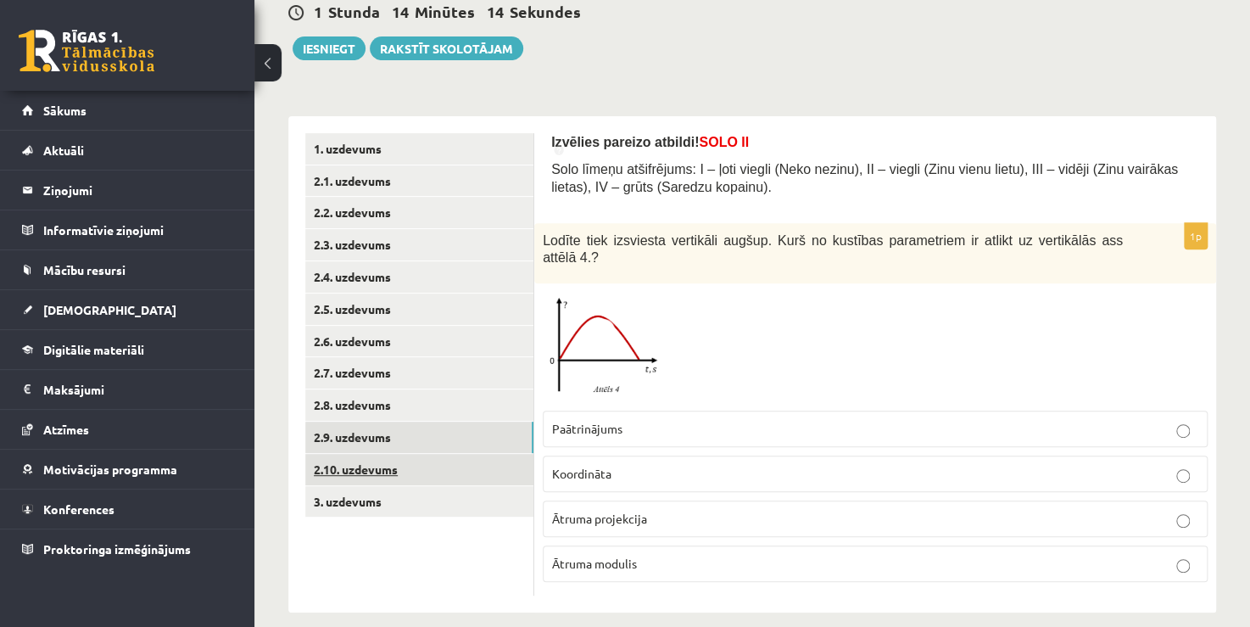
click at [420, 480] on link "2.10. uzdevums" at bounding box center [419, 469] width 228 height 31
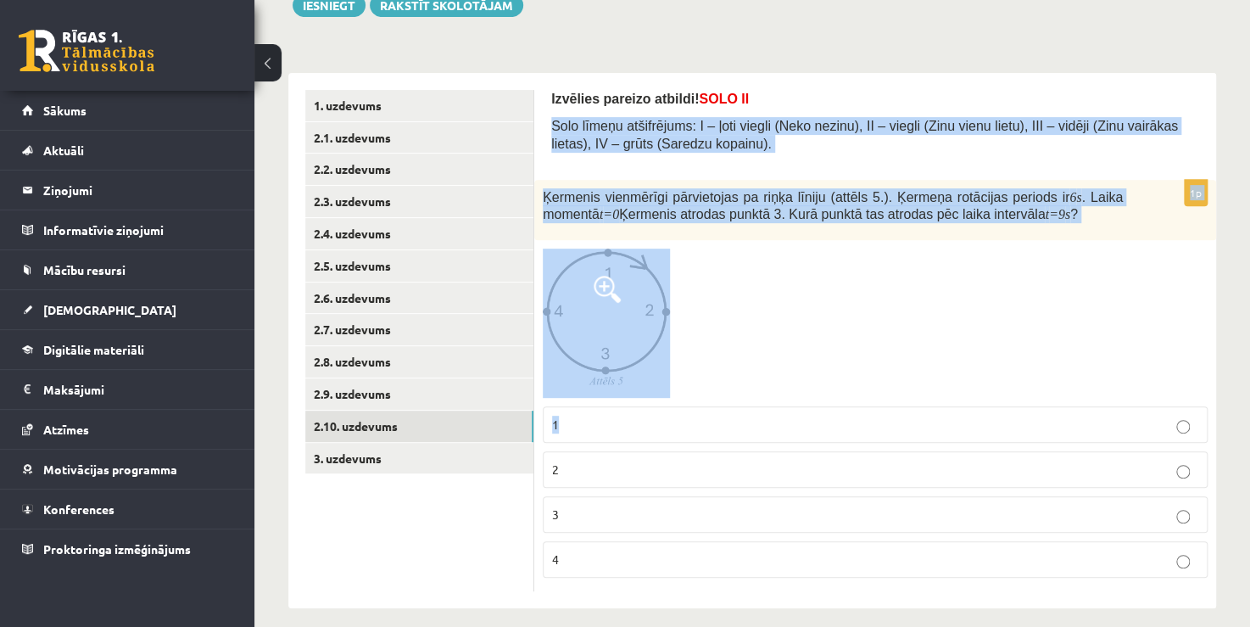
scroll to position [227, 0]
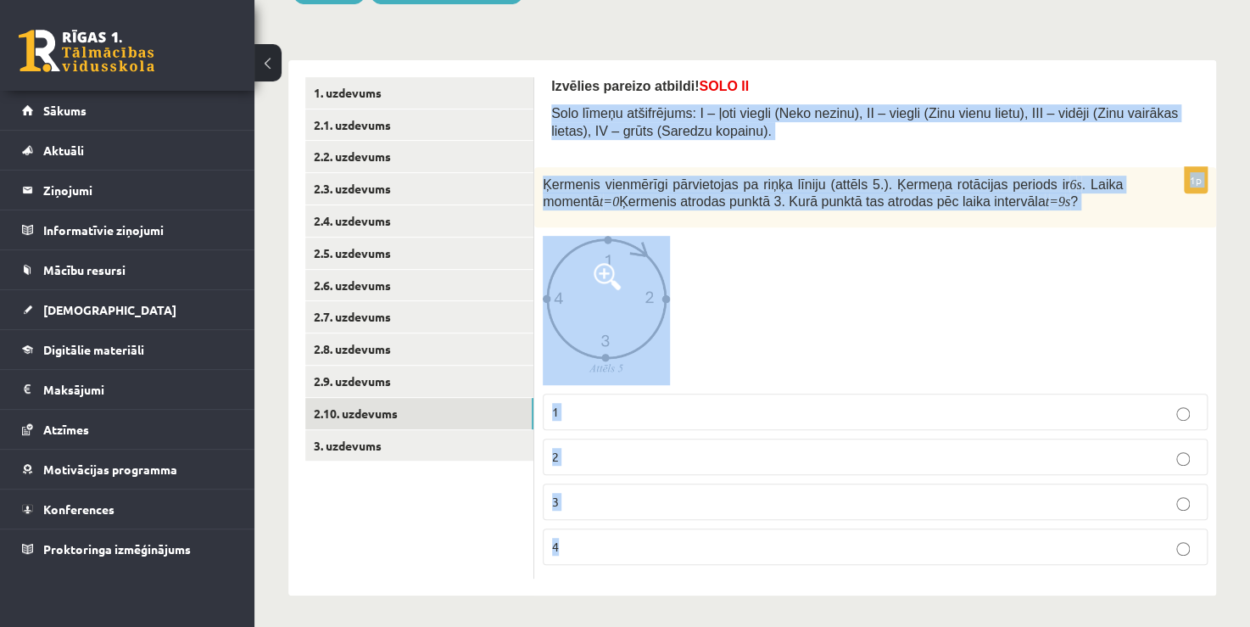
drag, startPoint x: 550, startPoint y: 164, endPoint x: 789, endPoint y: 563, distance: 464.7
click at [789, 563] on form "Izvēlies pareizo atbildi! SOLO II Solo līmeņu atšifrējums: I – ļoti viegli (Nek…" at bounding box center [875, 327] width 648 height 501
click at [549, 409] on label "1" at bounding box center [875, 411] width 665 height 36
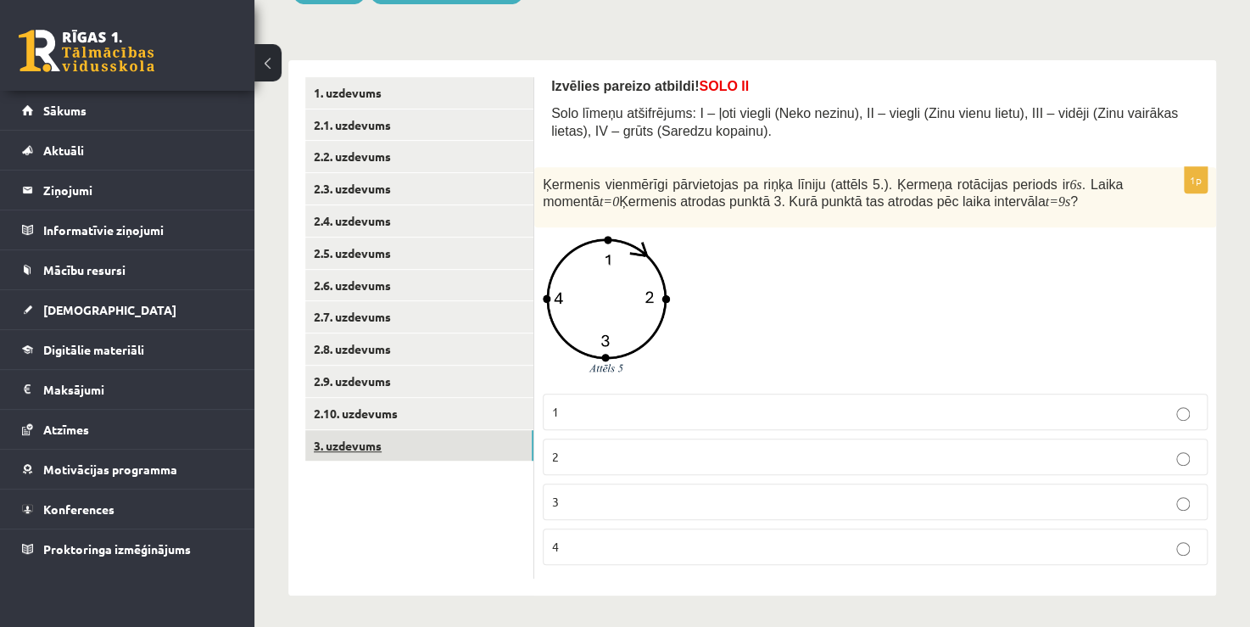
click at [404, 449] on link "3. uzdevums" at bounding box center [419, 445] width 228 height 31
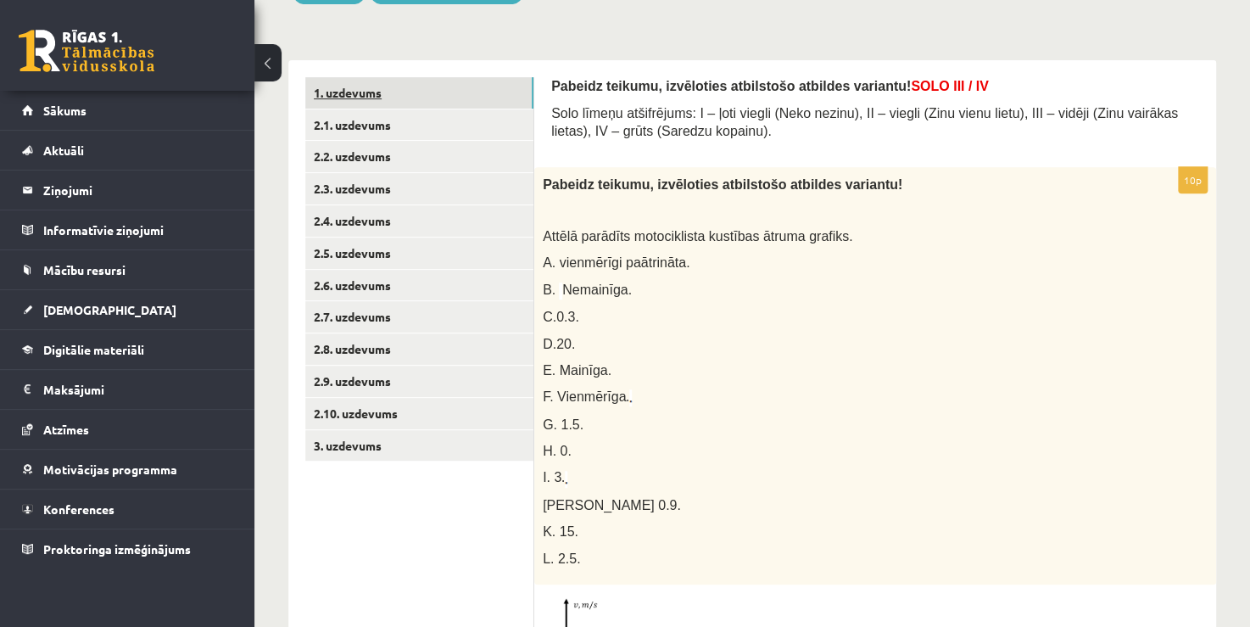
click at [372, 96] on link "1. uzdevums" at bounding box center [419, 92] width 228 height 31
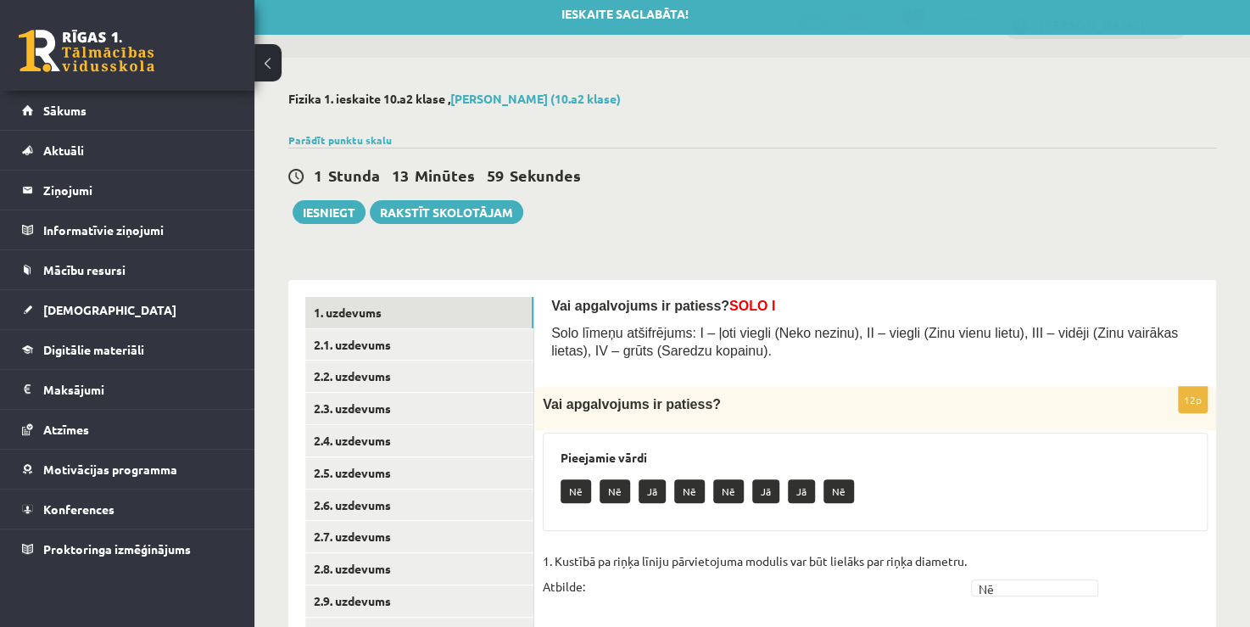
scroll to position [0, 0]
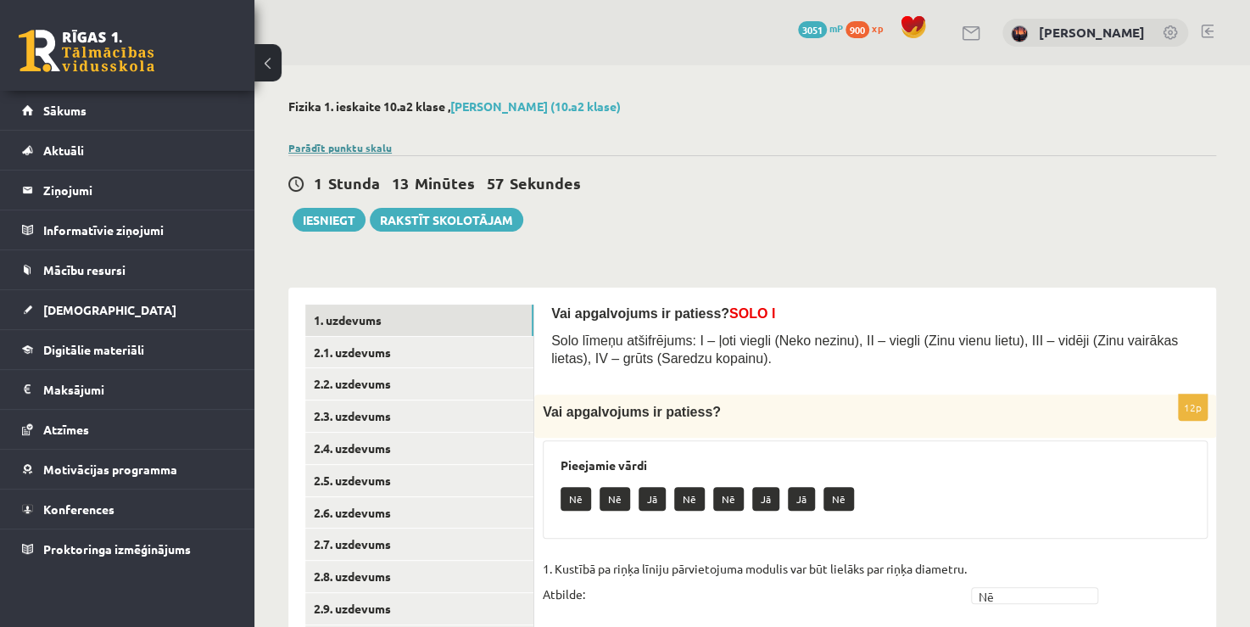
click at [328, 144] on link "Parādīt punktu skalu" at bounding box center [339, 148] width 103 height 14
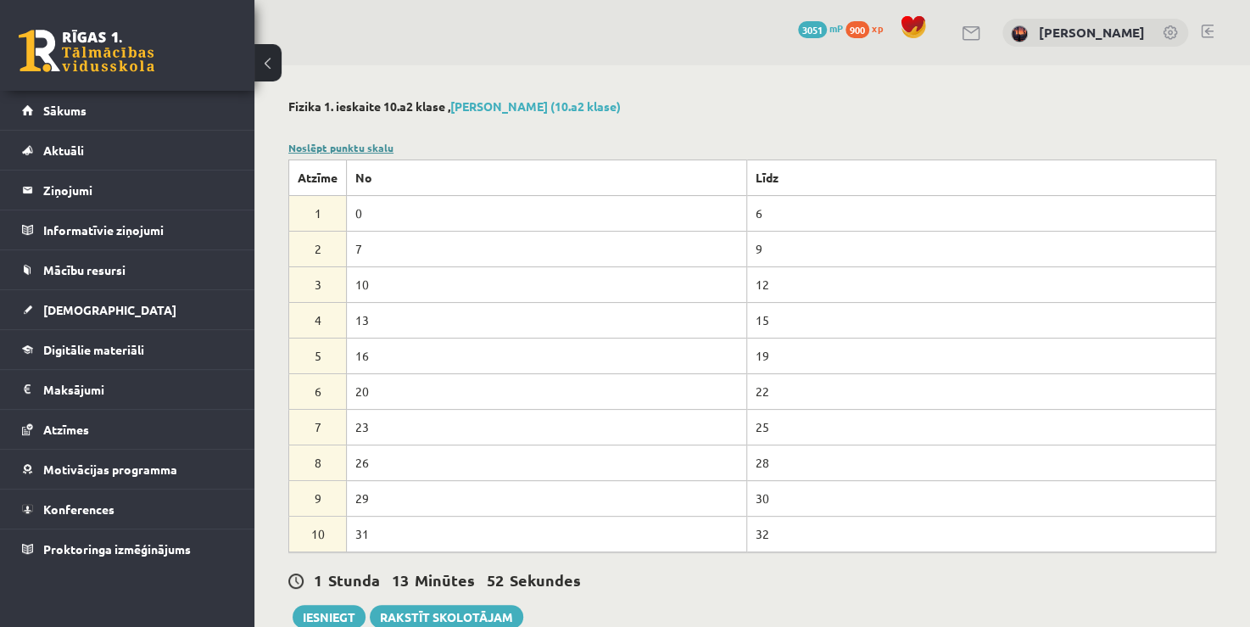
click at [342, 144] on link "Noslēpt punktu skalu" at bounding box center [340, 148] width 105 height 14
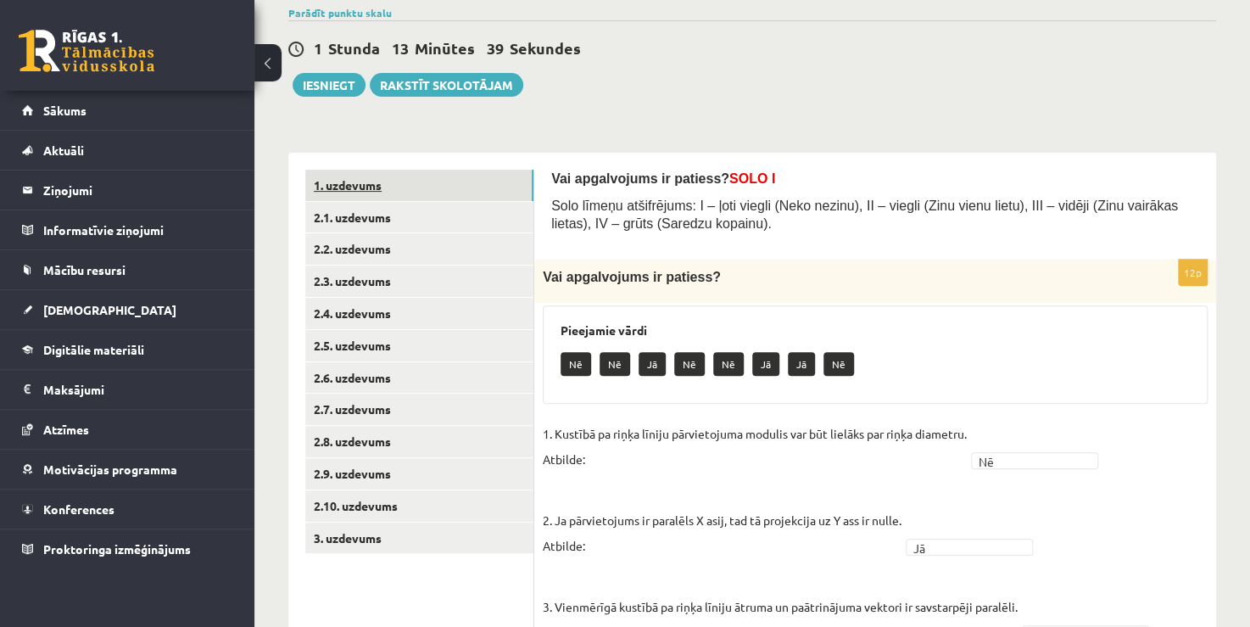
scroll to position [125, 0]
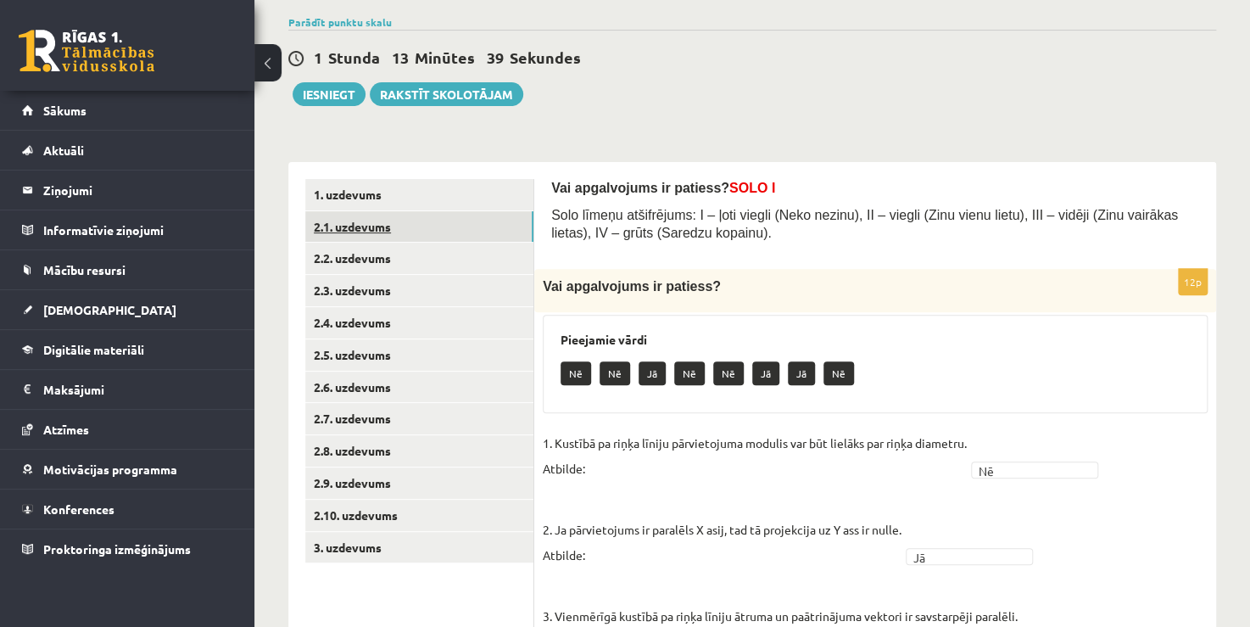
click at [352, 222] on link "2.1. uzdevums" at bounding box center [419, 226] width 228 height 31
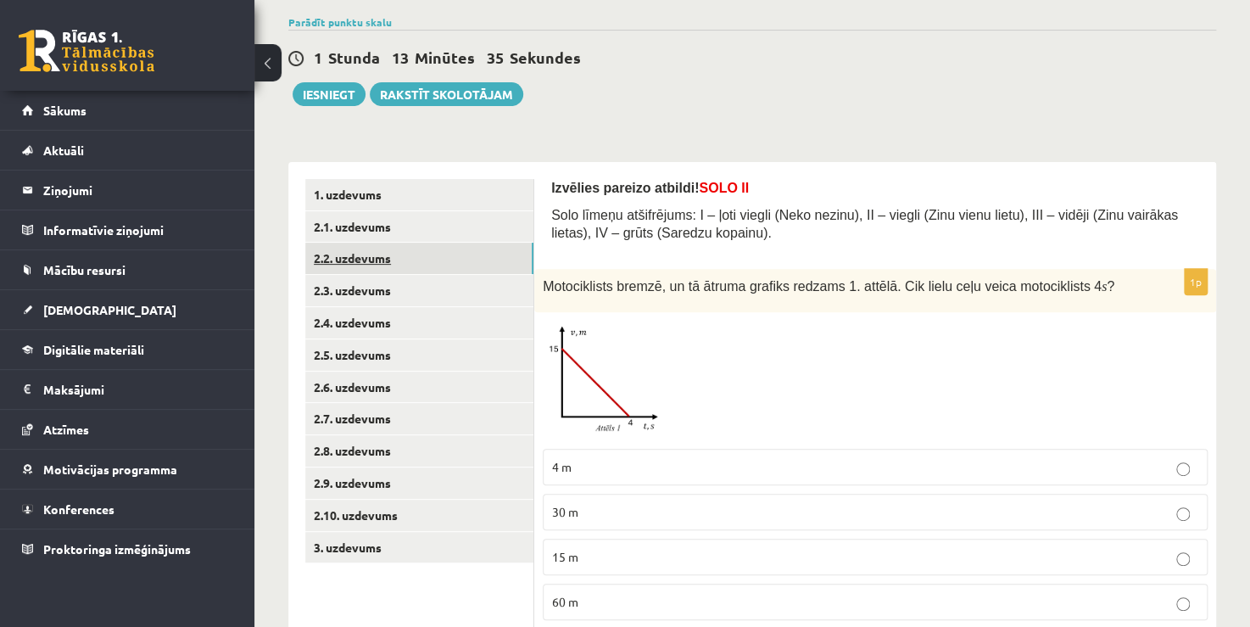
click at [356, 264] on link "2.2. uzdevums" at bounding box center [419, 257] width 228 height 31
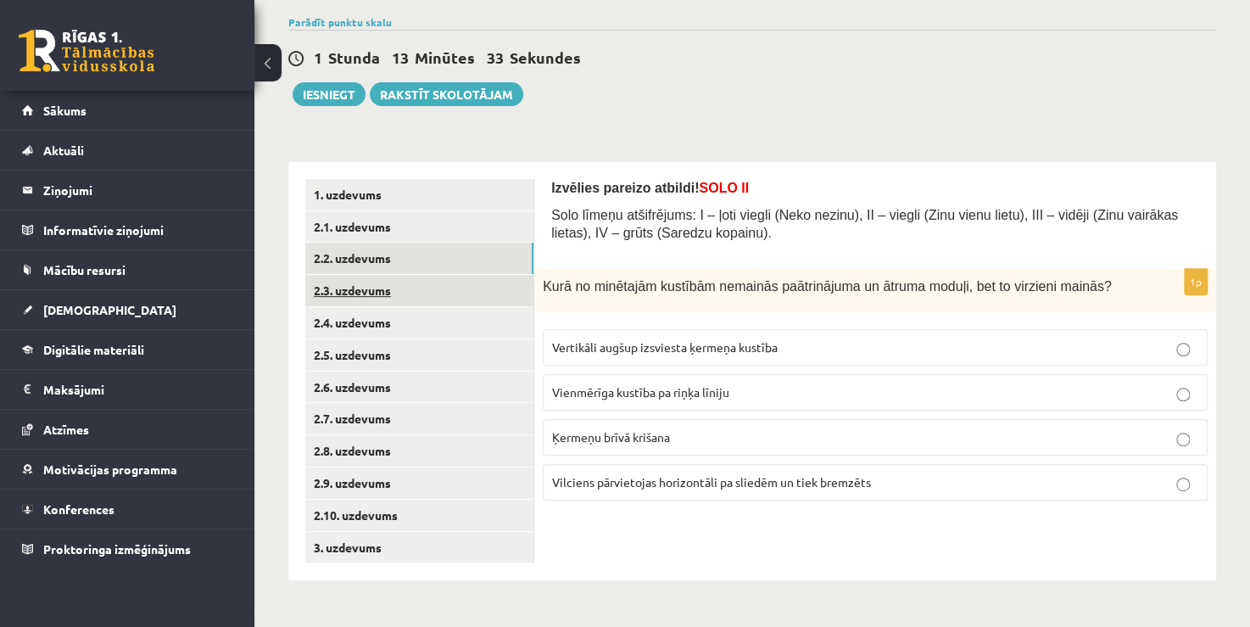
click at [344, 297] on link "2.3. uzdevums" at bounding box center [419, 290] width 228 height 31
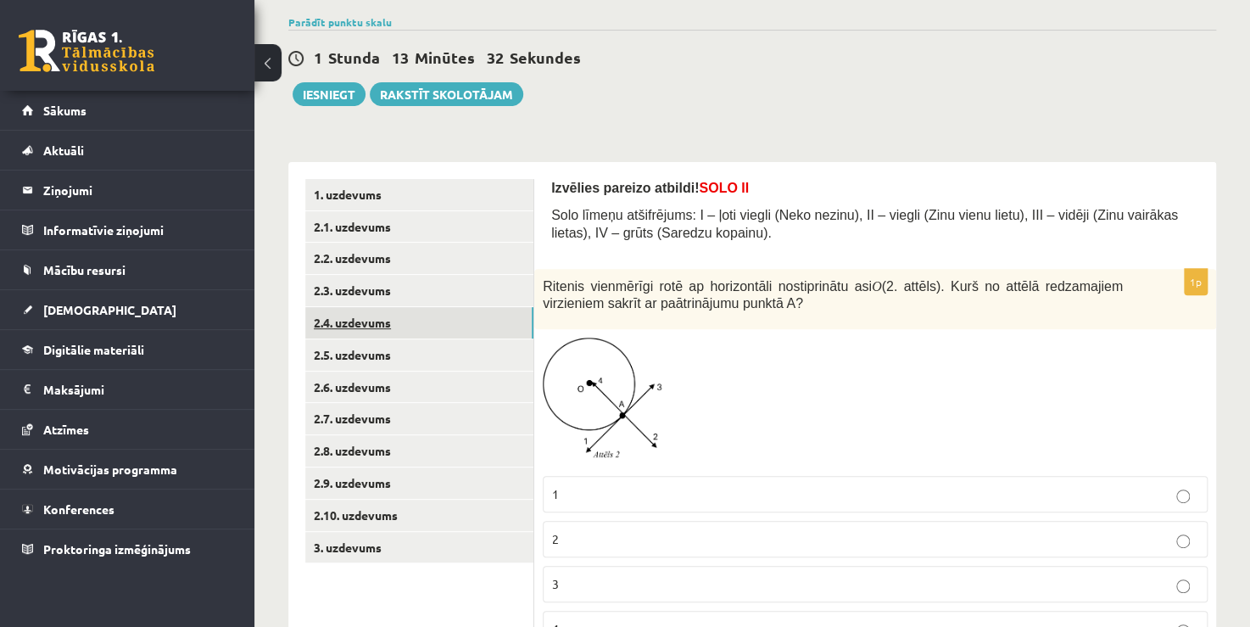
click at [338, 327] on link "2.4. uzdevums" at bounding box center [419, 322] width 228 height 31
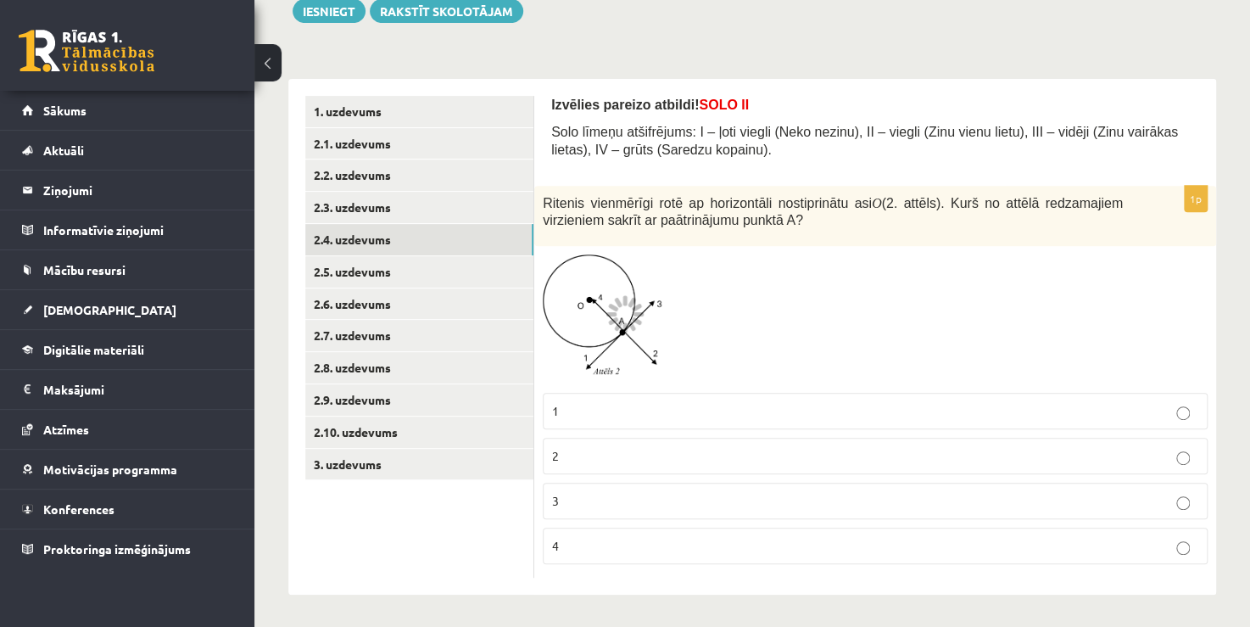
scroll to position [210, 0]
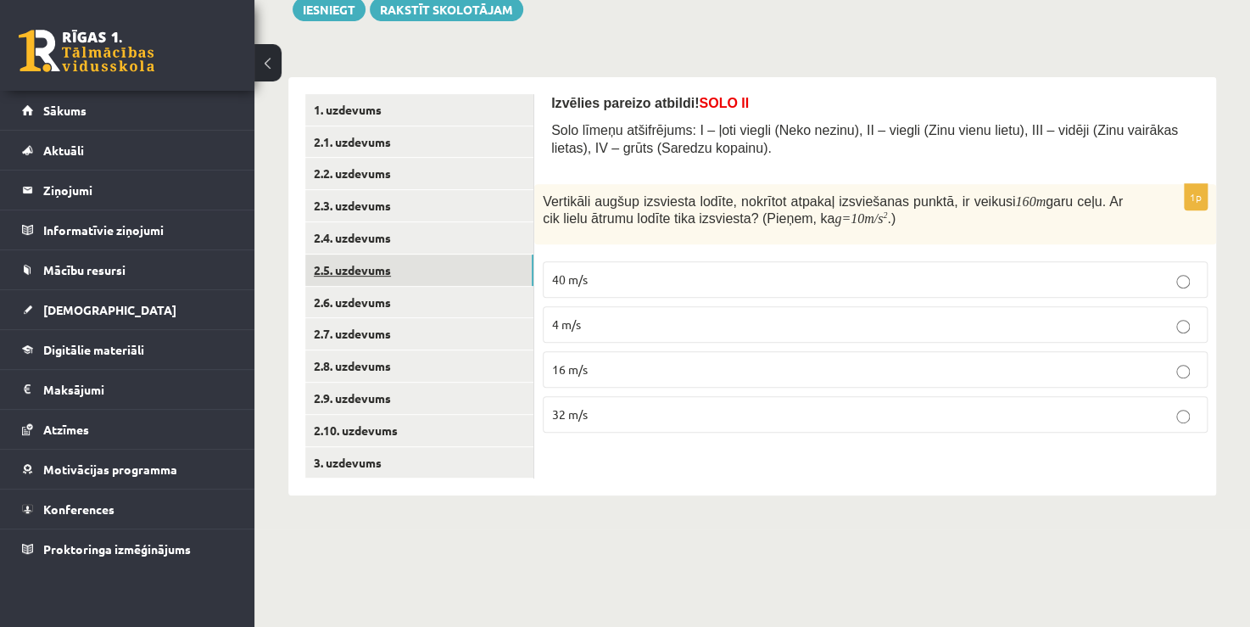
click at [420, 279] on link "2.5. uzdevums" at bounding box center [419, 269] width 228 height 31
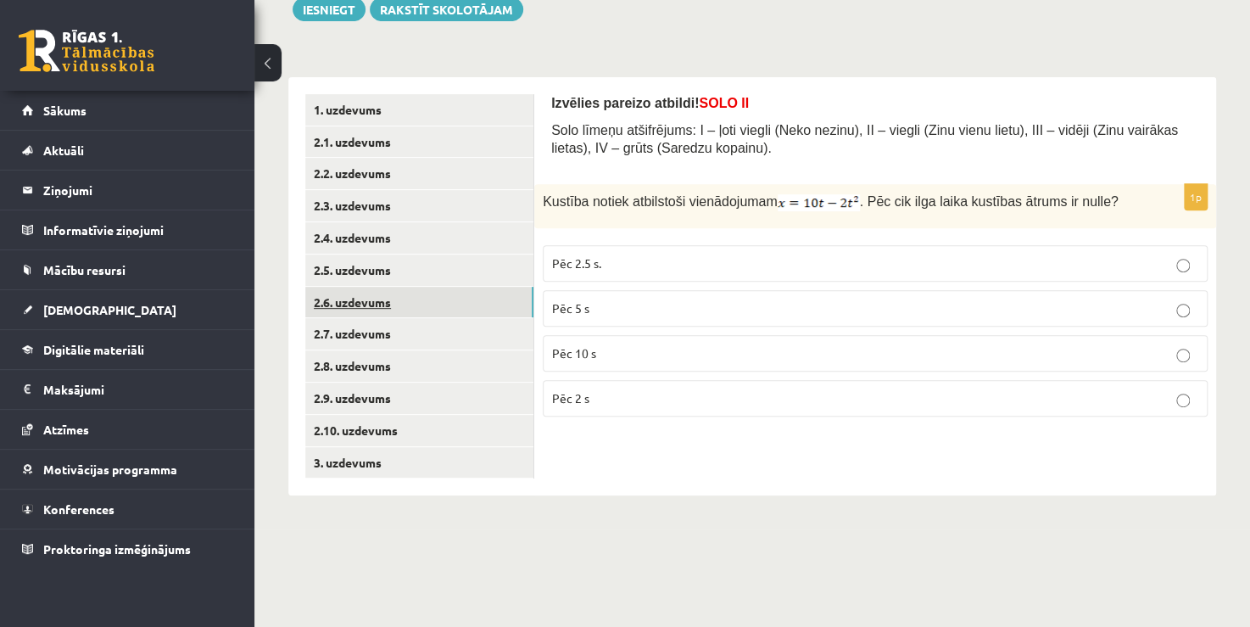
click at [423, 298] on link "2.6. uzdevums" at bounding box center [419, 302] width 228 height 31
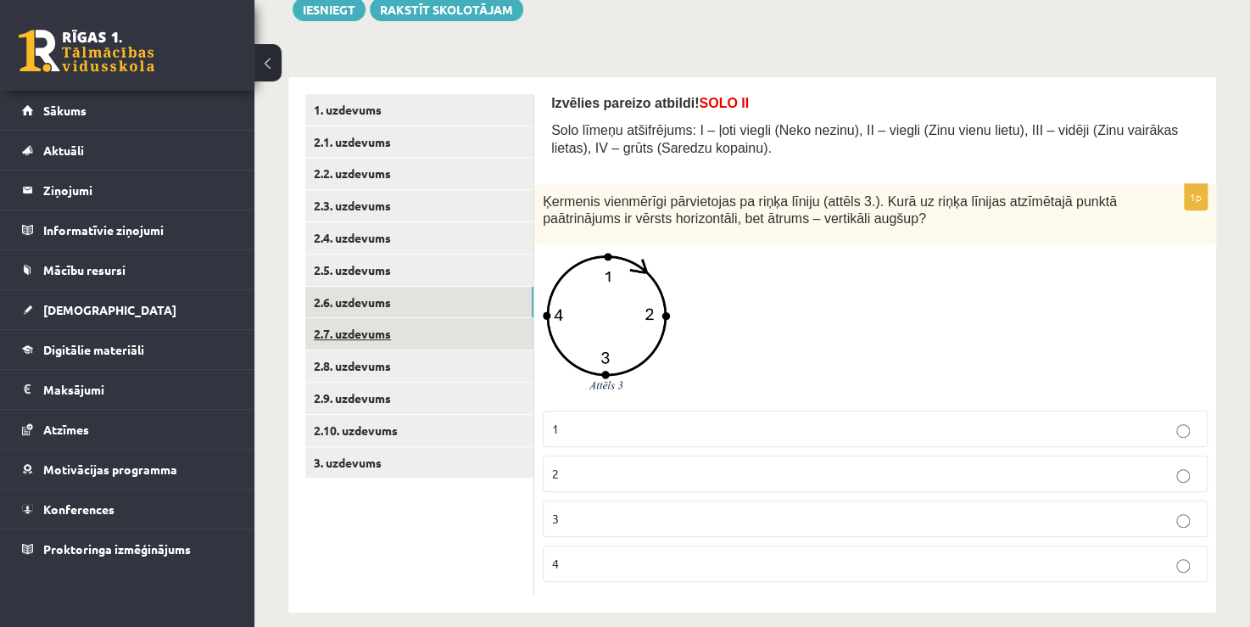
click at [384, 342] on link "2.7. uzdevums" at bounding box center [419, 333] width 228 height 31
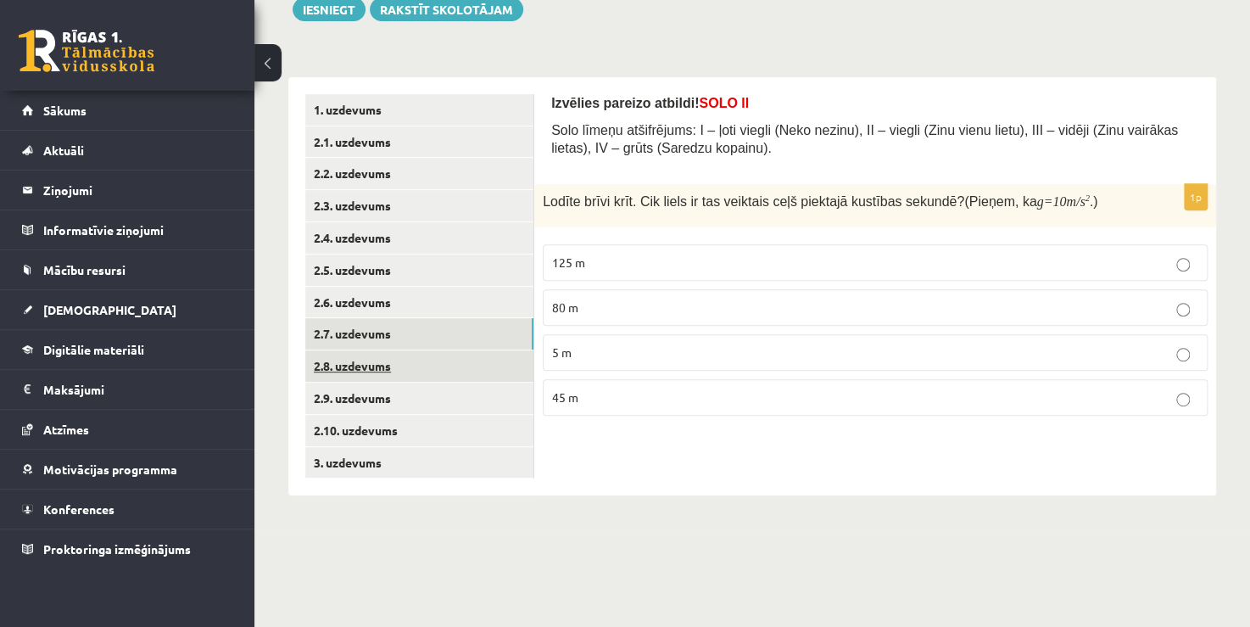
click at [376, 362] on link "2.8. uzdevums" at bounding box center [419, 365] width 228 height 31
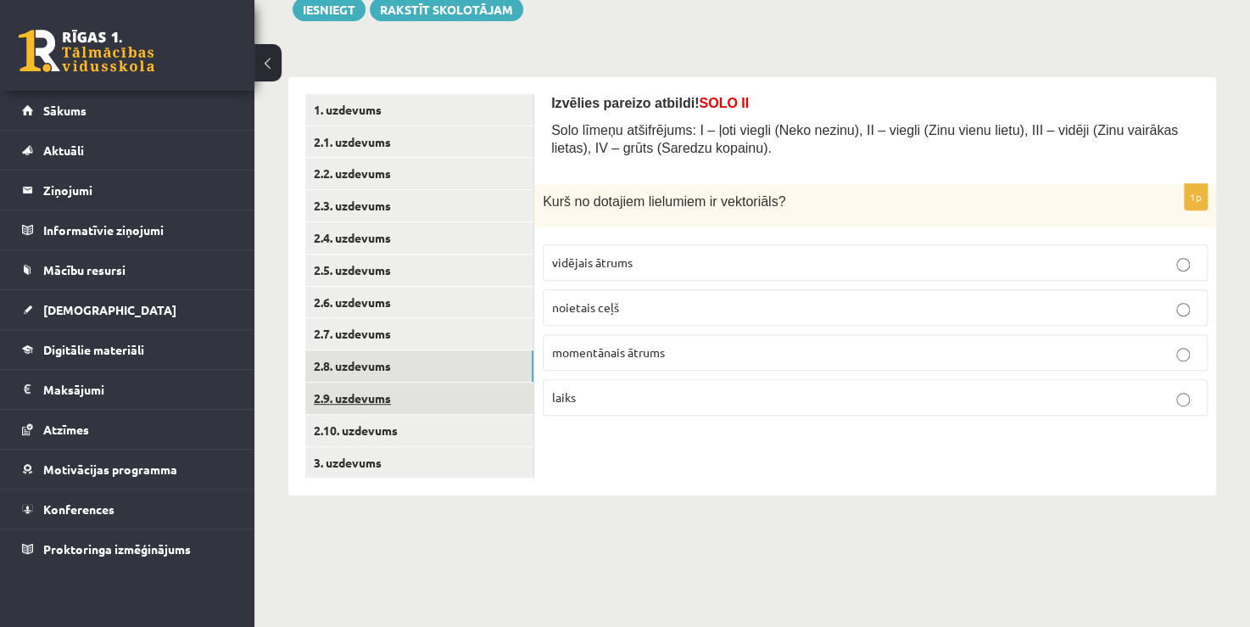
click at [363, 392] on link "2.9. uzdevums" at bounding box center [419, 397] width 228 height 31
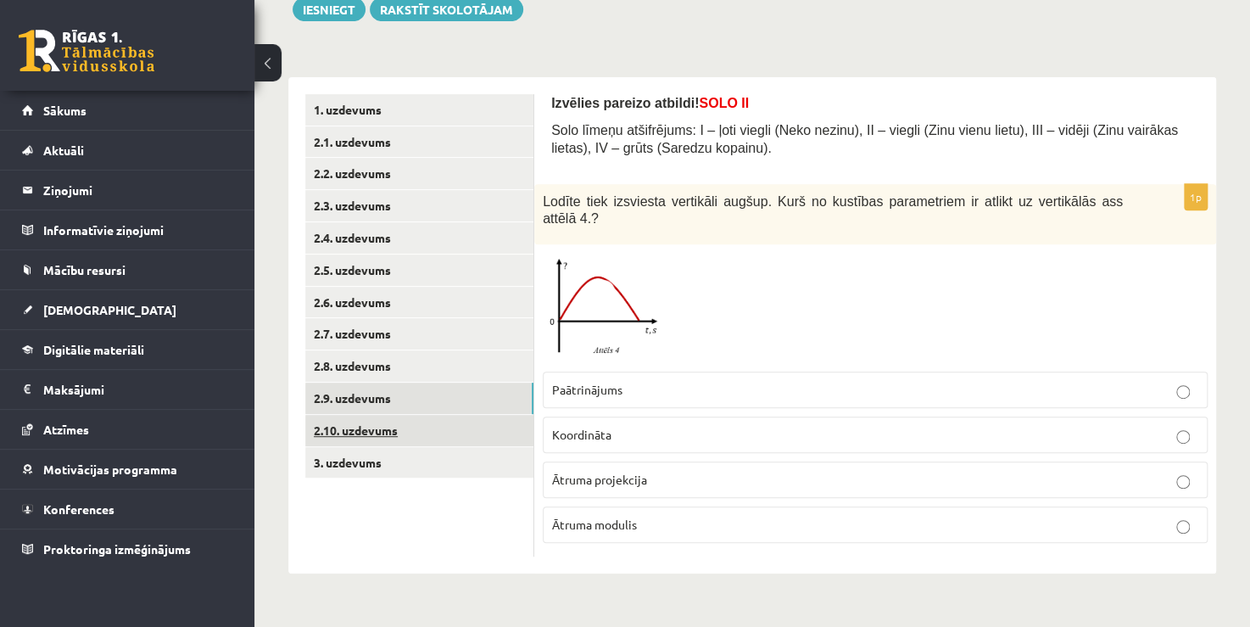
click at [350, 431] on link "2.10. uzdevums" at bounding box center [419, 430] width 228 height 31
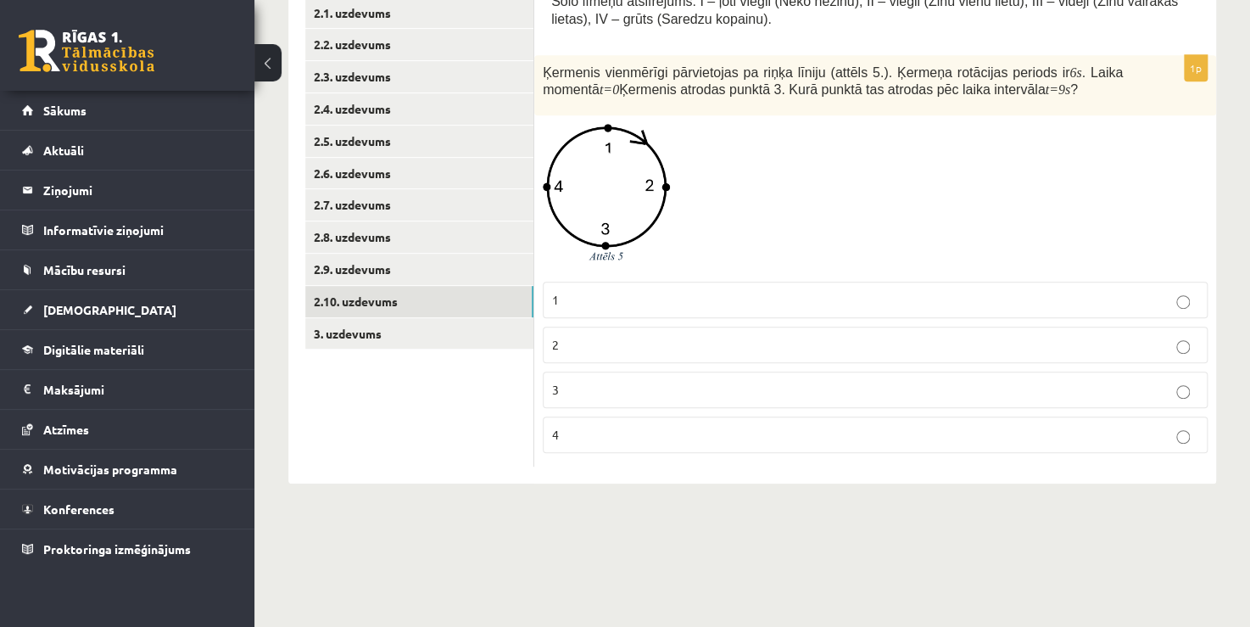
scroll to position [380, 0]
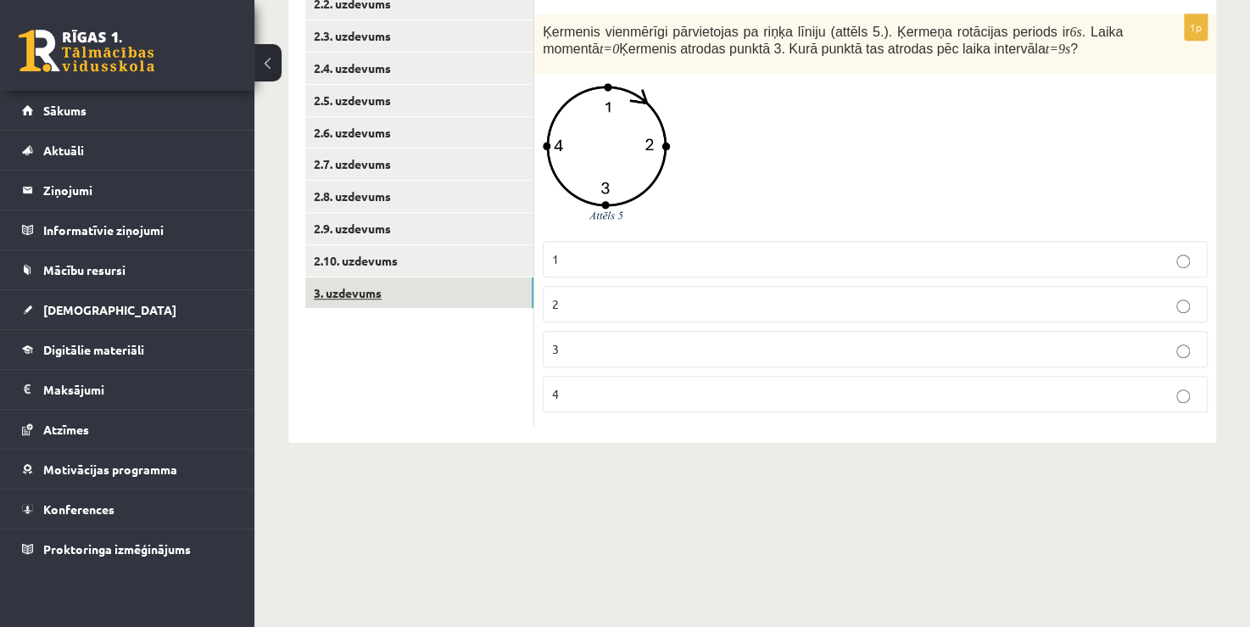
click at [382, 281] on link "3. uzdevums" at bounding box center [419, 292] width 228 height 31
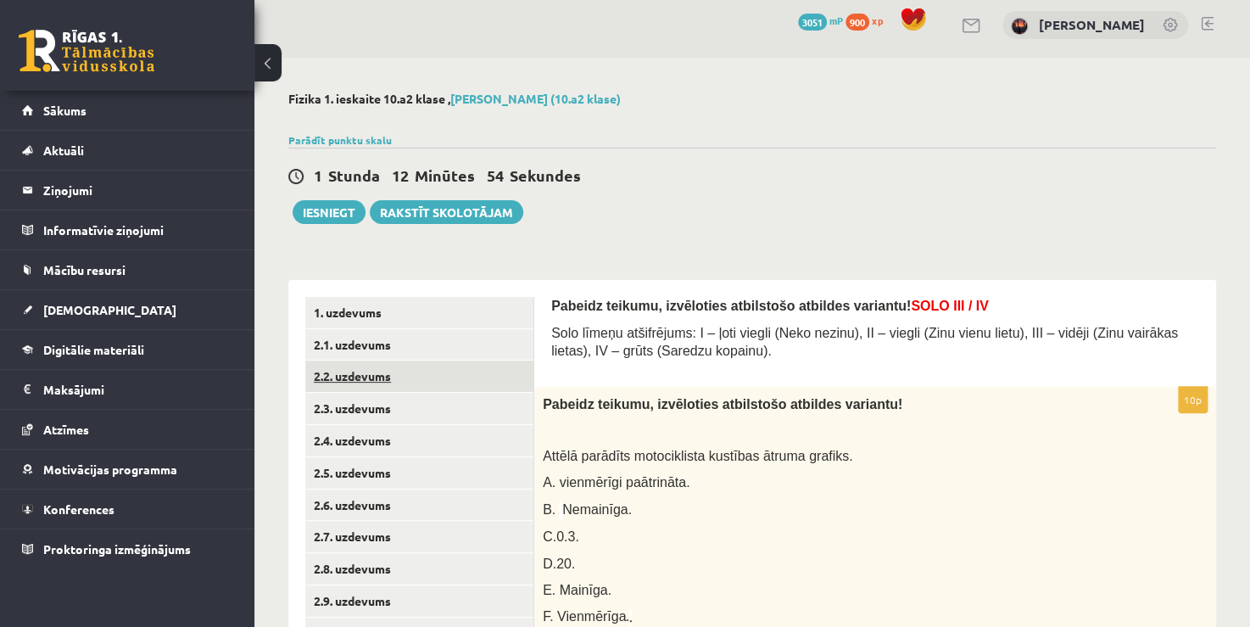
scroll to position [0, 0]
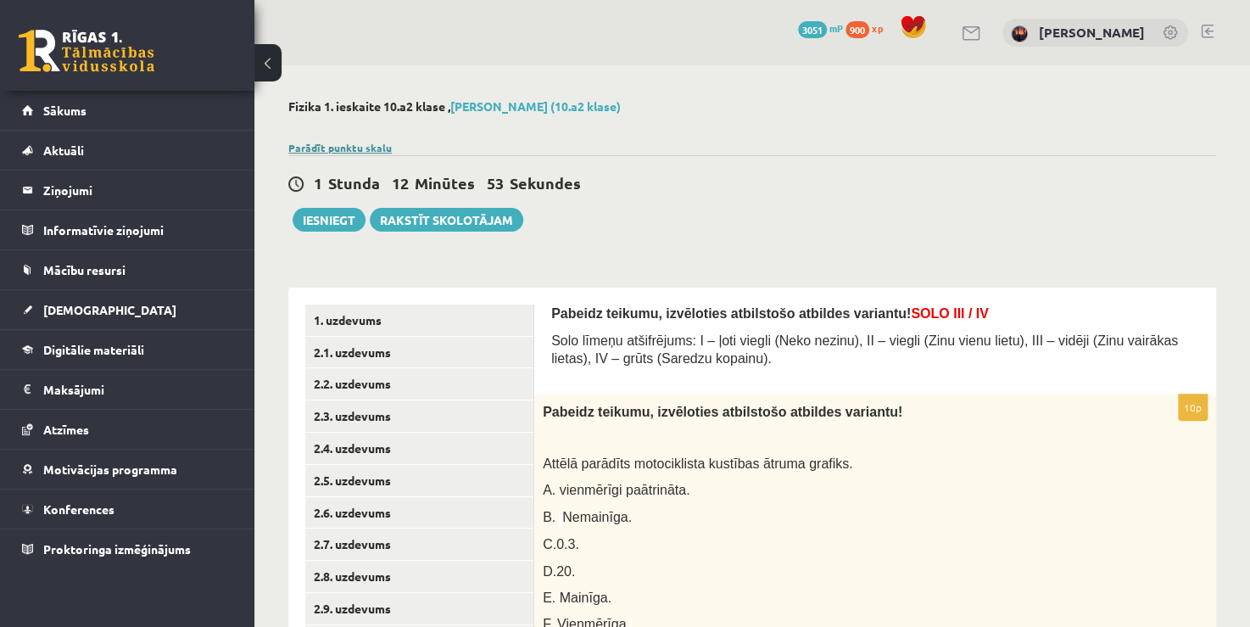
click at [311, 144] on link "Parādīt punktu skalu" at bounding box center [339, 148] width 103 height 14
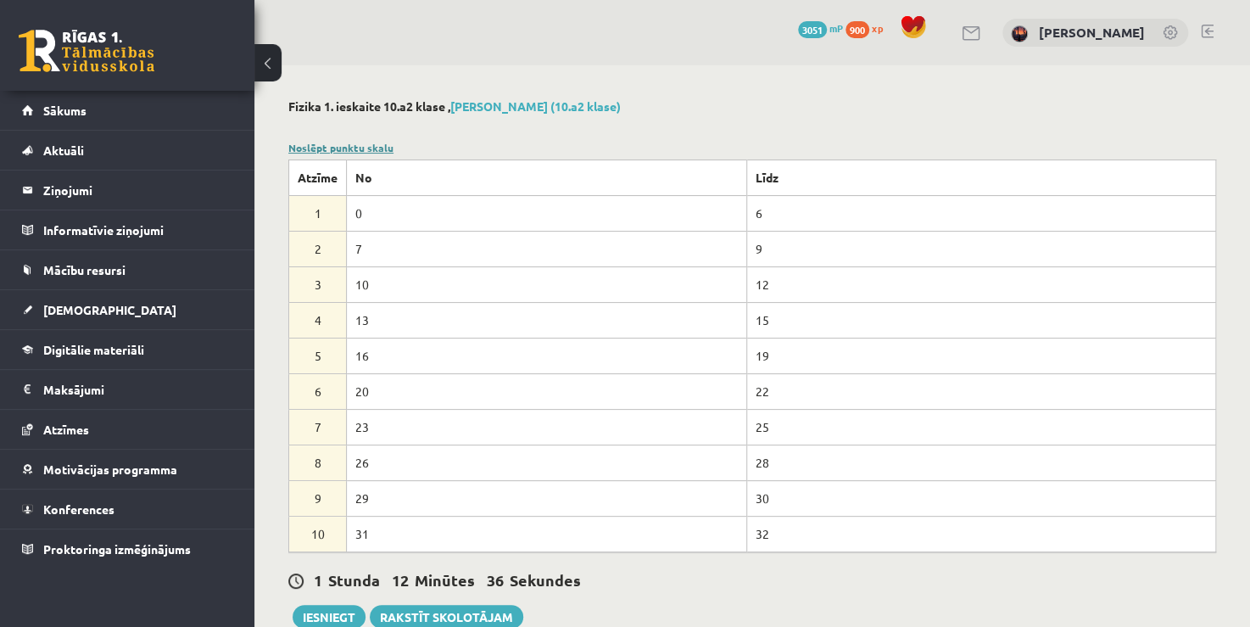
click at [342, 144] on link "Noslēpt punktu skalu" at bounding box center [340, 148] width 105 height 14
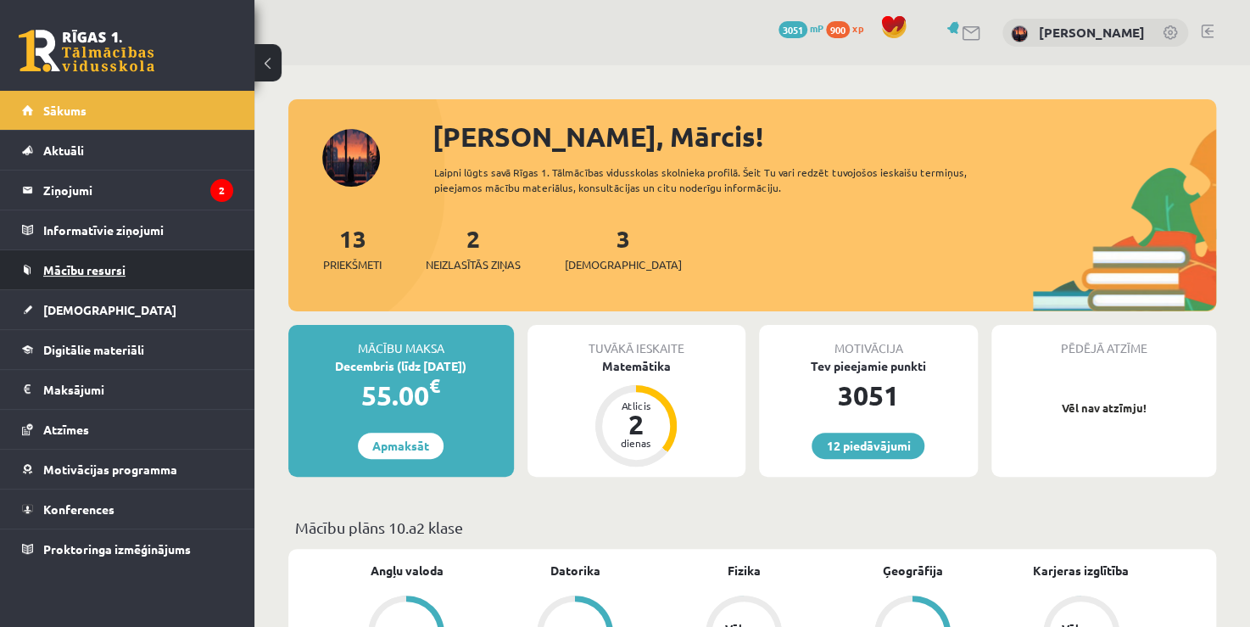
click at [66, 270] on span "Mācību resursi" at bounding box center [84, 269] width 82 height 15
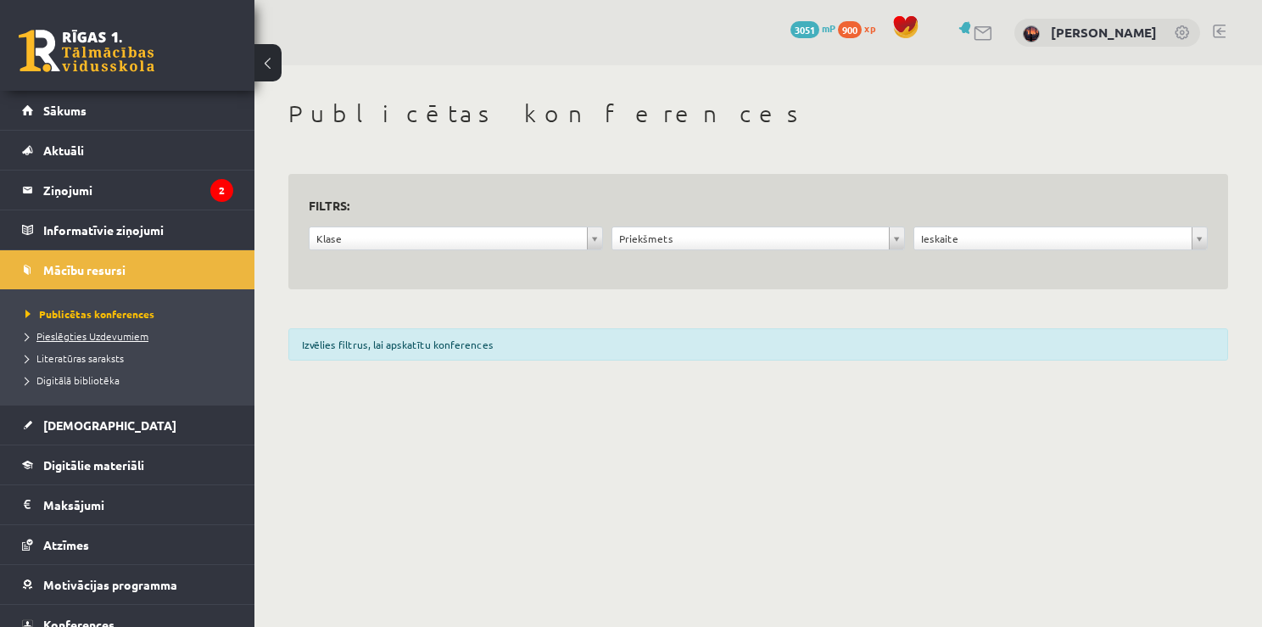
click at [59, 331] on span "Pieslēgties Uzdevumiem" at bounding box center [86, 336] width 123 height 14
